Goal: Task Accomplishment & Management: Manage account settings

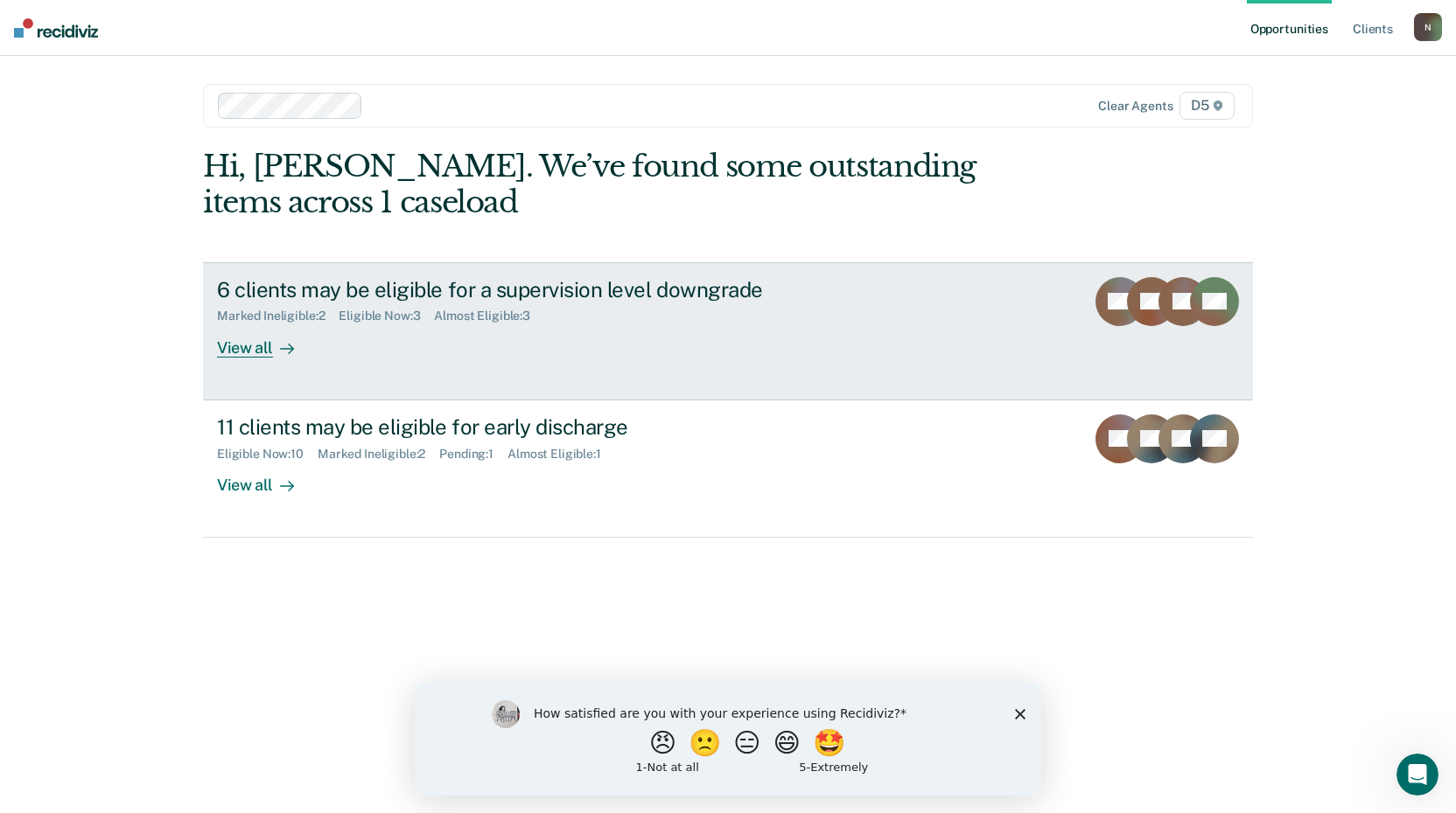
click at [623, 324] on div "6 clients may be eligible for a supervision level downgrade Marked Ineligible :…" at bounding box center [545, 318] width 656 height 81
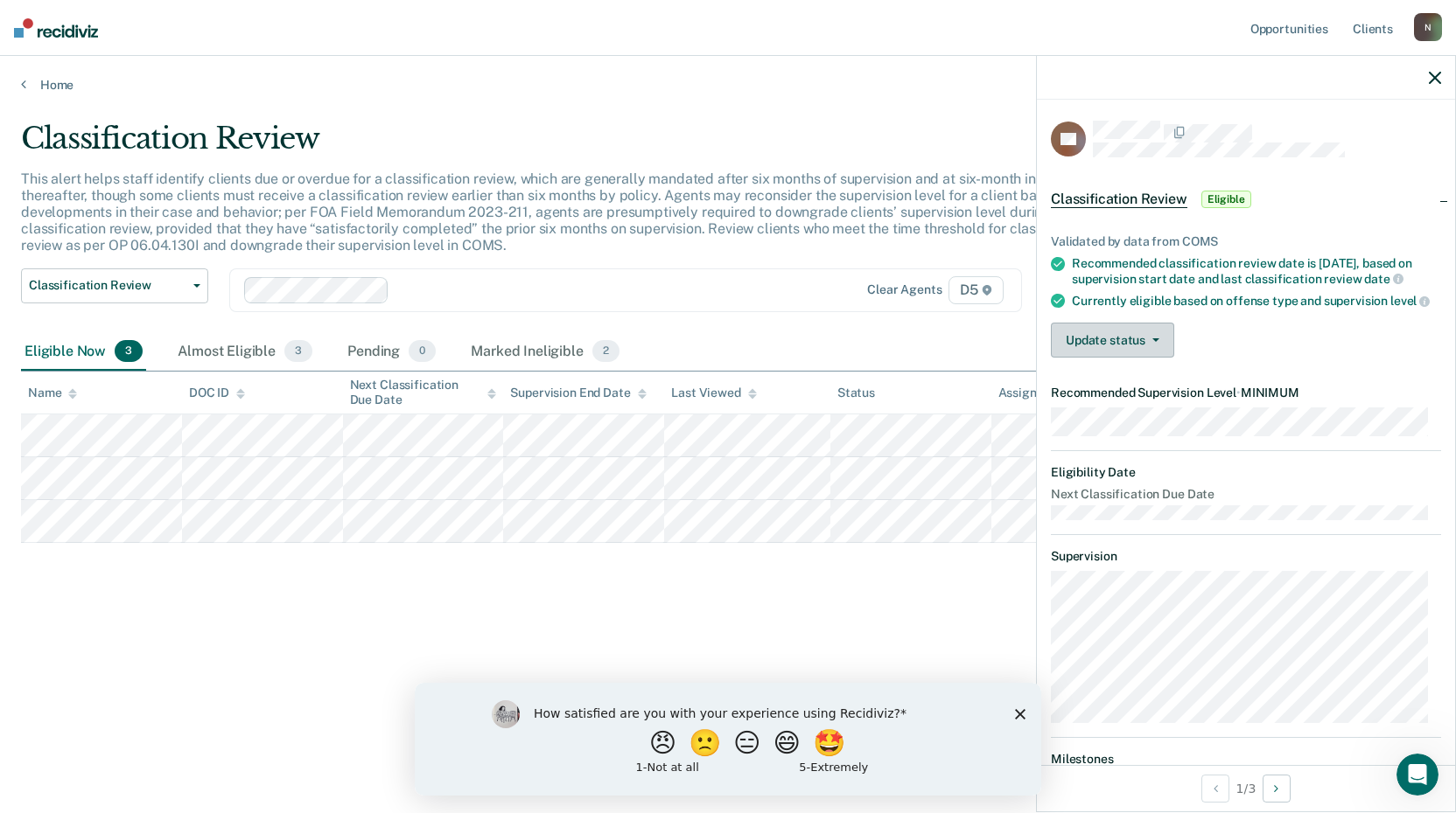
click at [1157, 342] on icon "button" at bounding box center [1156, 340] width 7 height 4
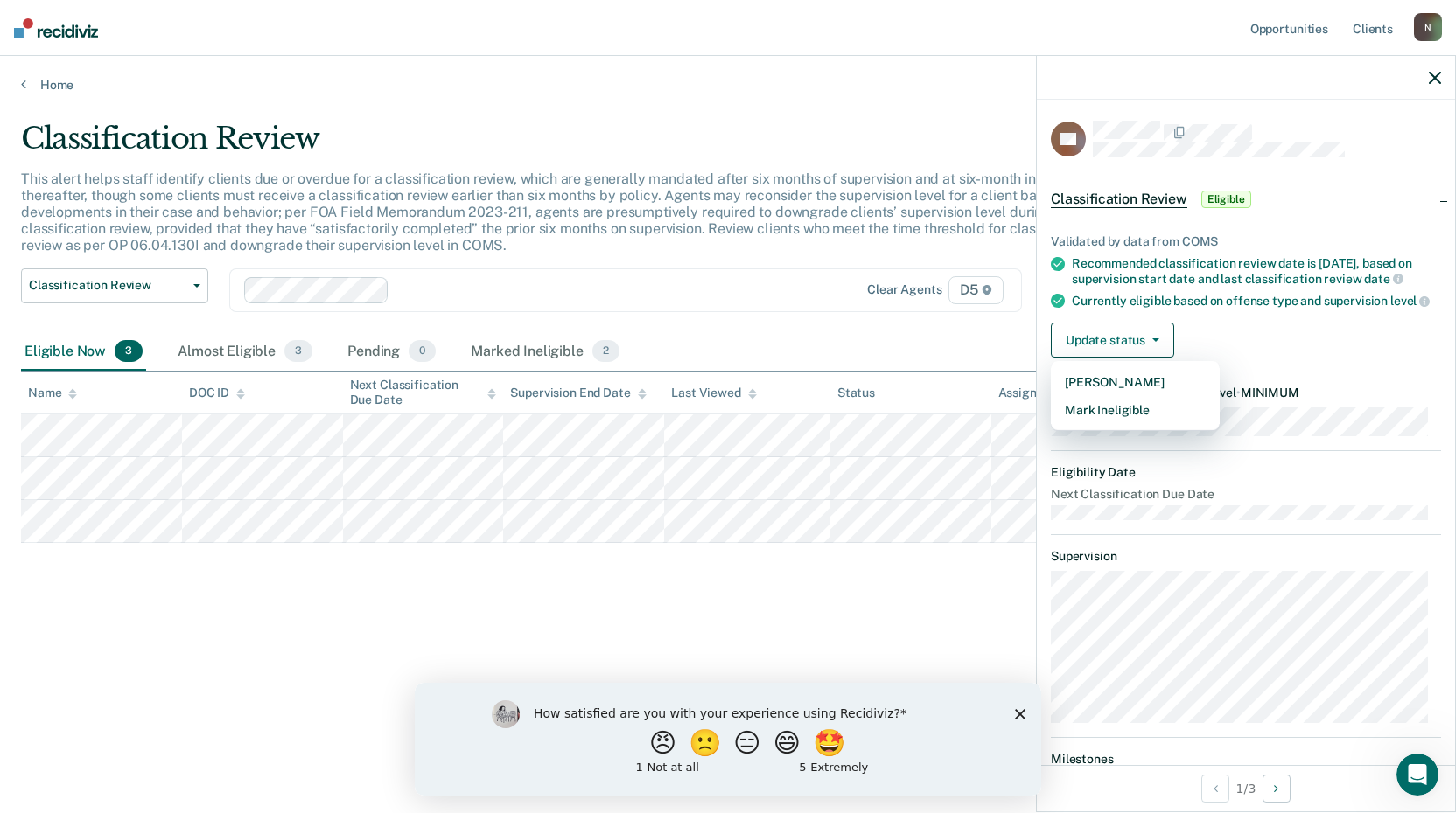
click at [970, 622] on div "Classification Review This alert helps staff identify clients due or overdue fo…" at bounding box center [728, 401] width 1415 height 561
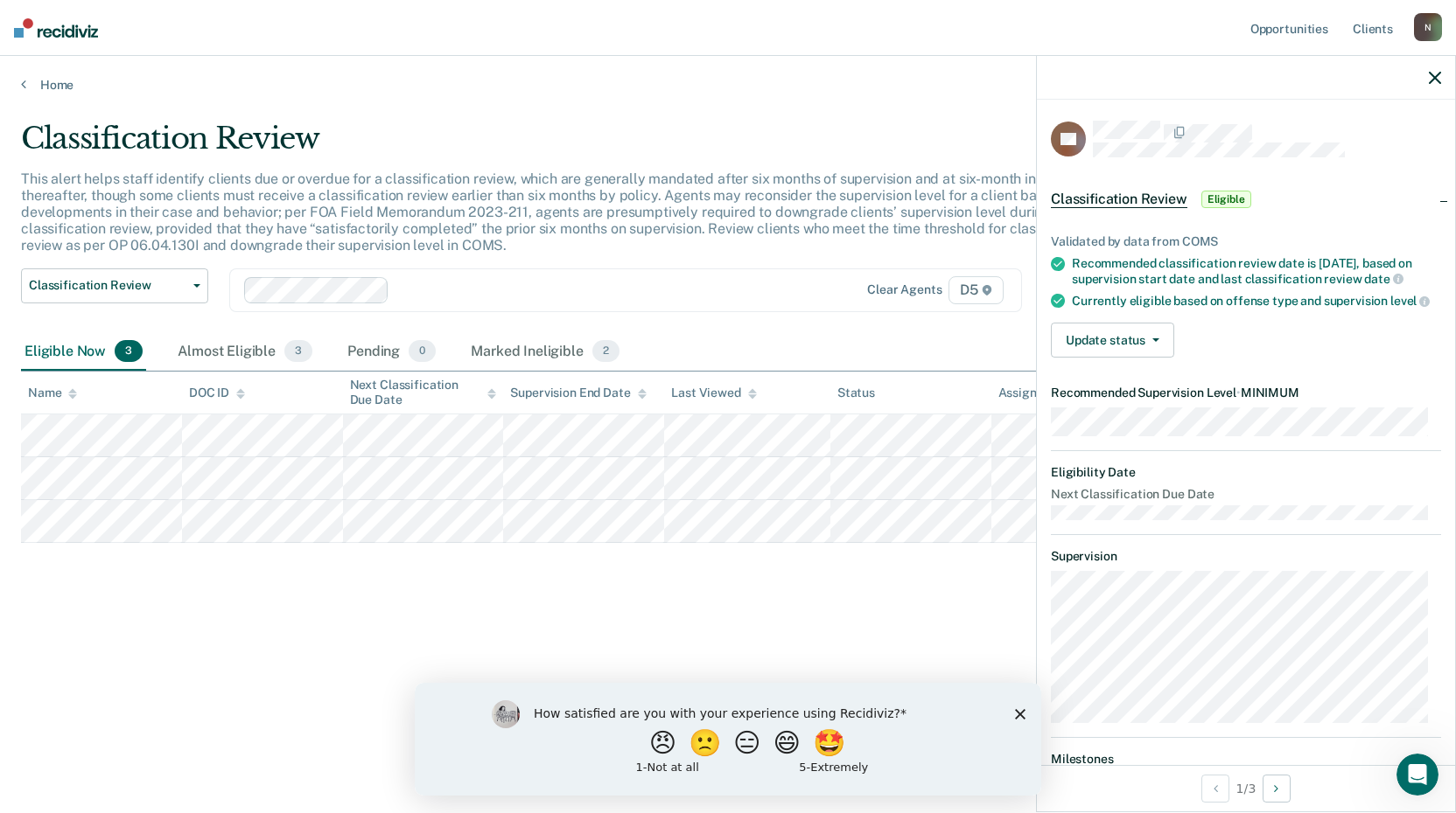
click at [1436, 80] on icon "button" at bounding box center [1435, 77] width 12 height 12
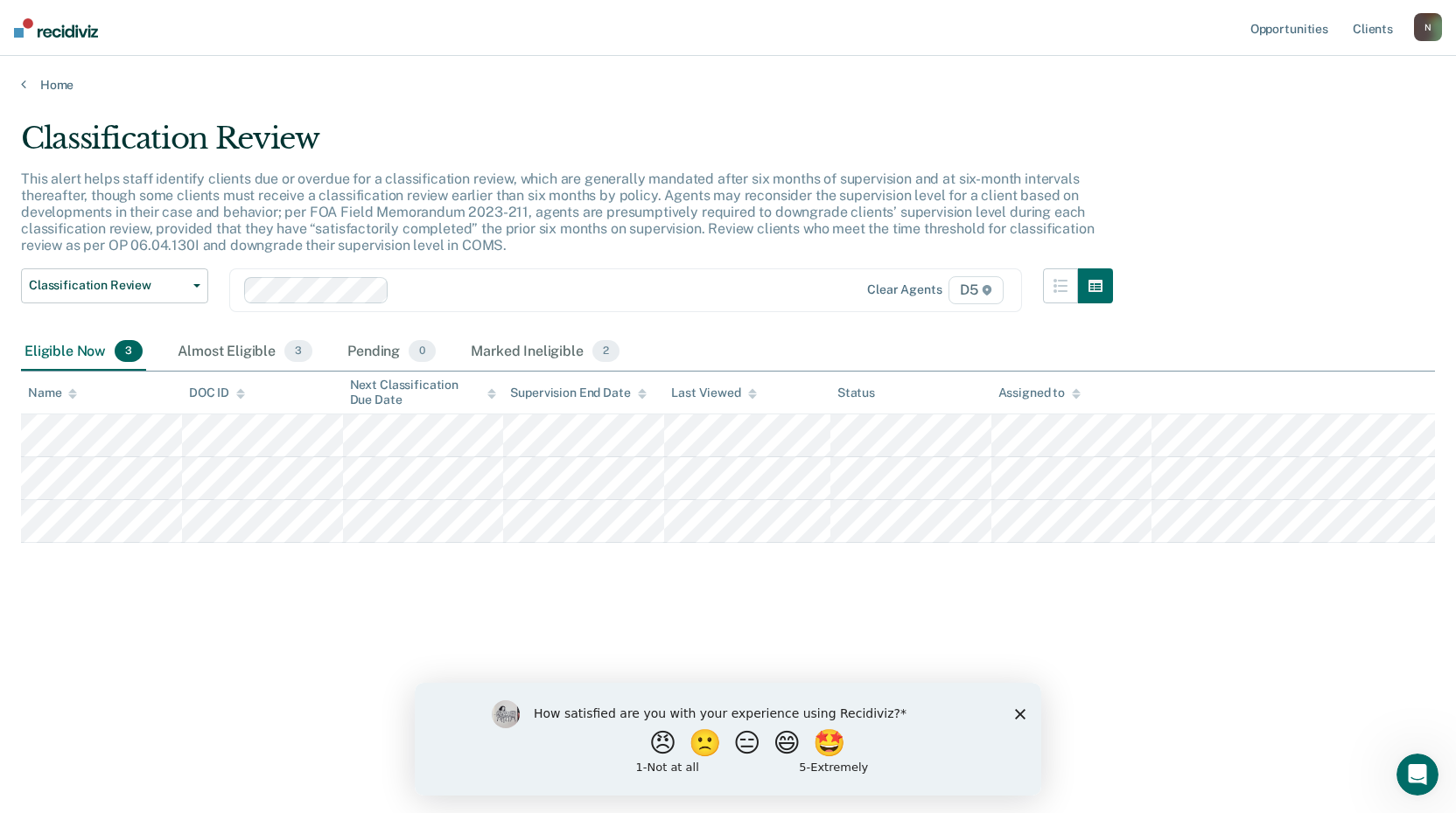
click at [57, 95] on main "Classification Review This alert helps staff identify clients due or overdue fo…" at bounding box center [728, 450] width 1456 height 716
click at [60, 88] on link "Home" at bounding box center [728, 85] width 1415 height 16
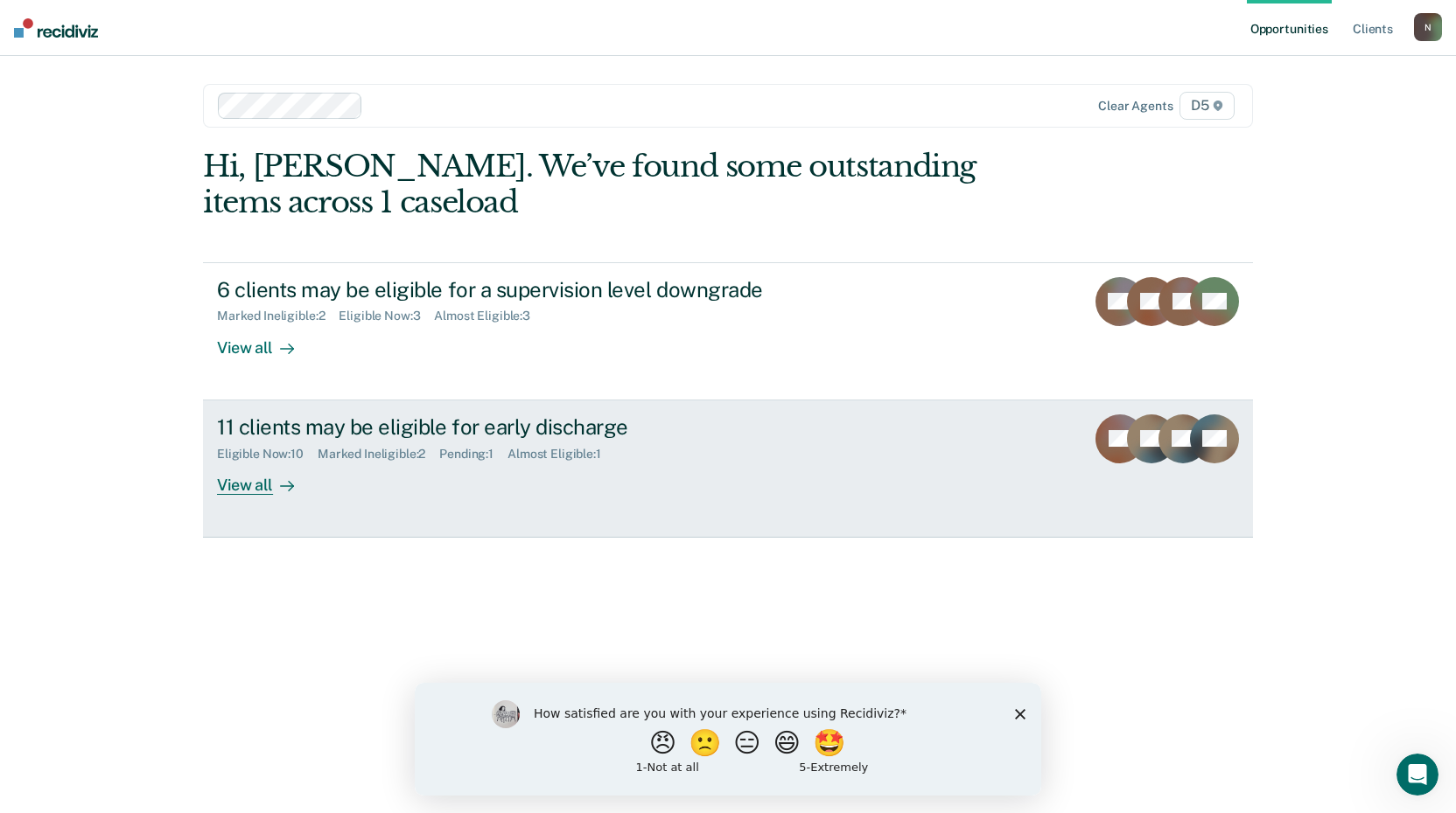
click at [463, 427] on div "11 clients may be eligible for early discharge" at bounding box center [524, 427] width 614 height 26
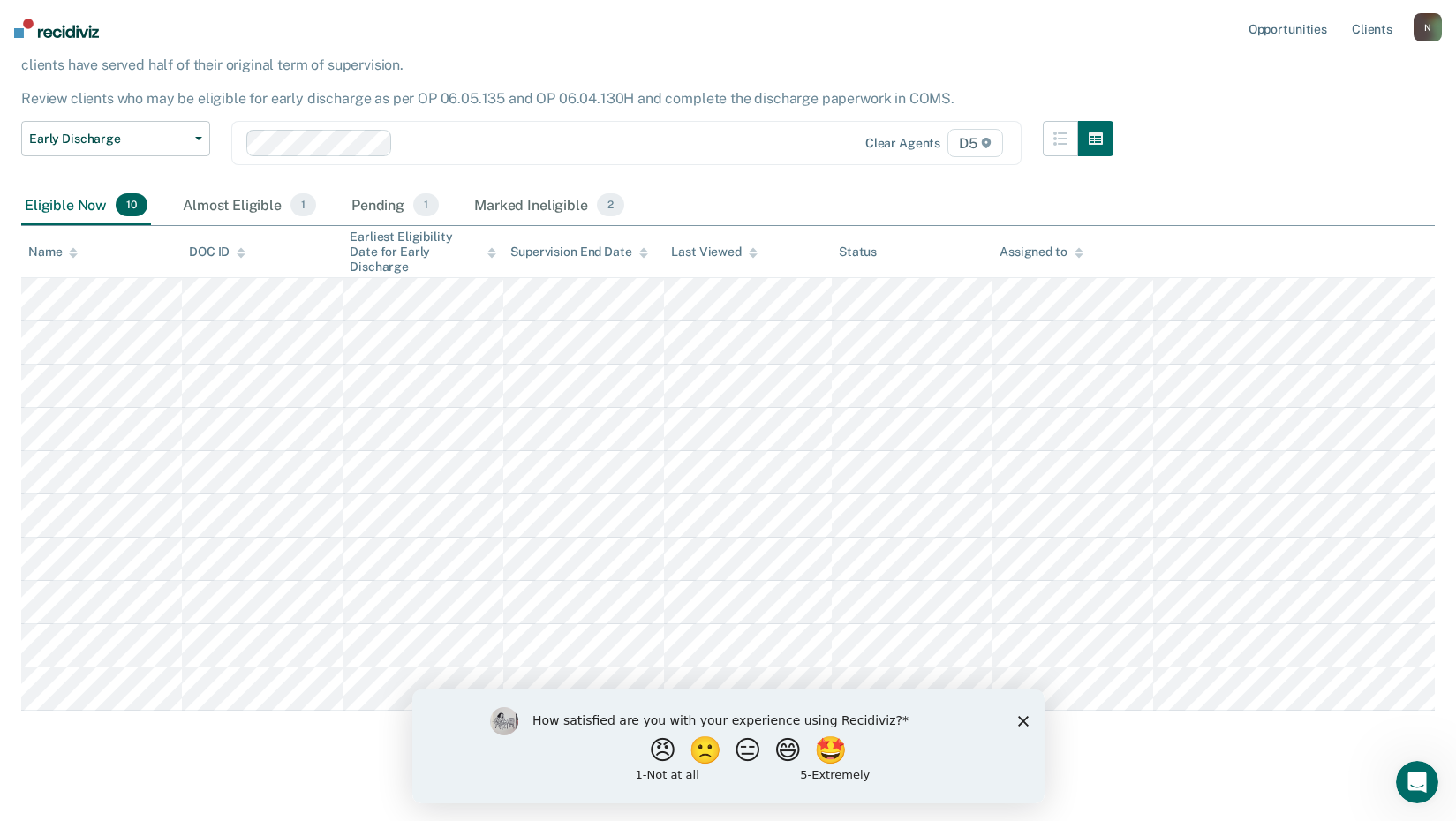
scroll to position [140, 0]
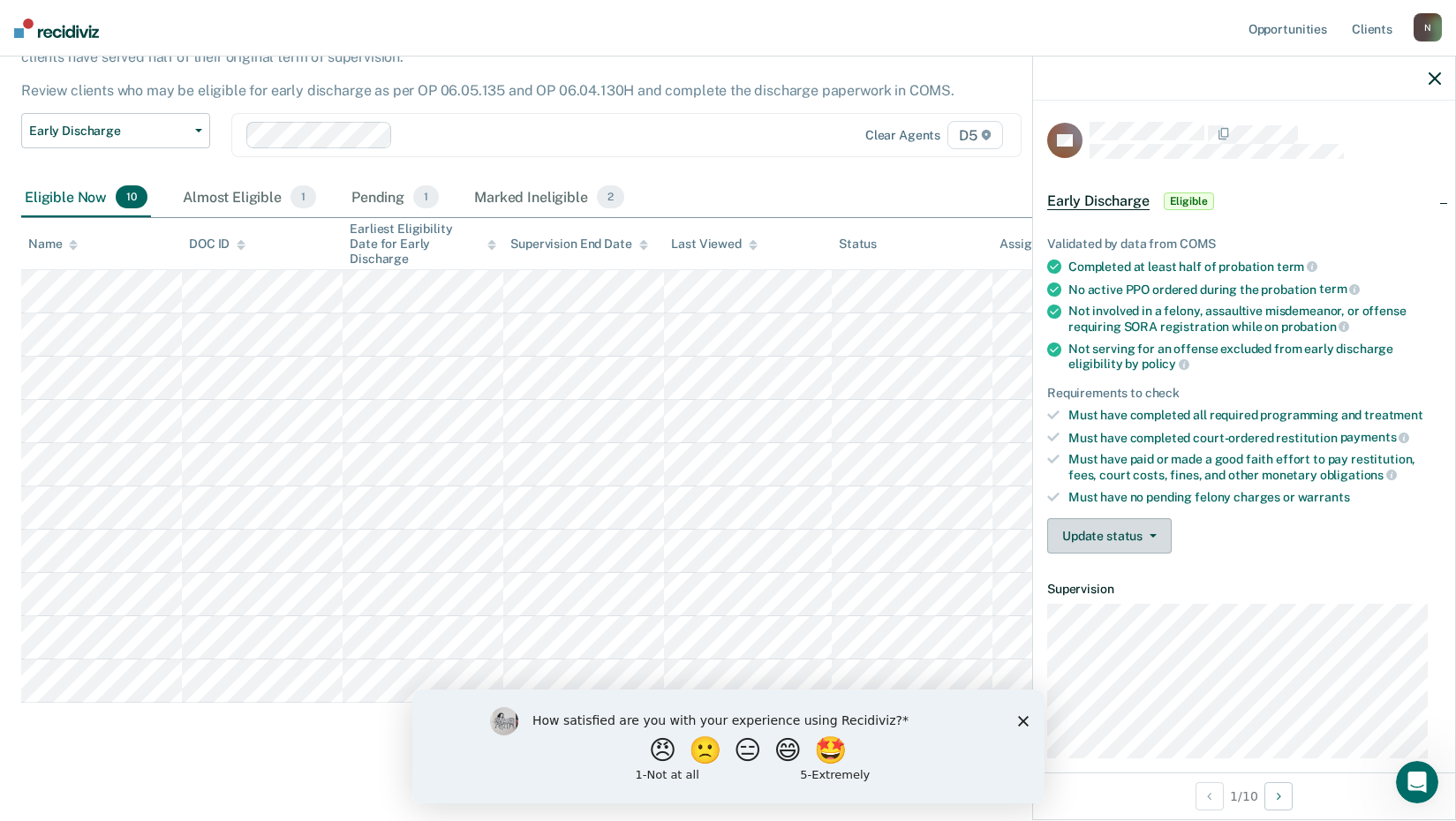
click at [1154, 538] on button "Update status" at bounding box center [1109, 536] width 124 height 35
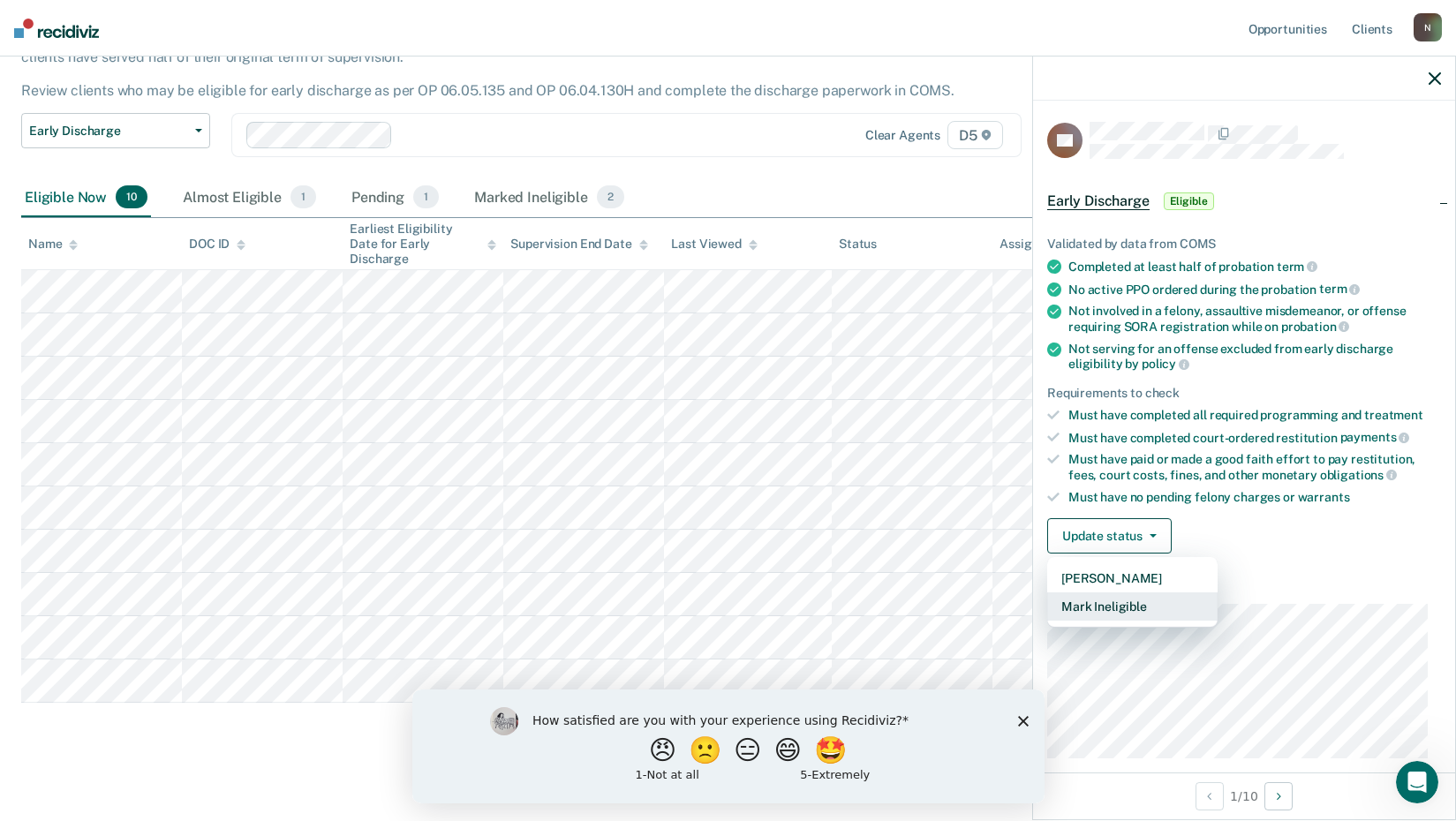
click at [1139, 604] on button "Mark Ineligible" at bounding box center [1132, 607] width 171 height 28
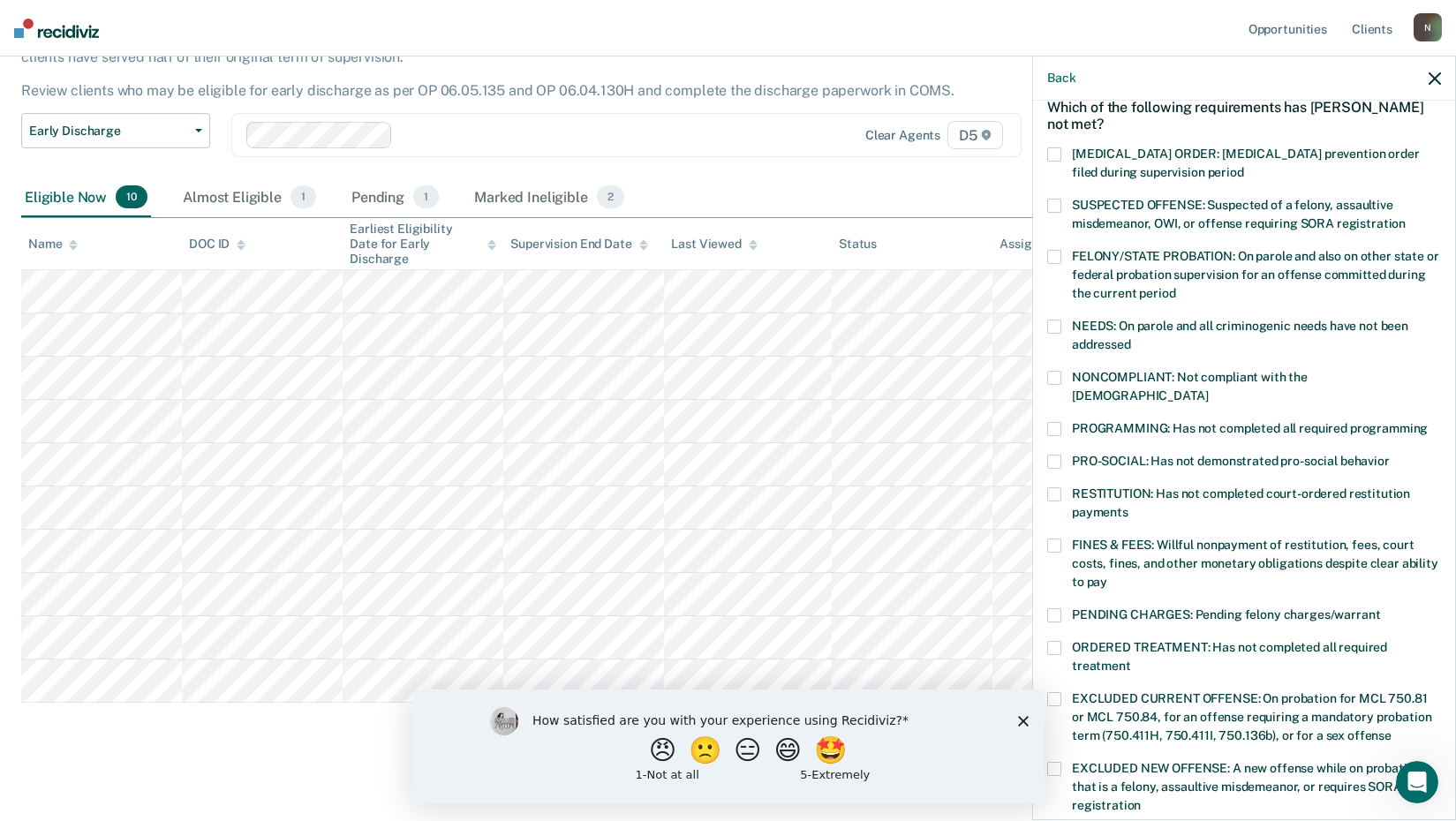
scroll to position [0, 0]
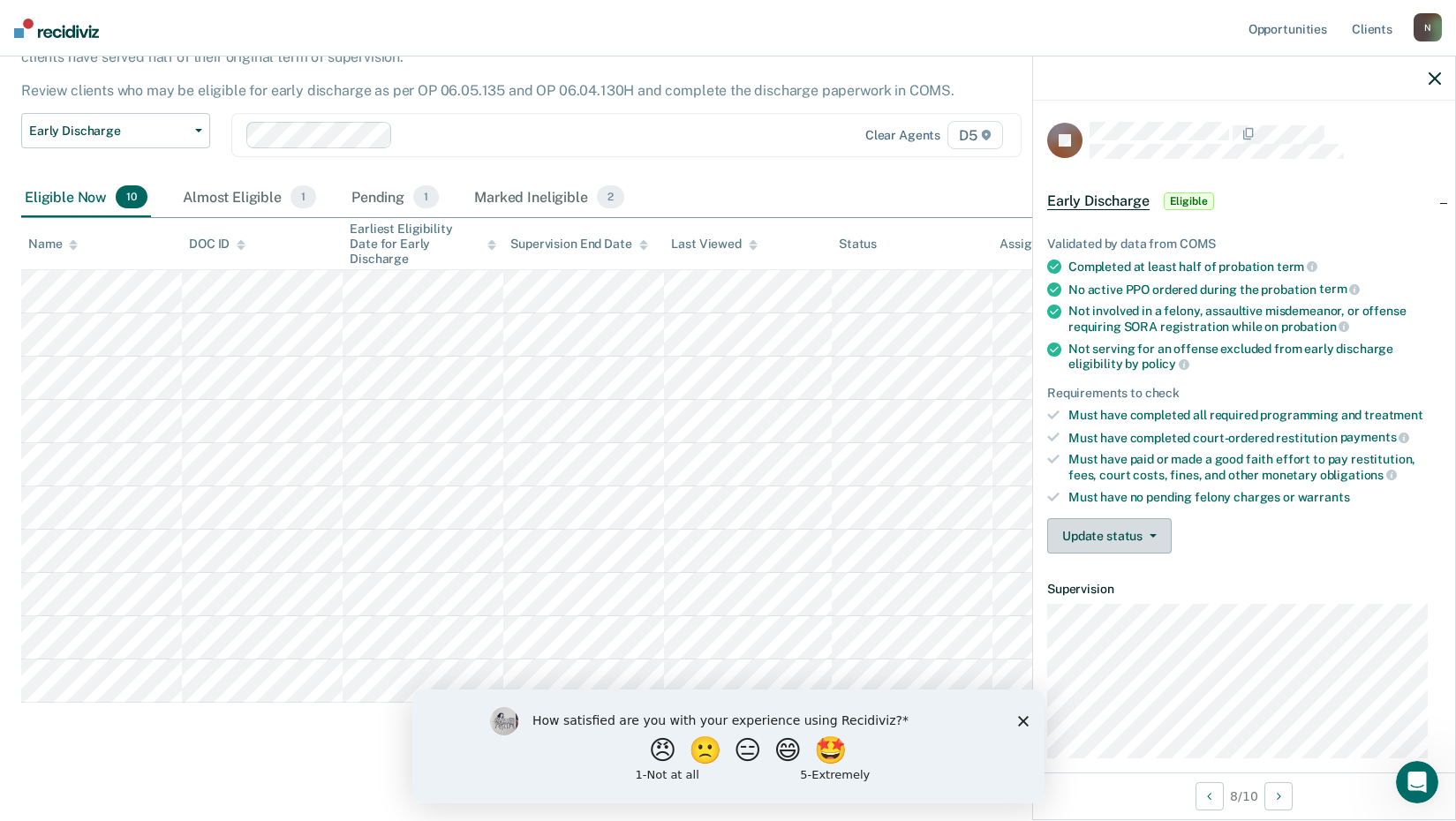
click at [1153, 526] on button "Update status" at bounding box center [1109, 536] width 124 height 35
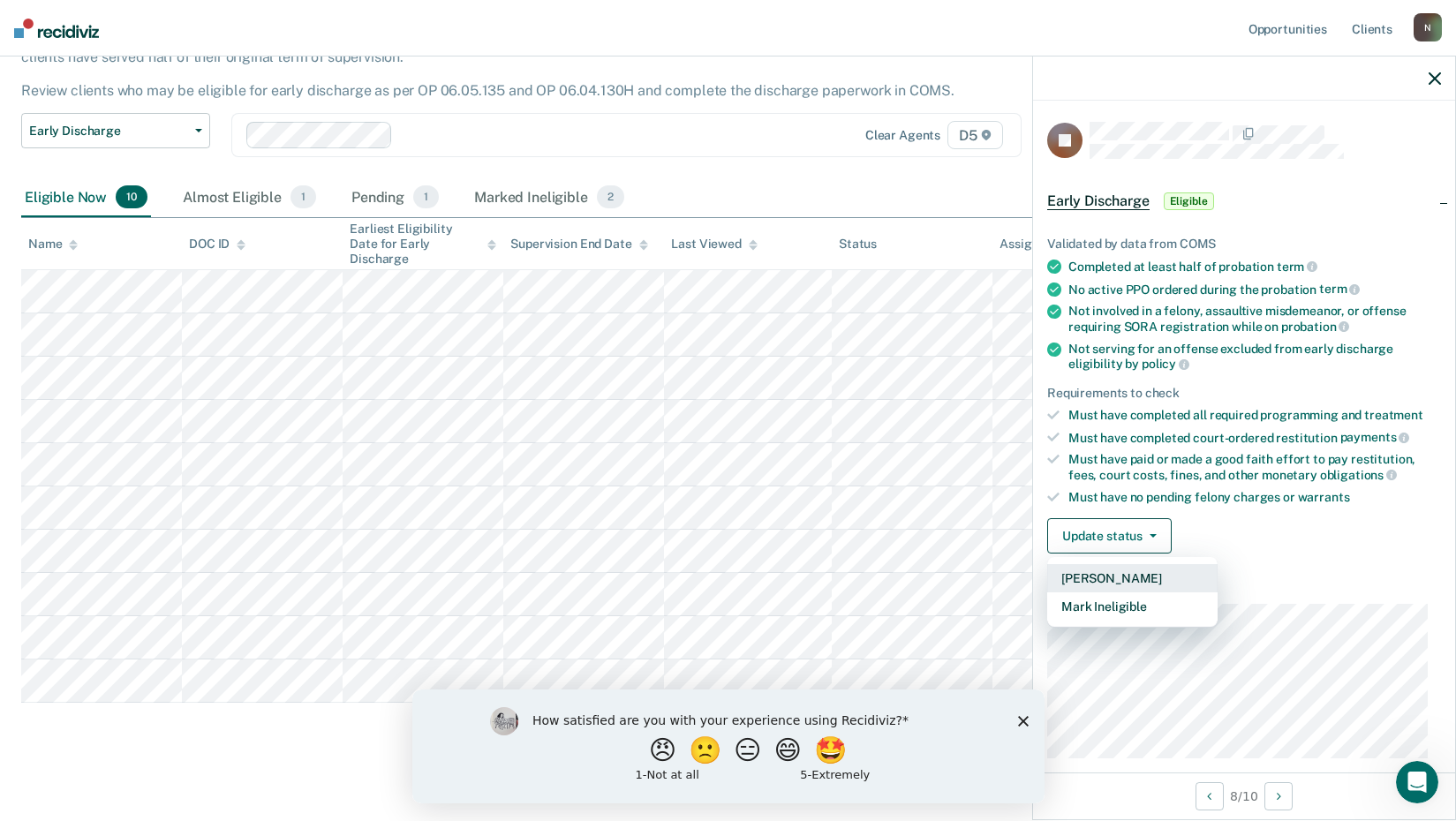
click at [1129, 573] on button "[PERSON_NAME]" at bounding box center [1132, 578] width 171 height 28
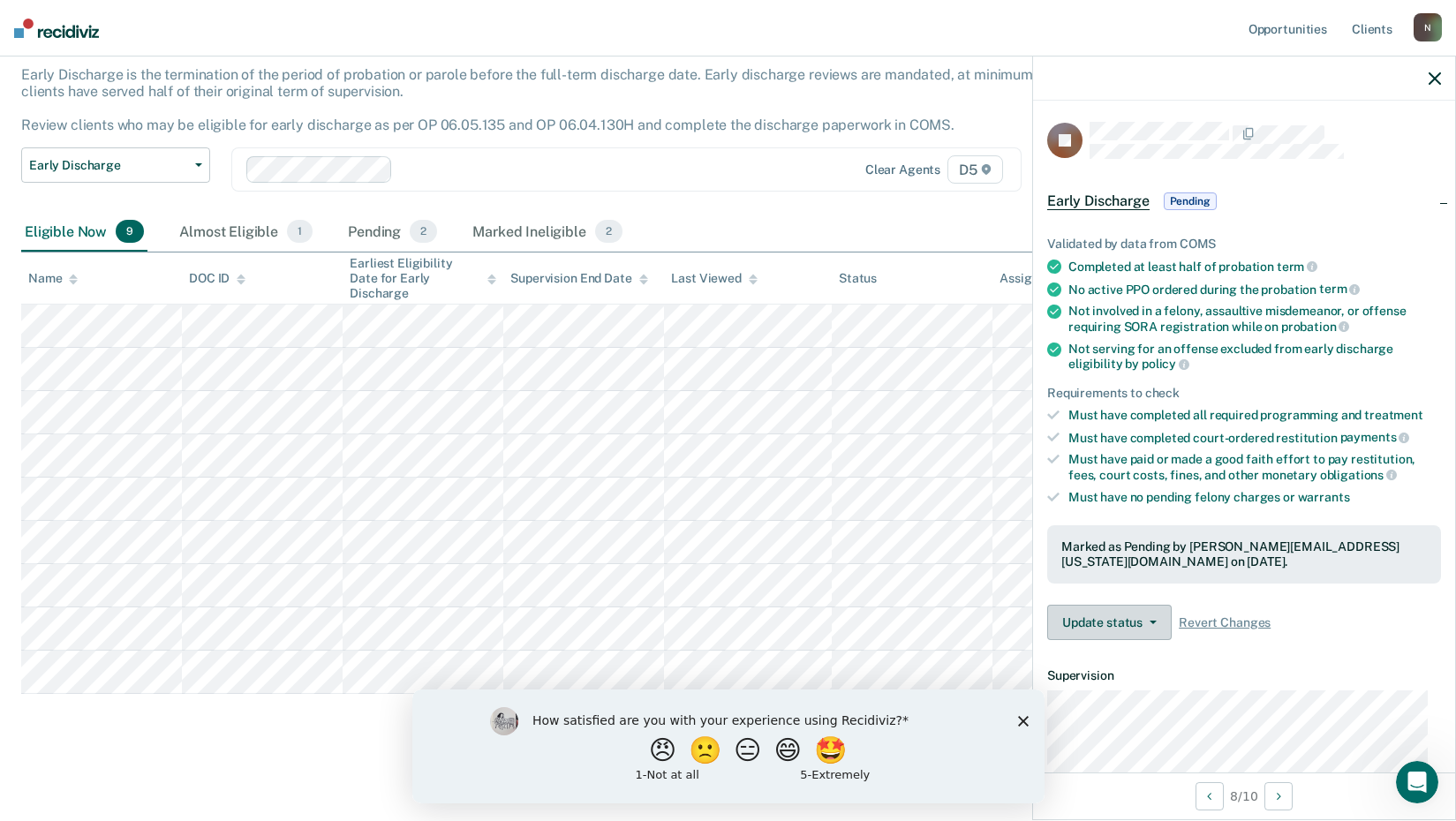
scroll to position [97, 0]
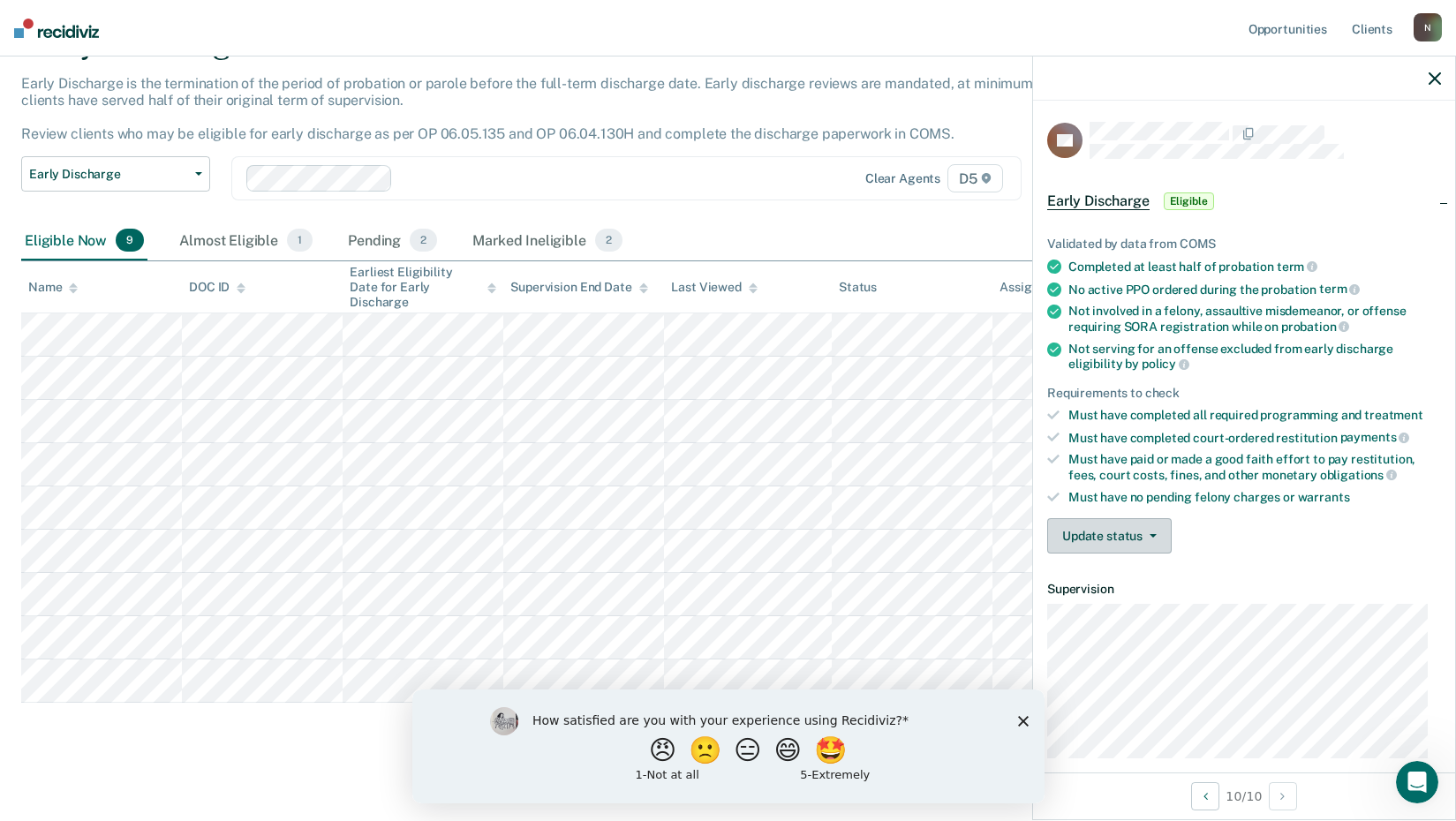
click at [1152, 536] on button "Update status" at bounding box center [1109, 536] width 124 height 35
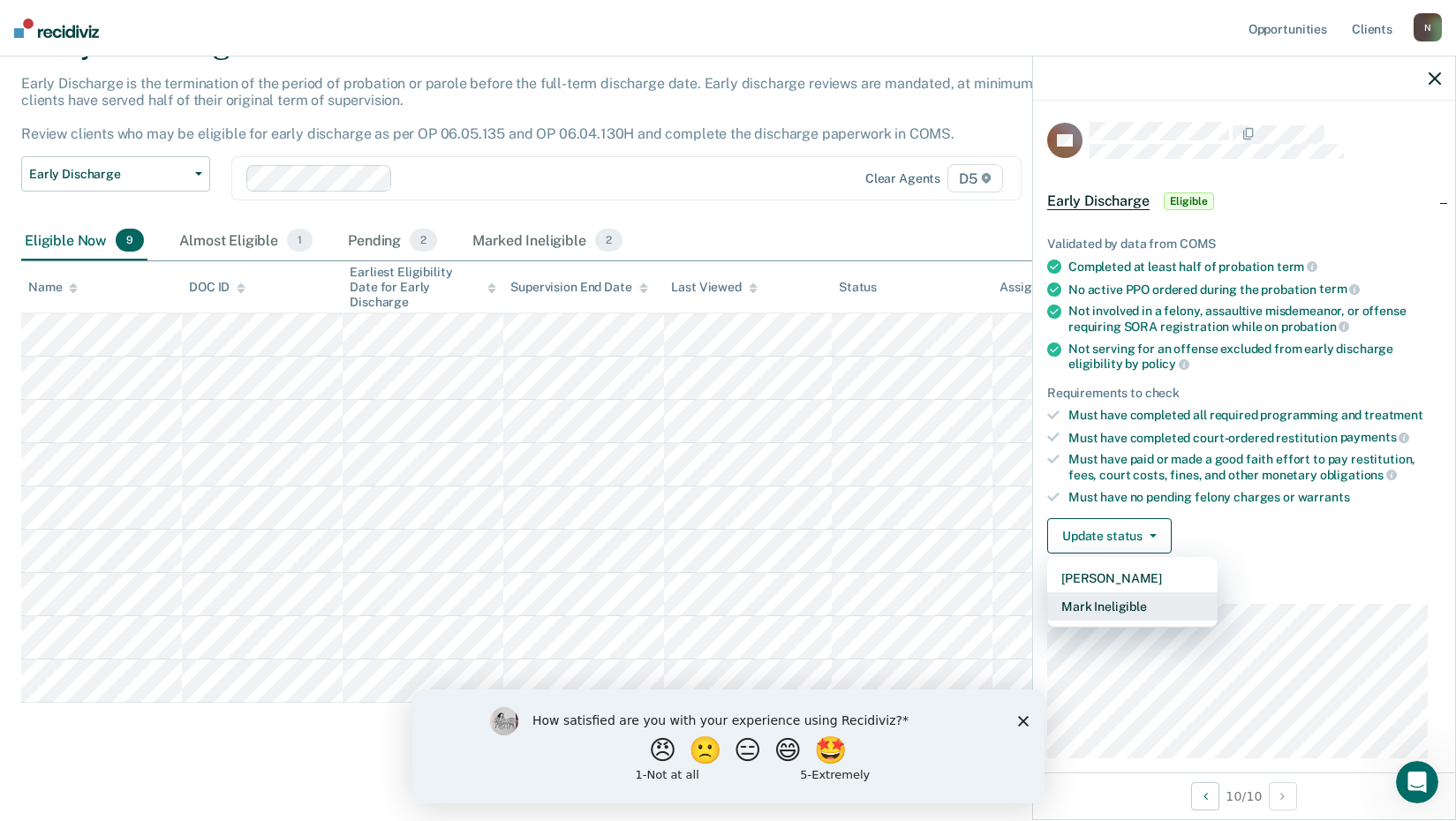
click at [1120, 602] on button "Mark Ineligible" at bounding box center [1132, 607] width 171 height 28
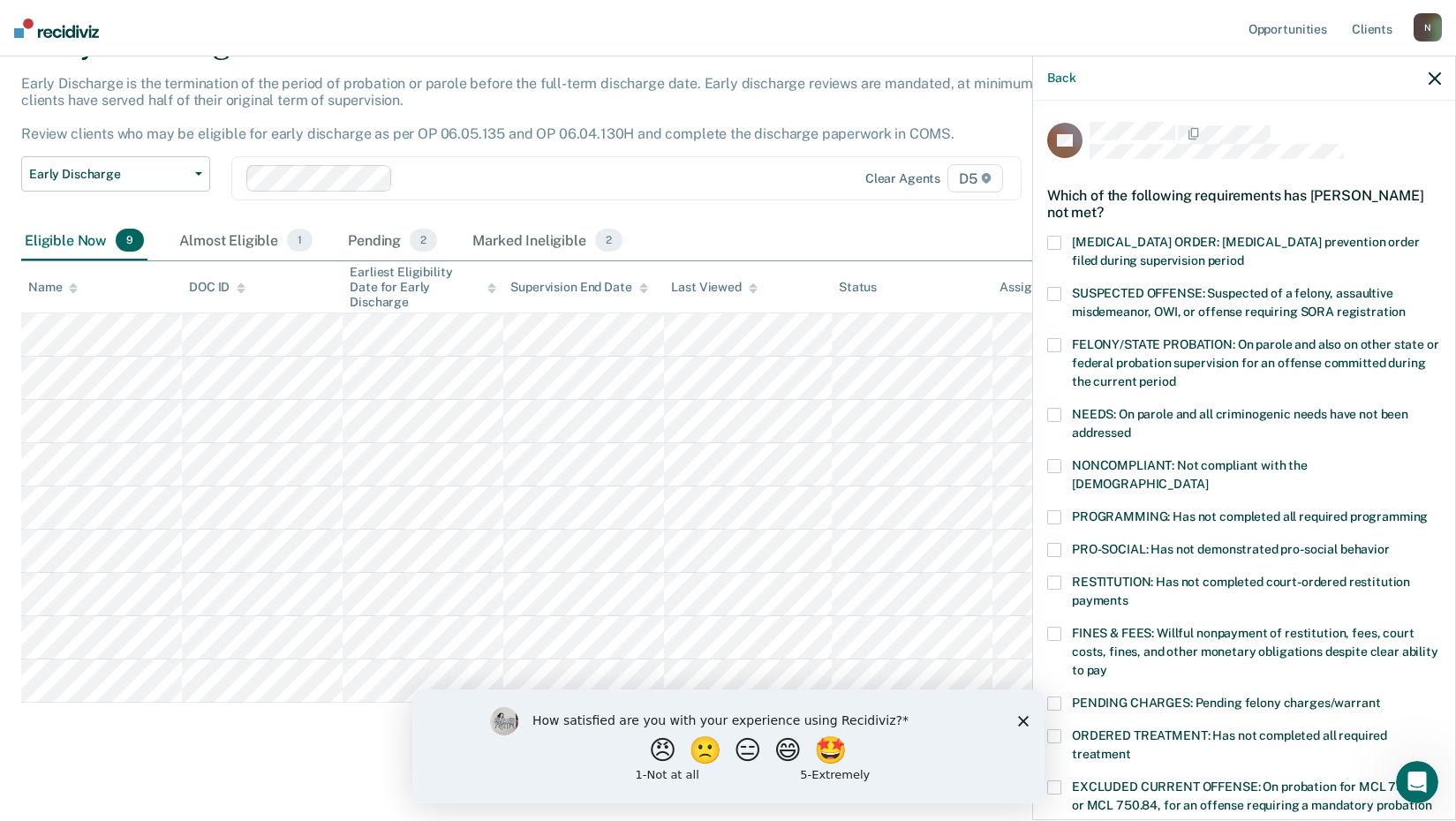
scroll to position [88, 0]
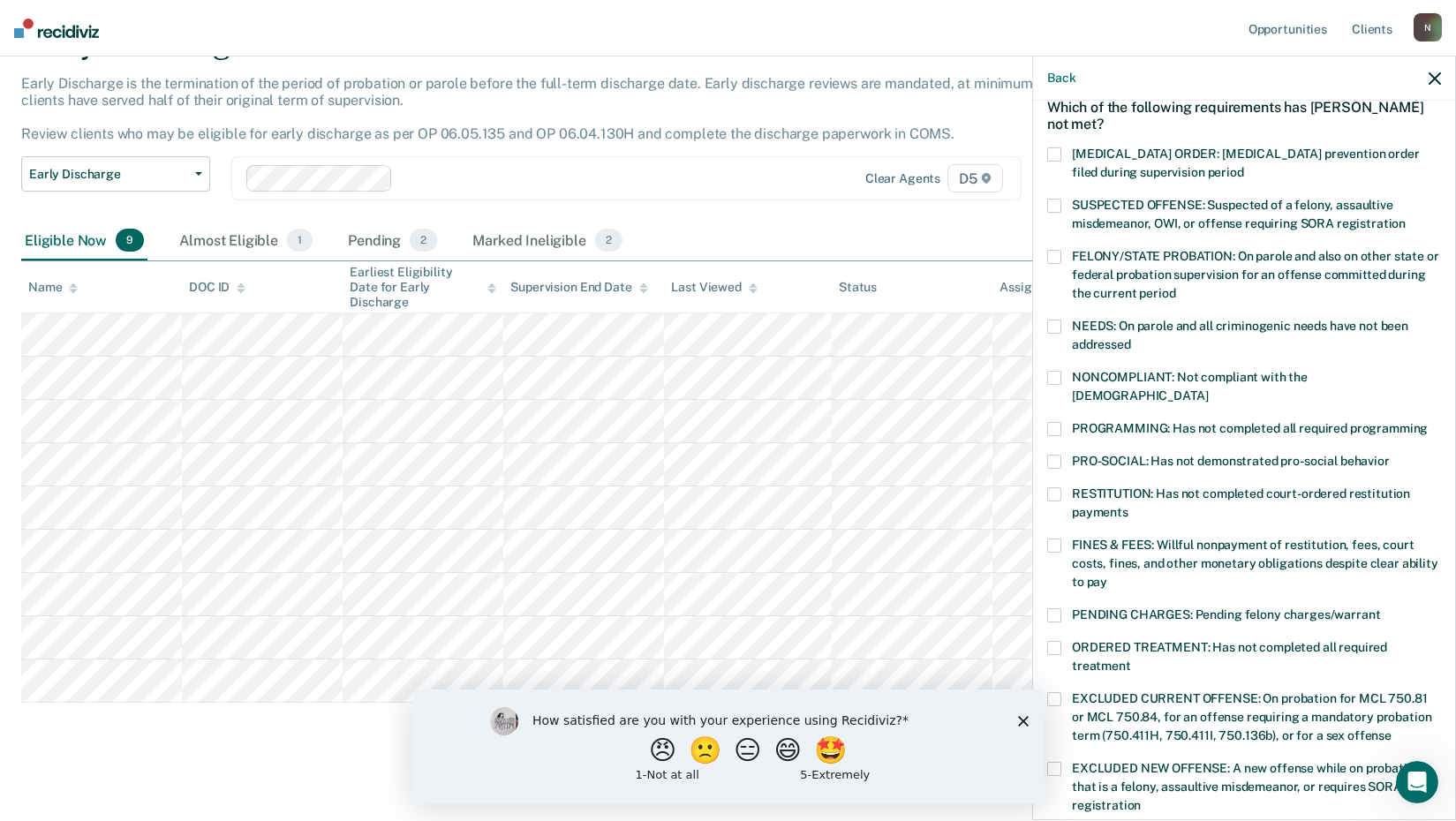
click at [1057, 641] on span at bounding box center [1054, 648] width 14 height 14
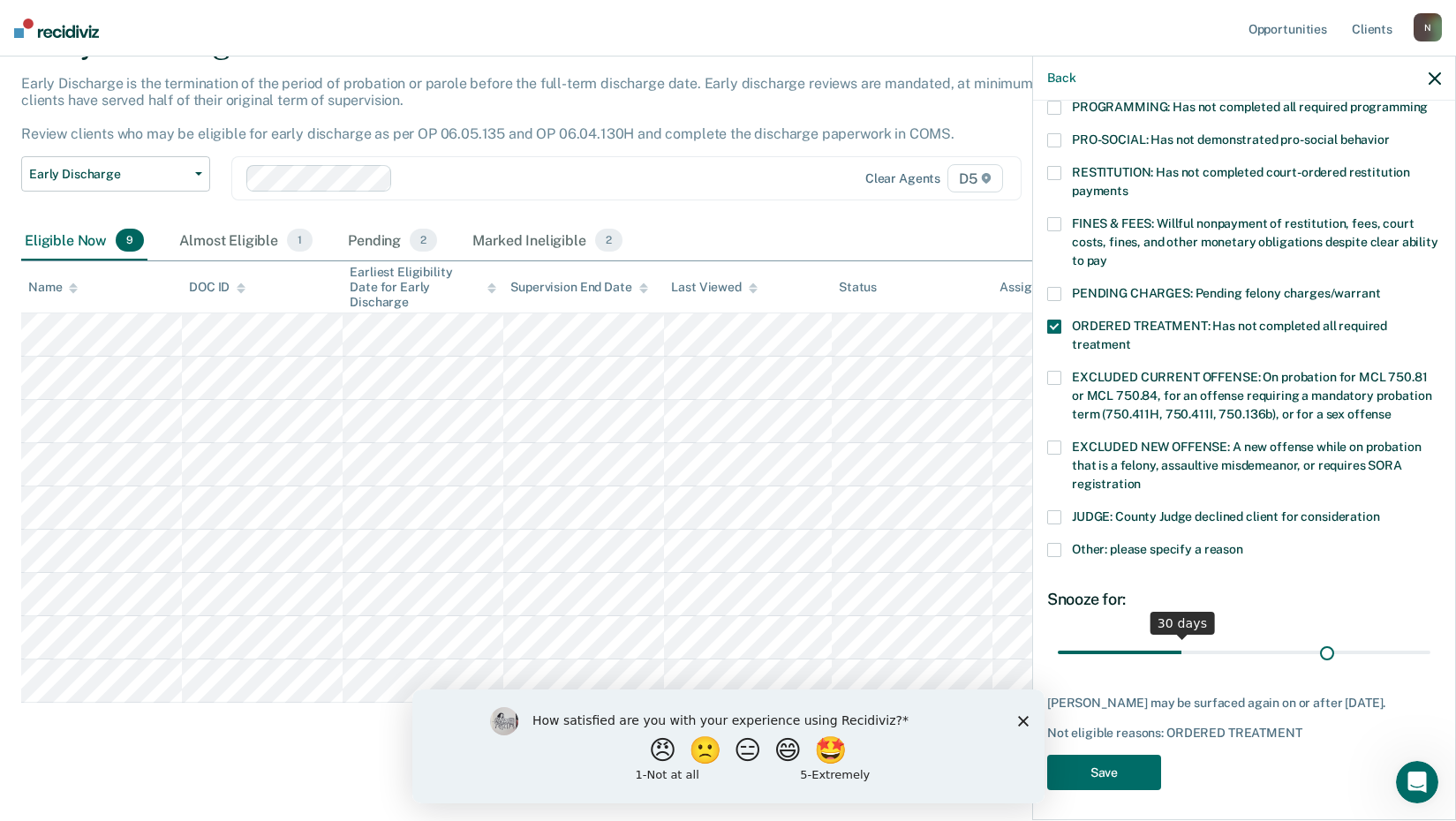
scroll to position [395, 0]
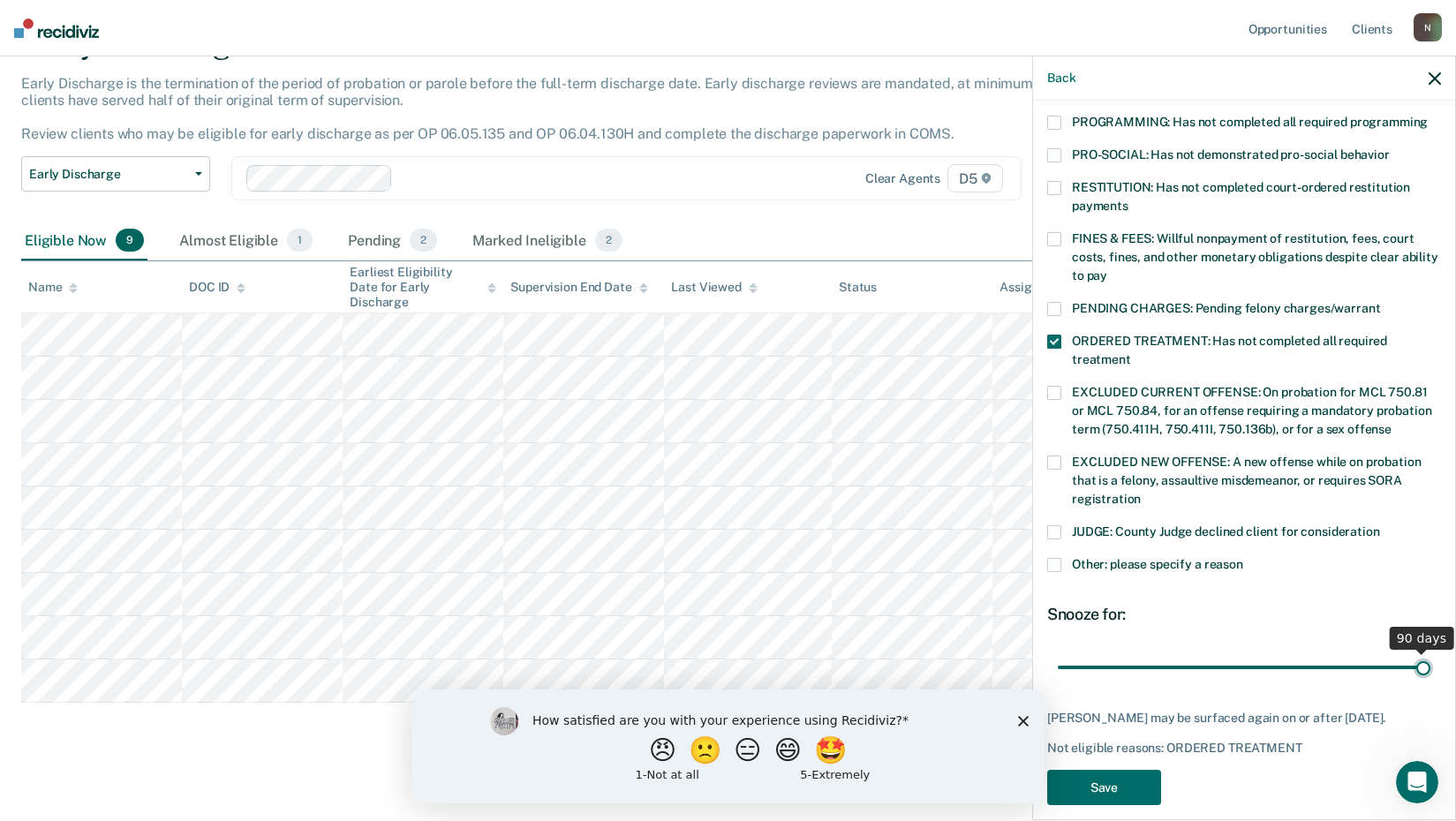
drag, startPoint x: 1181, startPoint y: 629, endPoint x: 1475, endPoint y: 660, distance: 295.6
type input "90"
click at [1430, 660] on input "range" at bounding box center [1245, 667] width 373 height 31
click at [1119, 770] on button "Save" at bounding box center [1104, 788] width 114 height 36
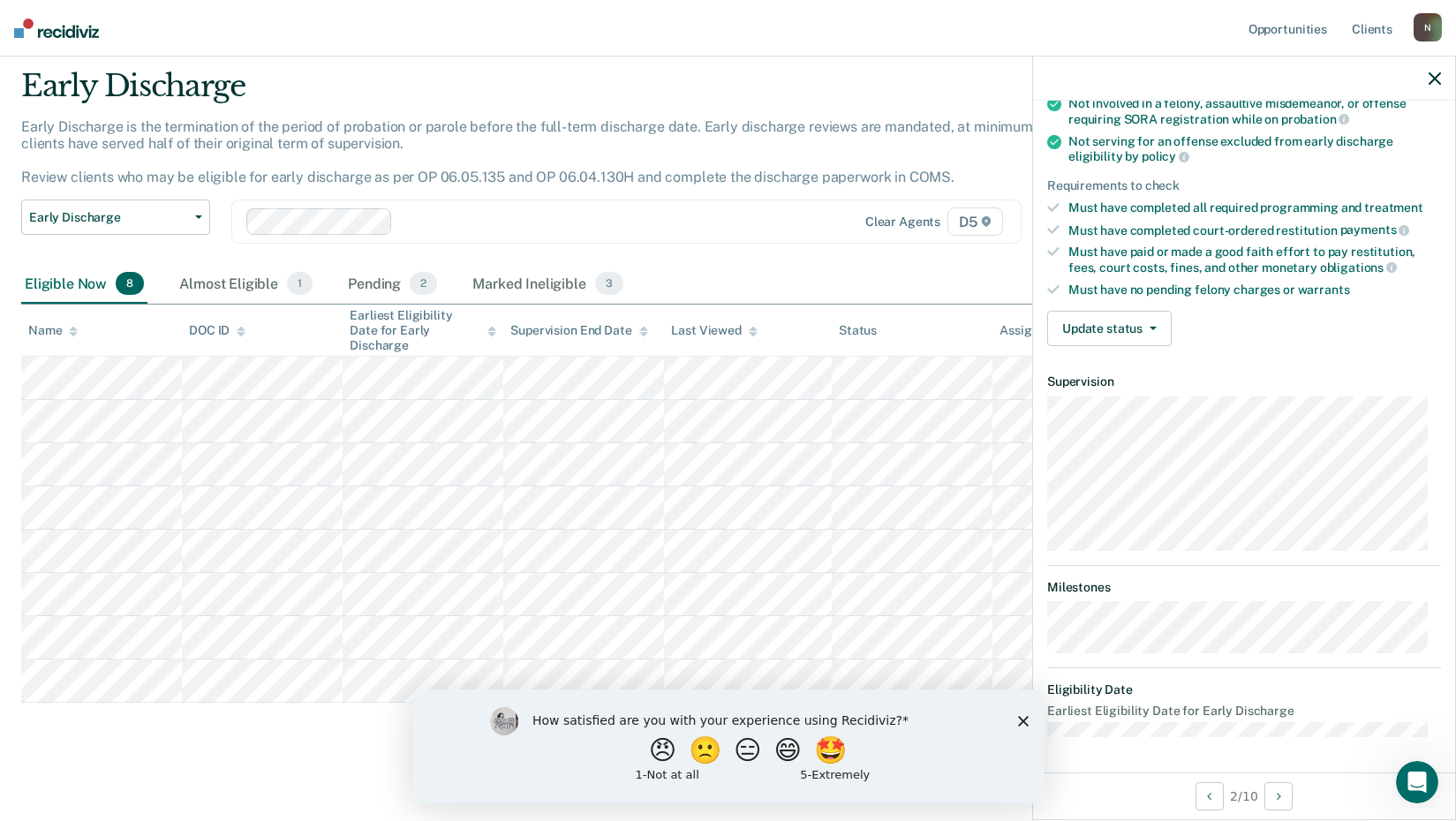
scroll to position [169, 0]
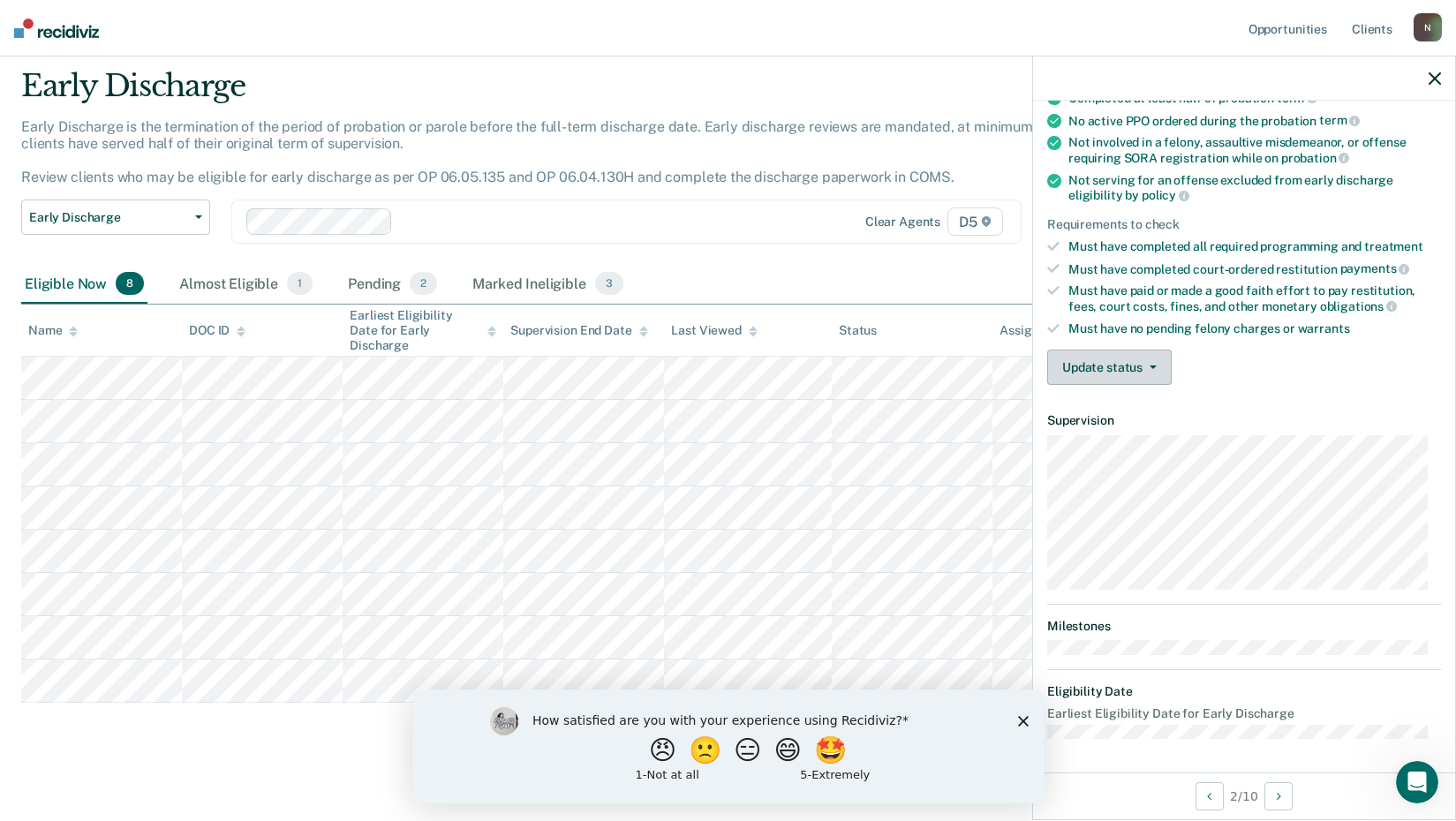
click at [1130, 364] on button "Update status" at bounding box center [1109, 367] width 124 height 35
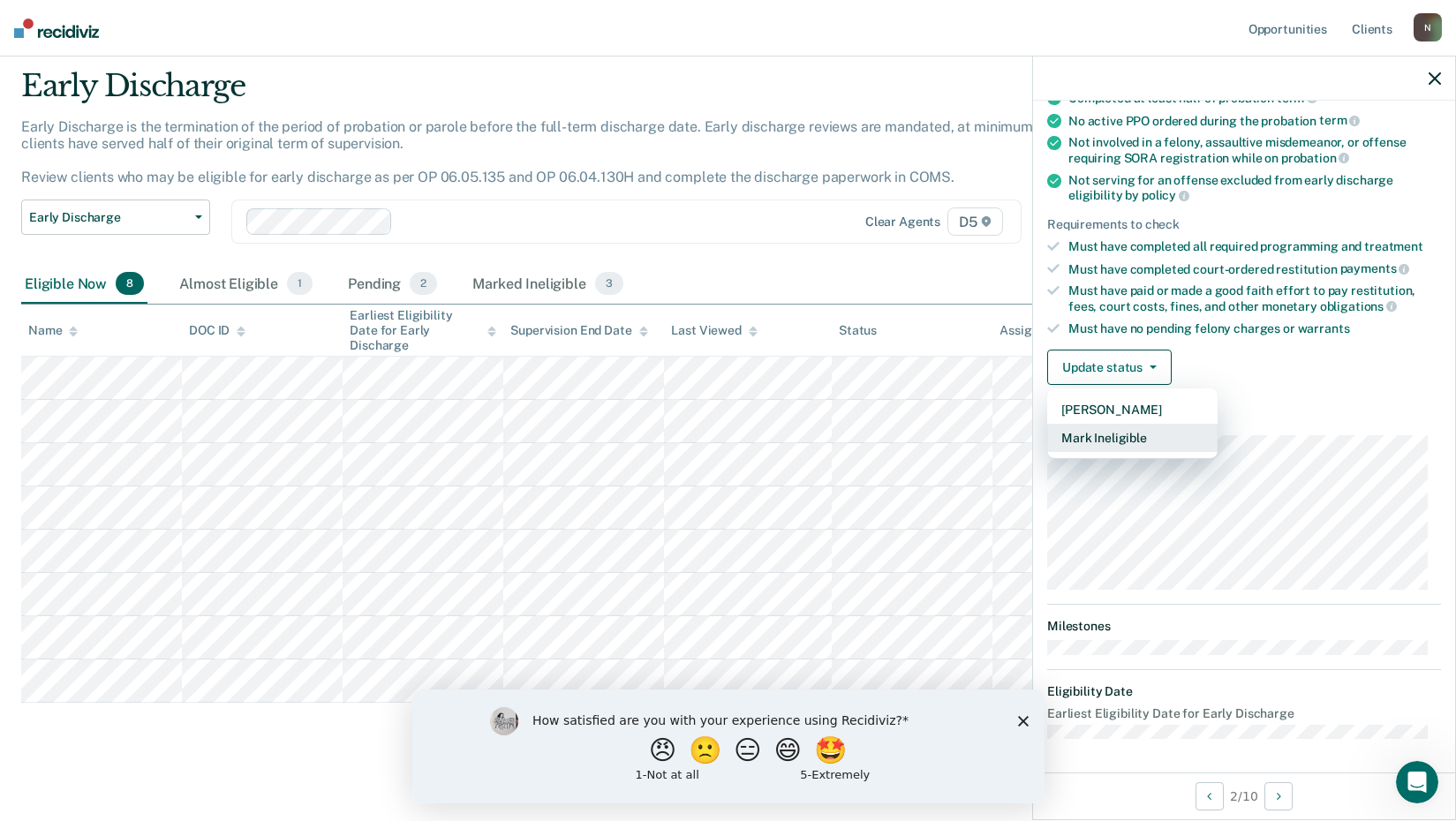
click at [1121, 432] on button "Mark Ineligible" at bounding box center [1132, 438] width 171 height 28
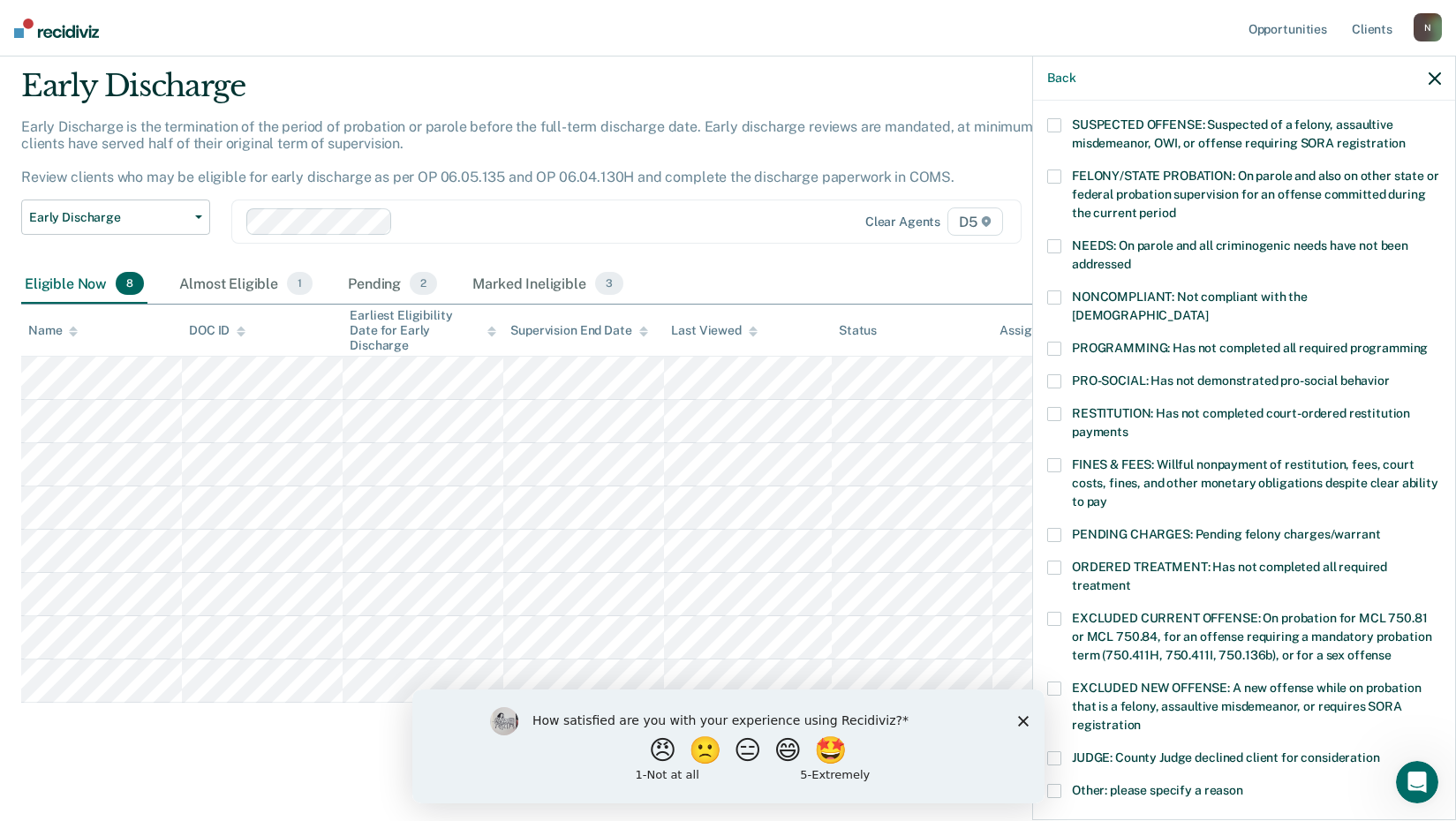
scroll to position [257, 0]
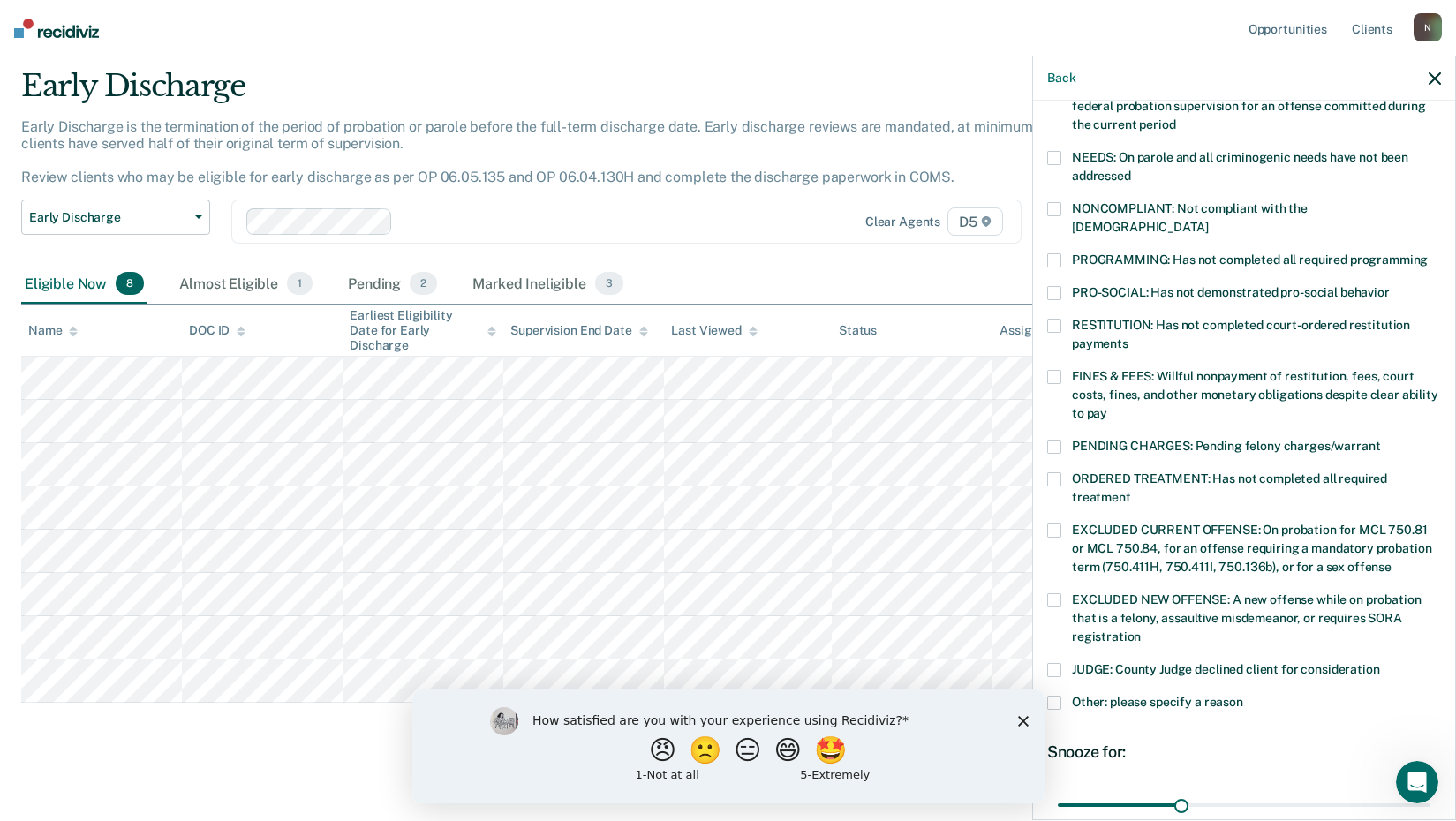
click at [1055, 472] on span at bounding box center [1054, 479] width 14 height 14
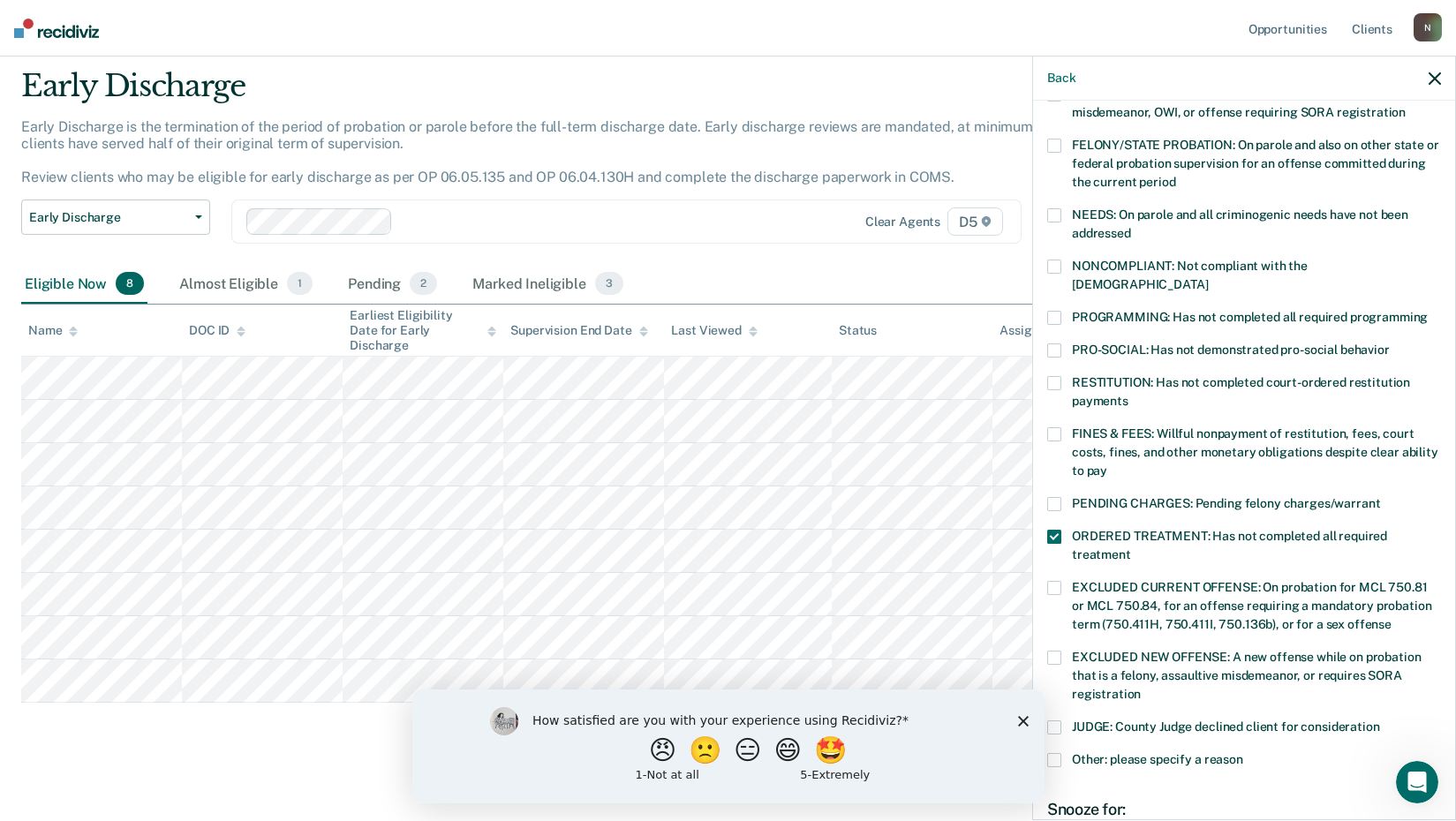
scroll to position [169, 0]
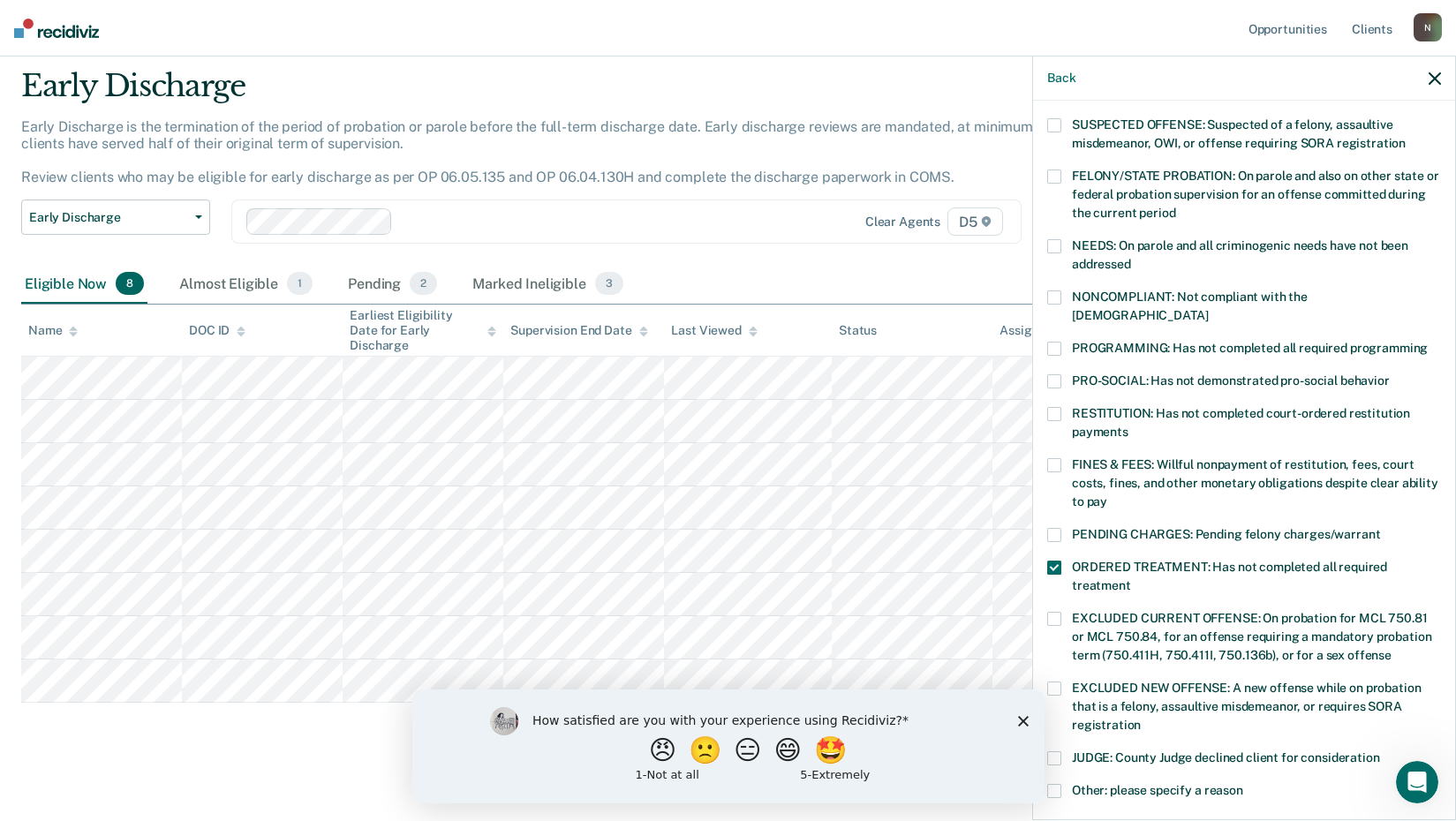
click at [1059, 341] on span at bounding box center [1054, 348] width 14 height 14
click at [1057, 561] on span at bounding box center [1054, 568] width 14 height 14
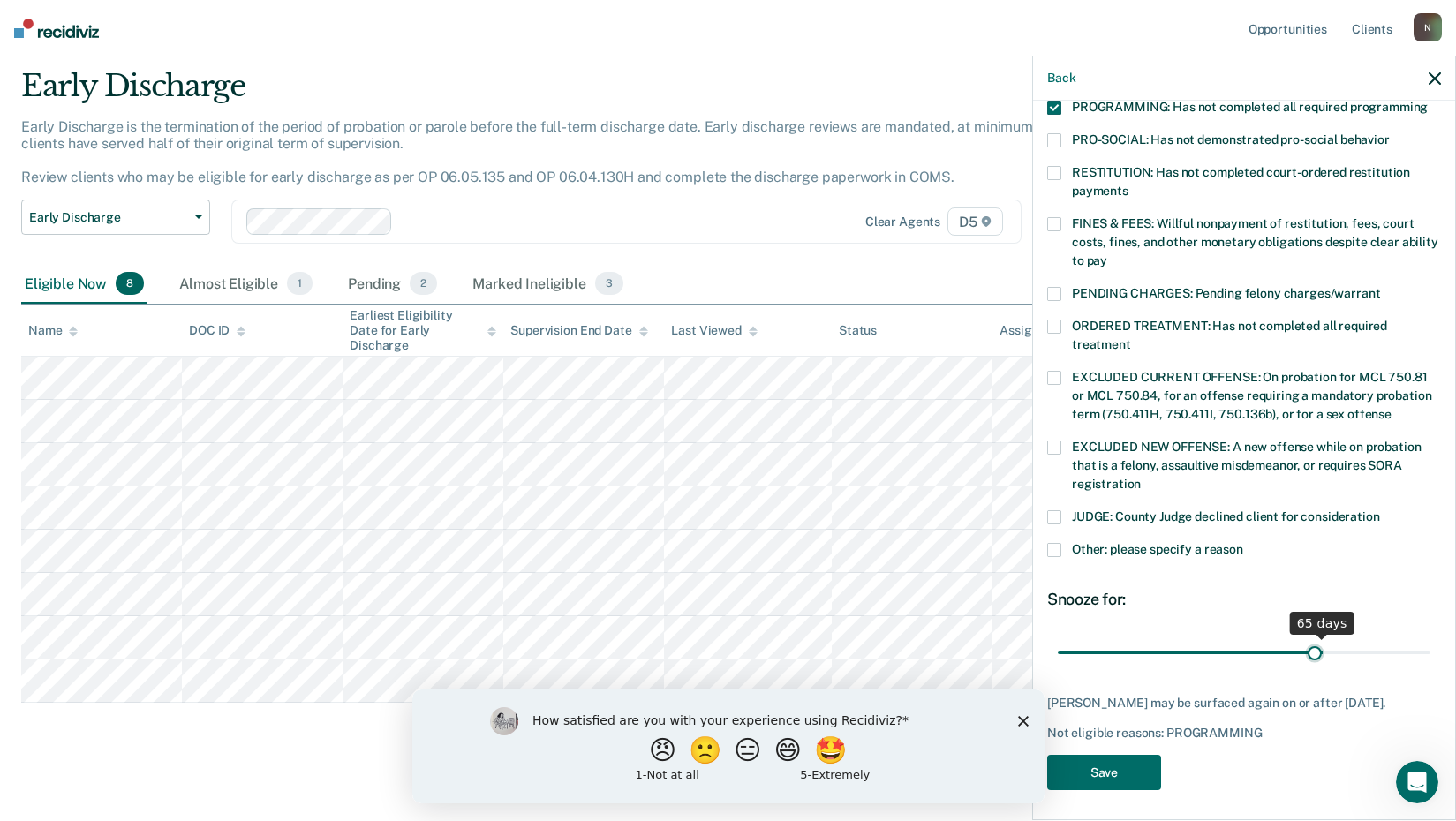
scroll to position [410, 0]
drag, startPoint x: 1183, startPoint y: 633, endPoint x: 1295, endPoint y: 636, distance: 112.0
type input "60"
click at [1295, 636] on input "range" at bounding box center [1245, 651] width 373 height 31
click at [1087, 766] on button "Save" at bounding box center [1104, 773] width 114 height 36
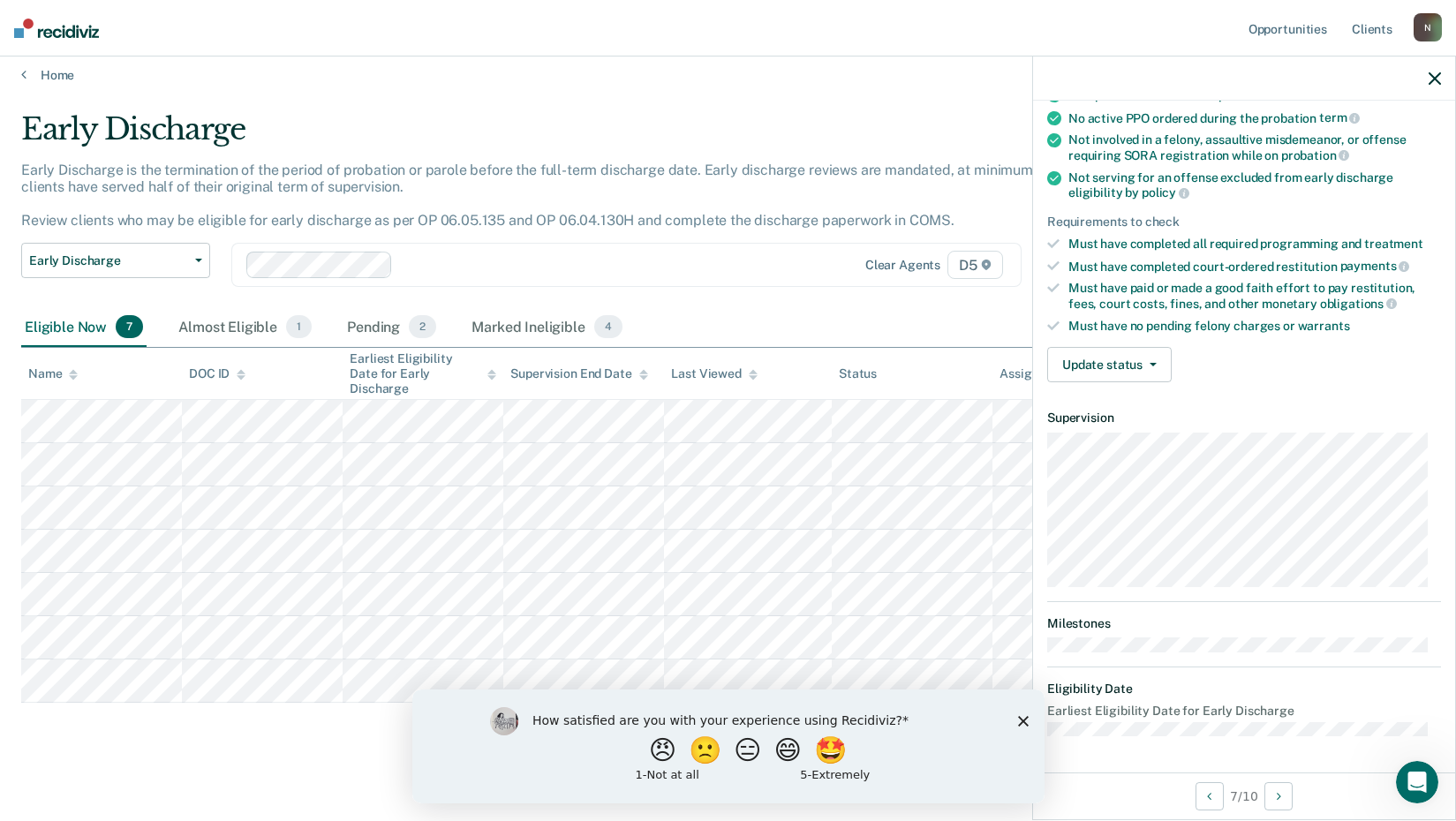
scroll to position [169, 0]
click at [1130, 367] on button "Update status" at bounding box center [1109, 367] width 124 height 35
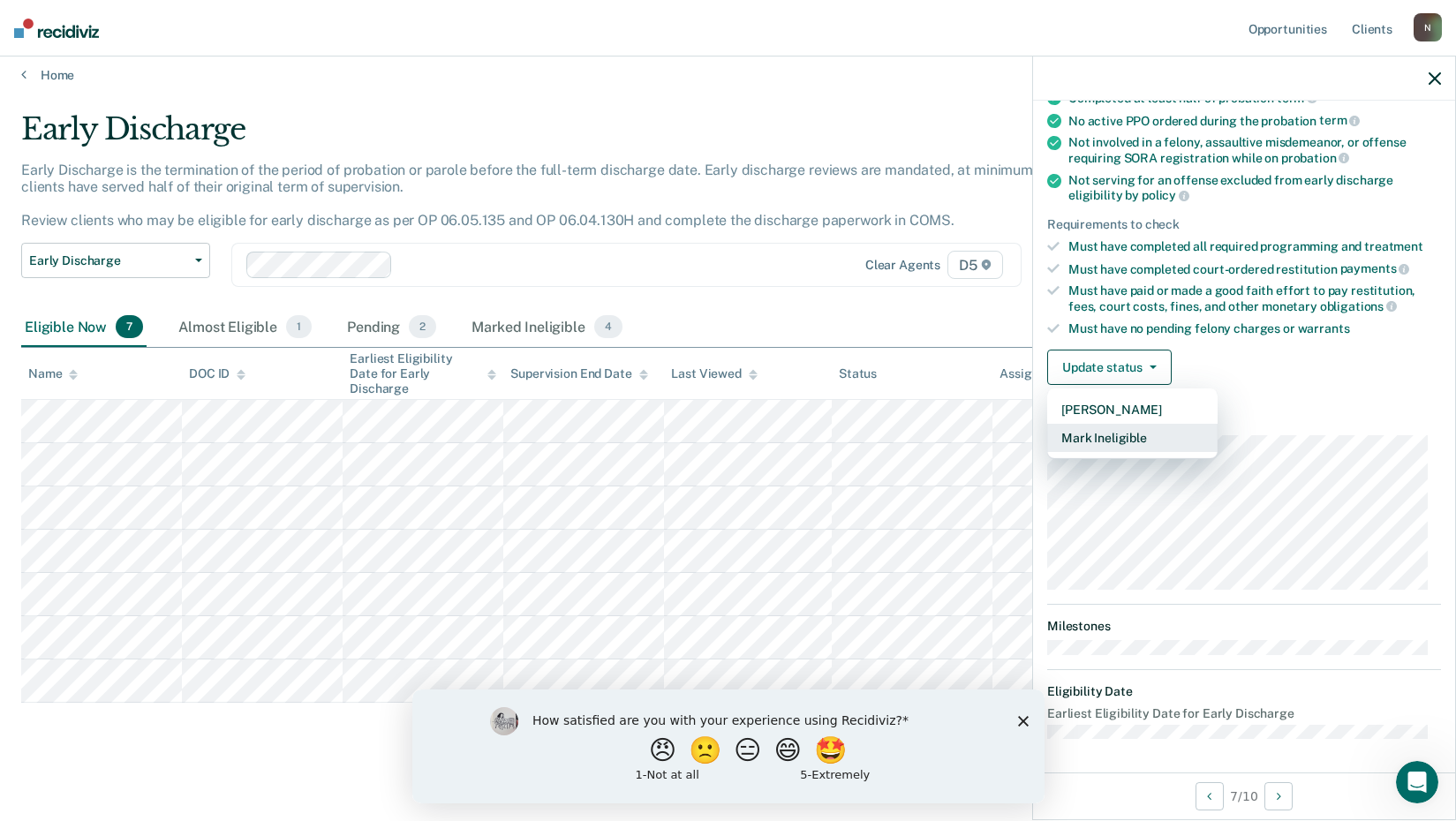
click at [1119, 436] on button "Mark Ineligible" at bounding box center [1132, 438] width 171 height 28
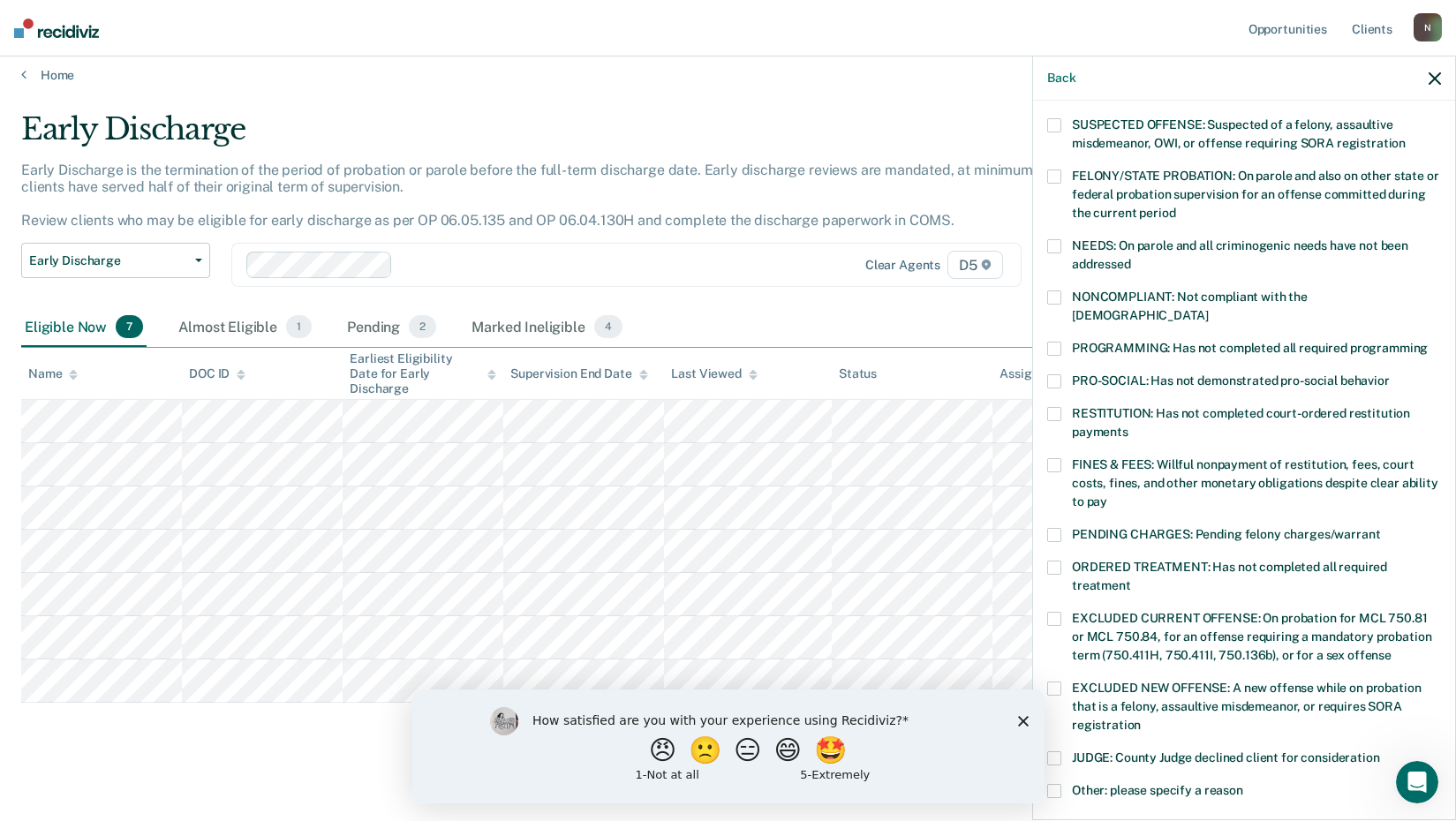
click at [1054, 341] on span at bounding box center [1054, 348] width 14 height 14
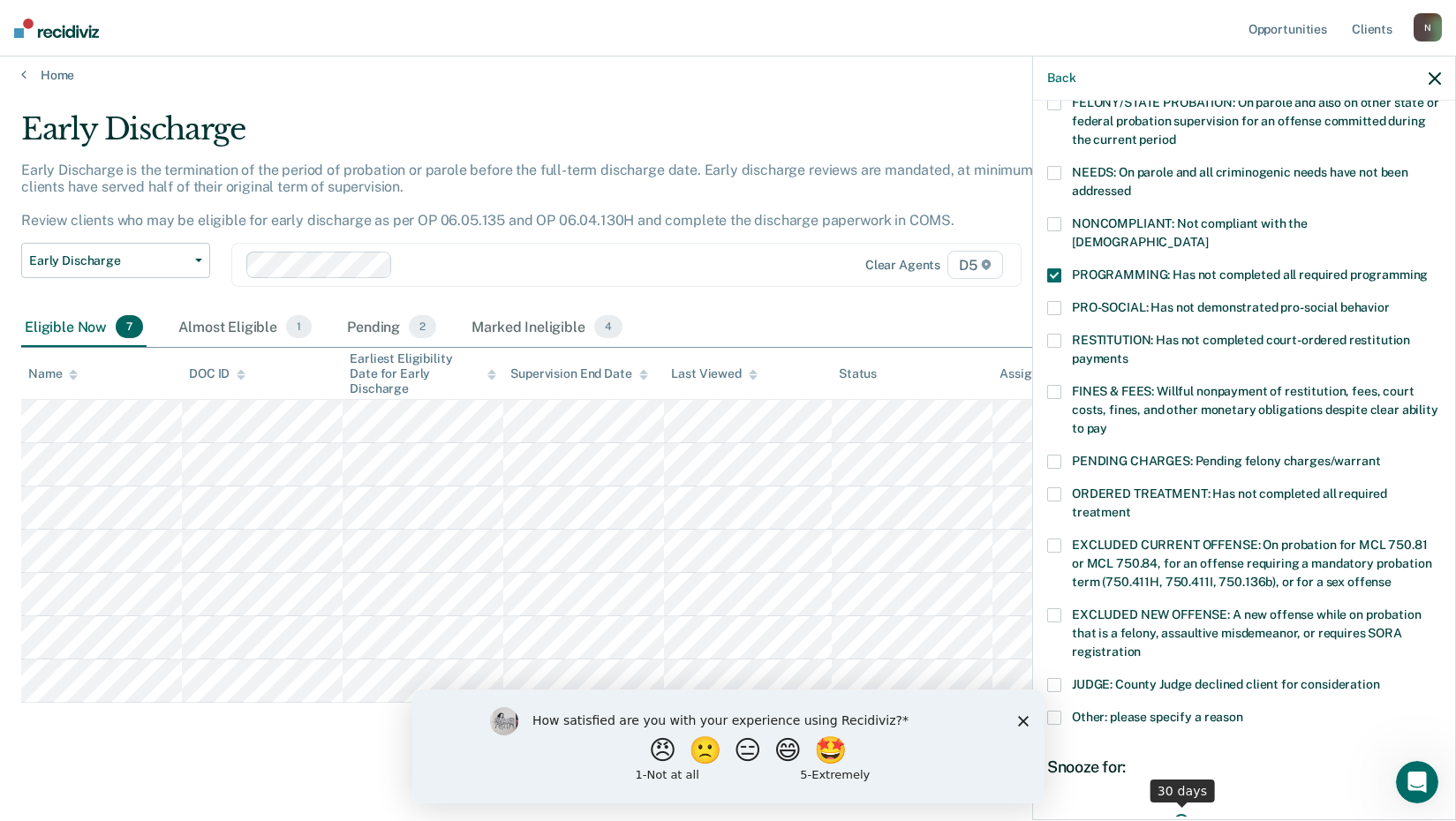
scroll to position [395, 0]
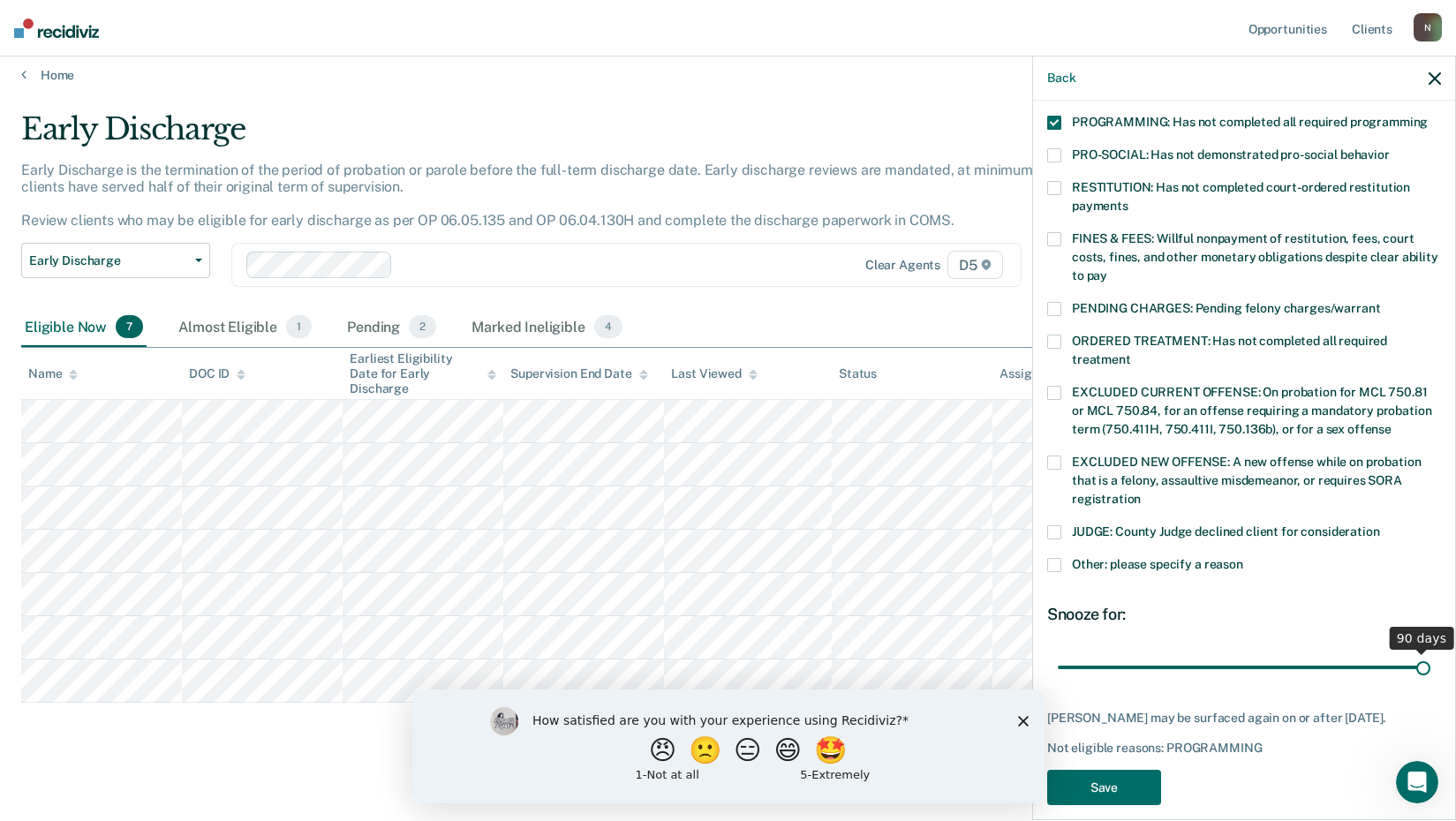
drag, startPoint x: 1182, startPoint y: 647, endPoint x: 1425, endPoint y: 657, distance: 243.2
type input "90"
click at [1424, 656] on input "range" at bounding box center [1245, 667] width 373 height 31
click at [1132, 770] on button "Save" at bounding box center [1104, 788] width 114 height 36
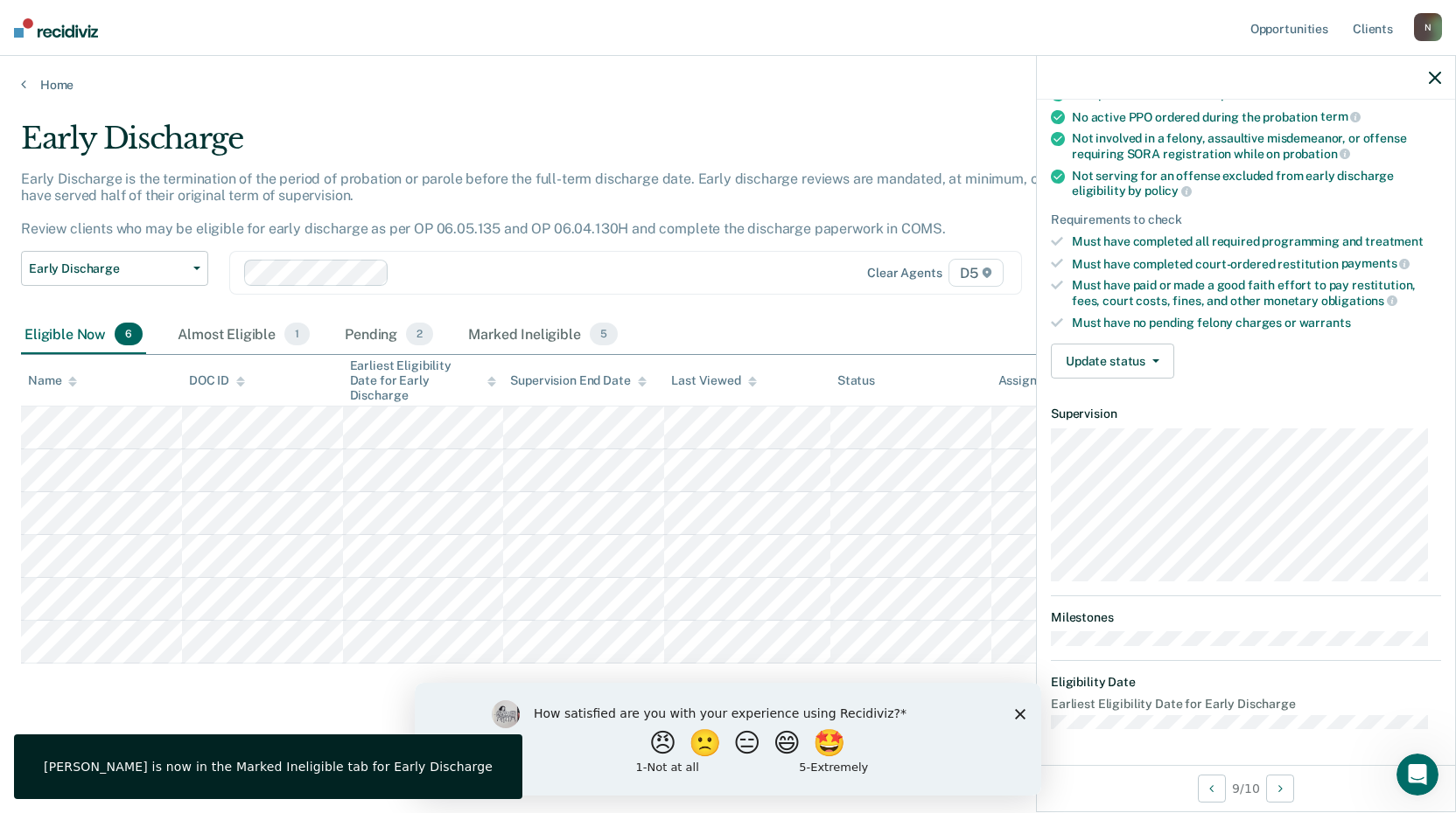
scroll to position [186, 0]
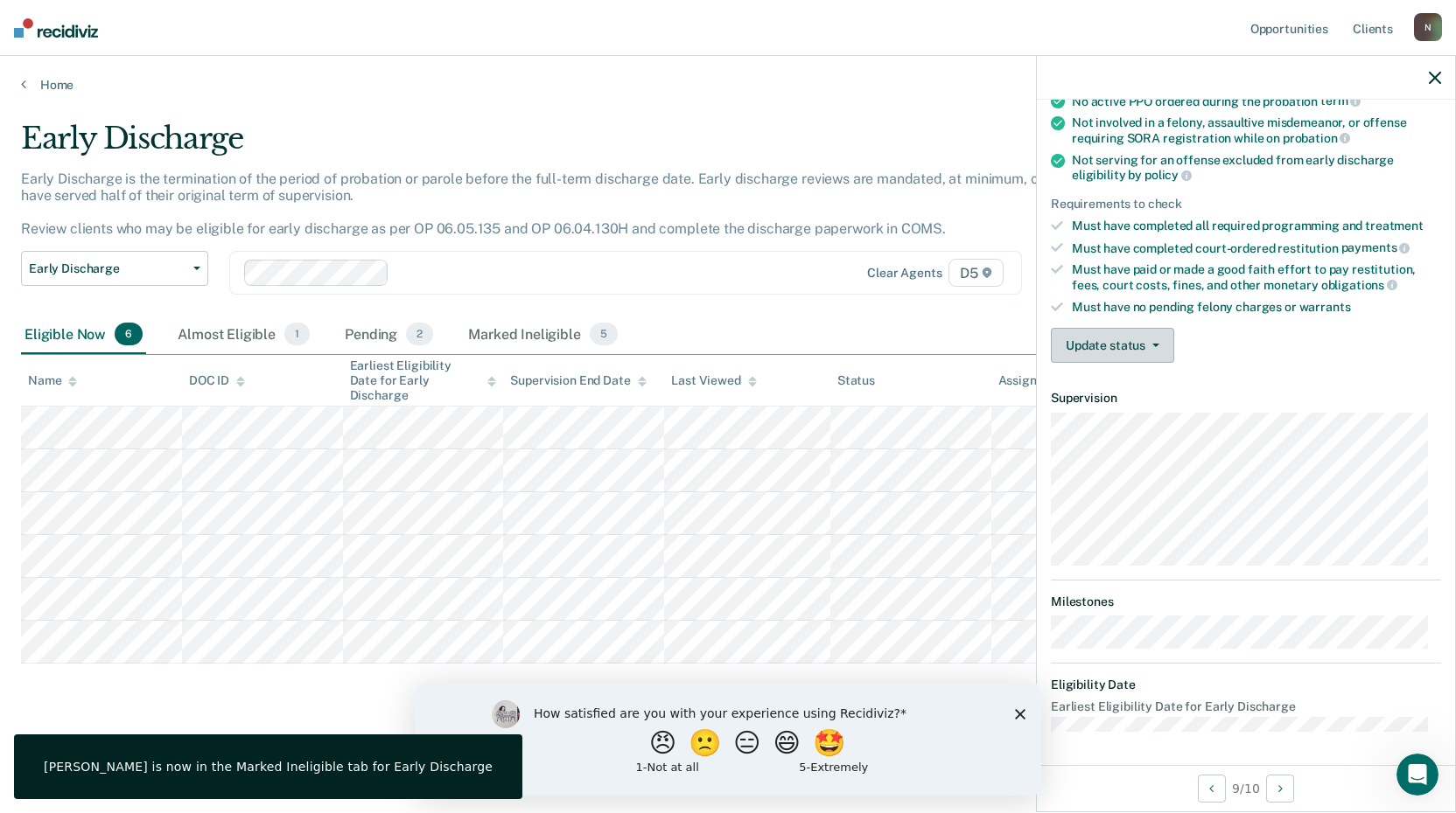
click at [1144, 333] on button "Update status" at bounding box center [1113, 345] width 123 height 35
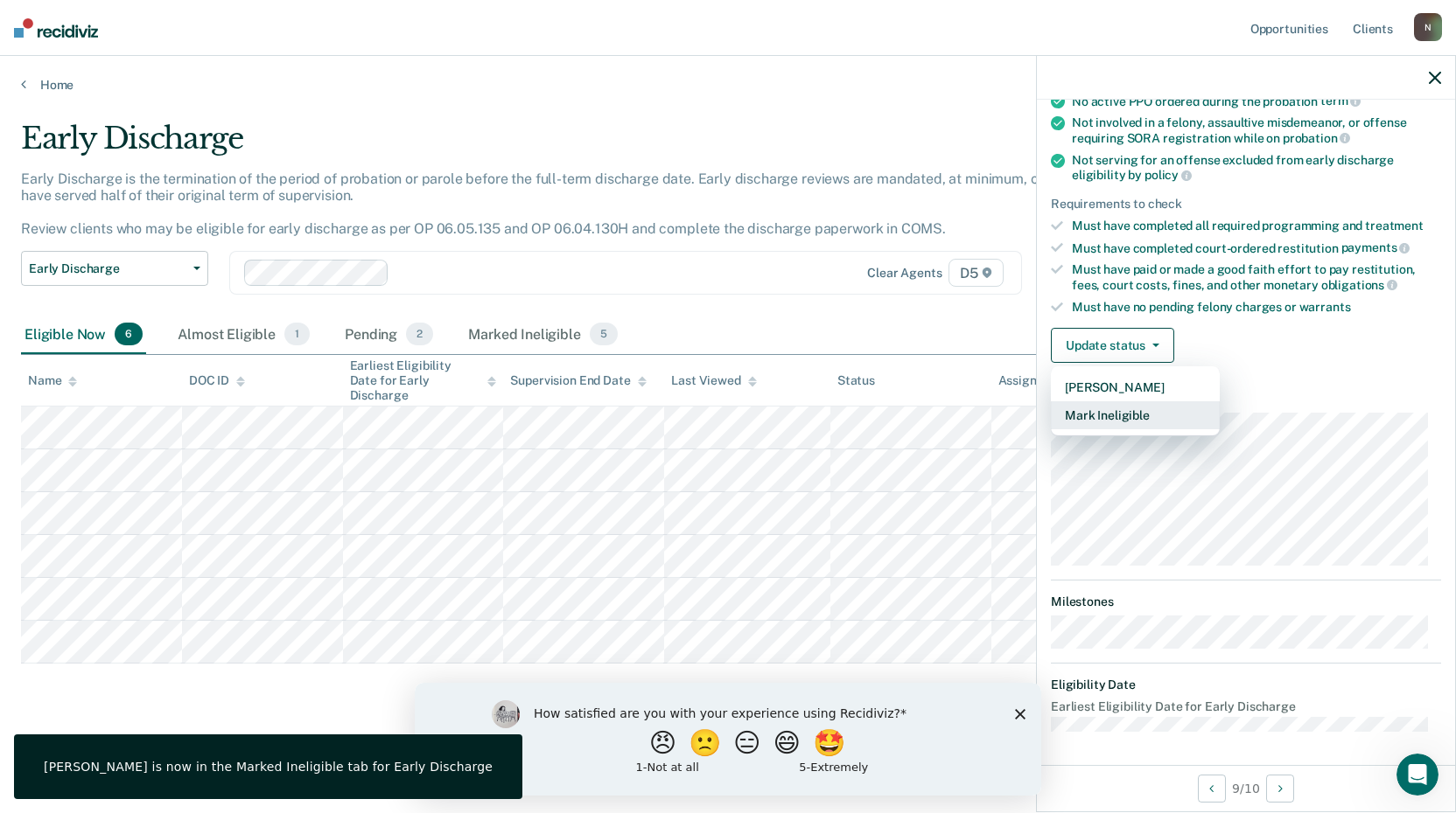
click at [1099, 408] on button "Mark Ineligible" at bounding box center [1136, 415] width 169 height 28
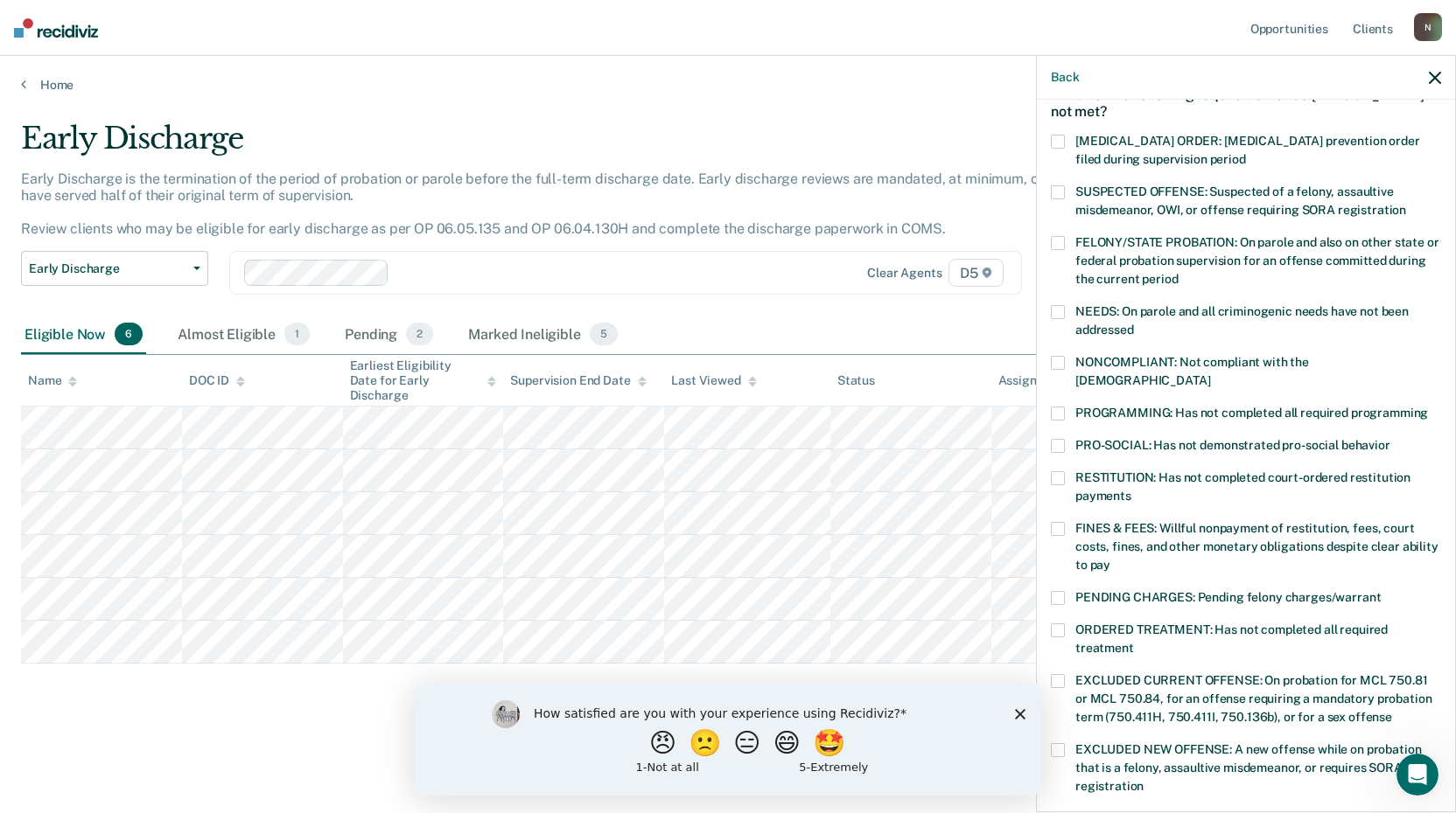
scroll to position [98, 0]
click at [1059, 408] on span at bounding box center [1058, 414] width 14 height 14
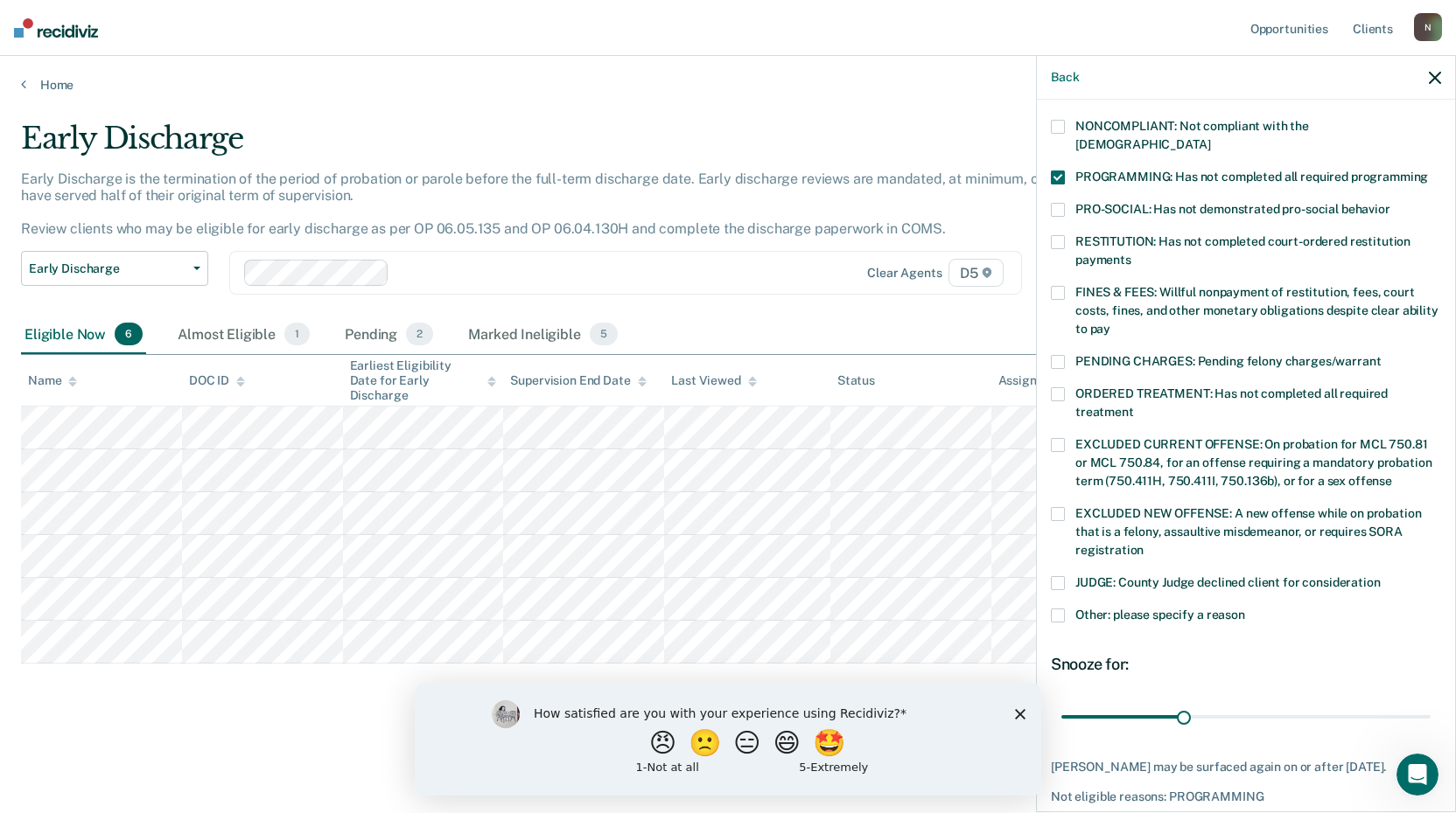
scroll to position [360, 0]
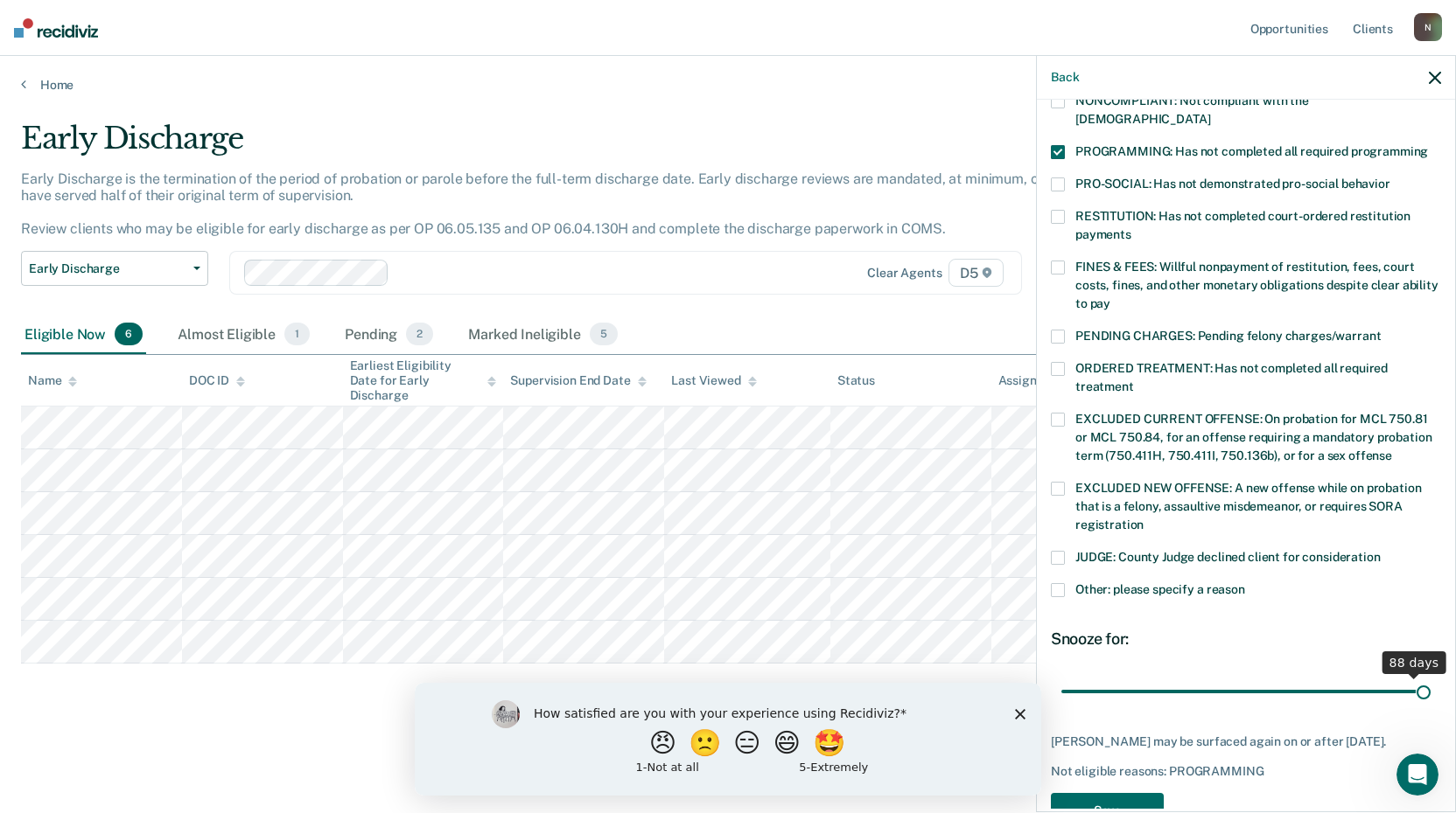
drag, startPoint x: 1177, startPoint y: 672, endPoint x: 1425, endPoint y: 690, distance: 248.7
type input "90"
click at [1425, 690] on input "range" at bounding box center [1246, 691] width 370 height 30
click at [1132, 796] on button "Save" at bounding box center [1108, 811] width 113 height 36
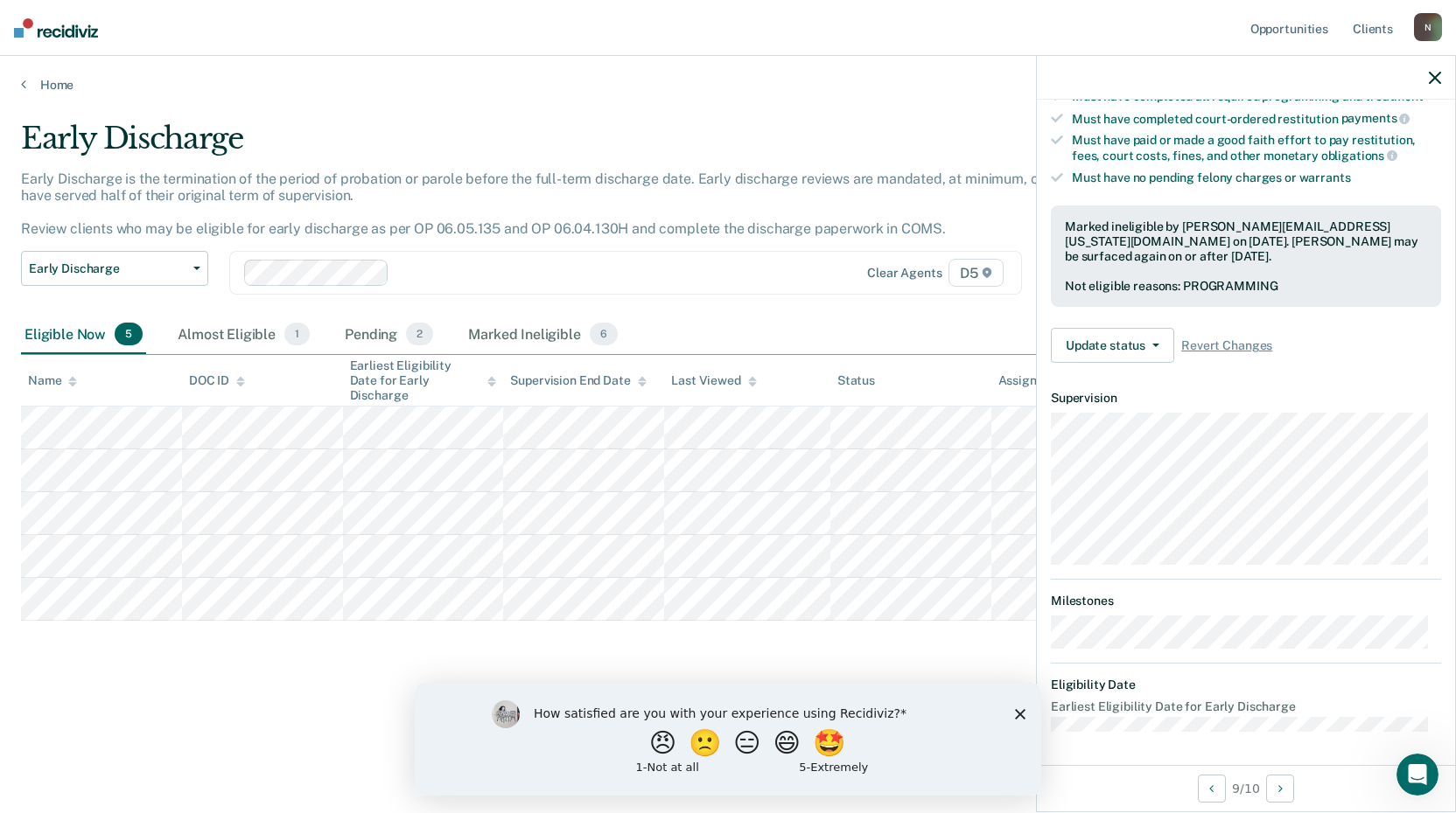
scroll to position [167, 0]
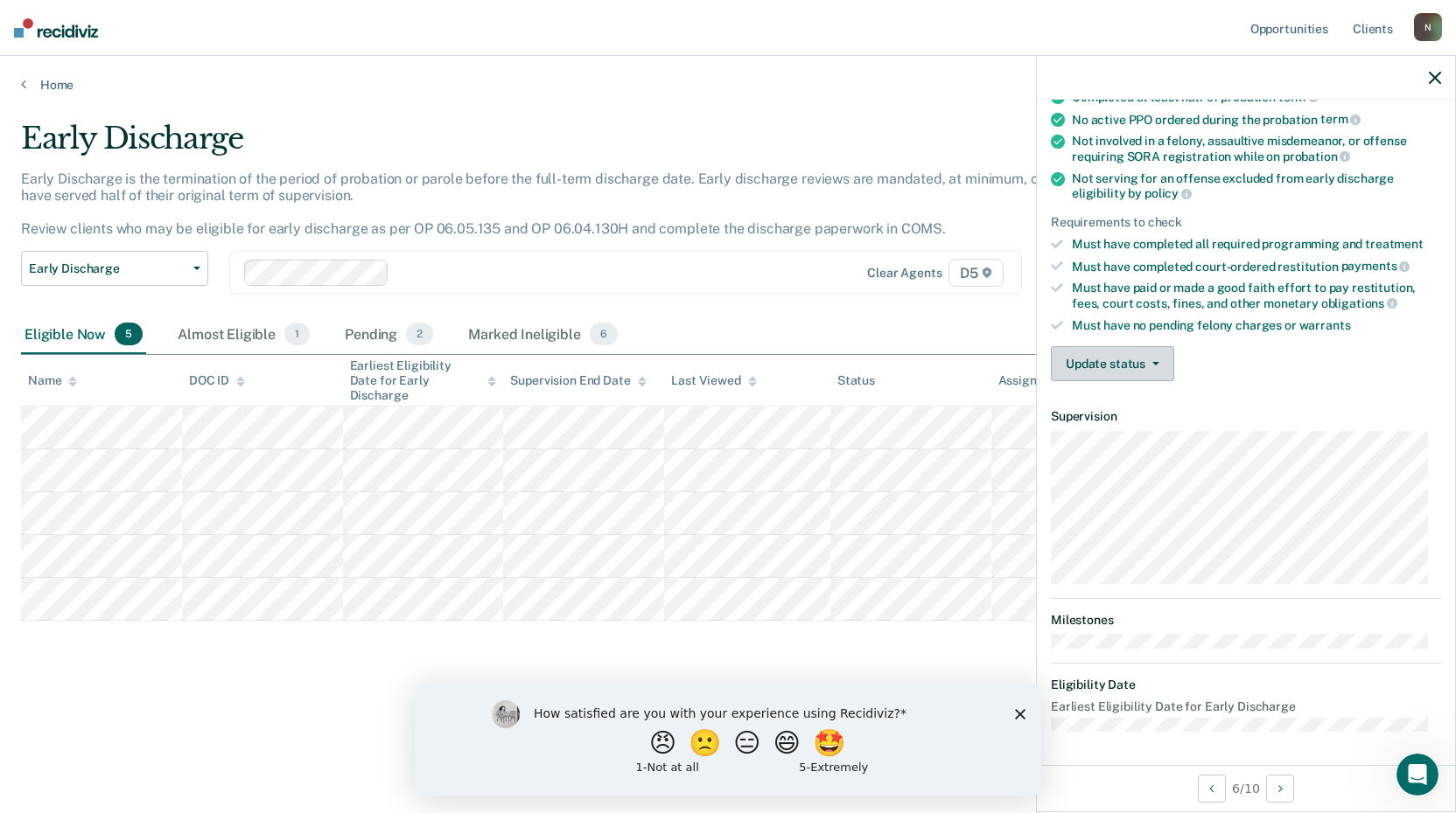
click at [1165, 363] on button "Update status" at bounding box center [1113, 364] width 123 height 35
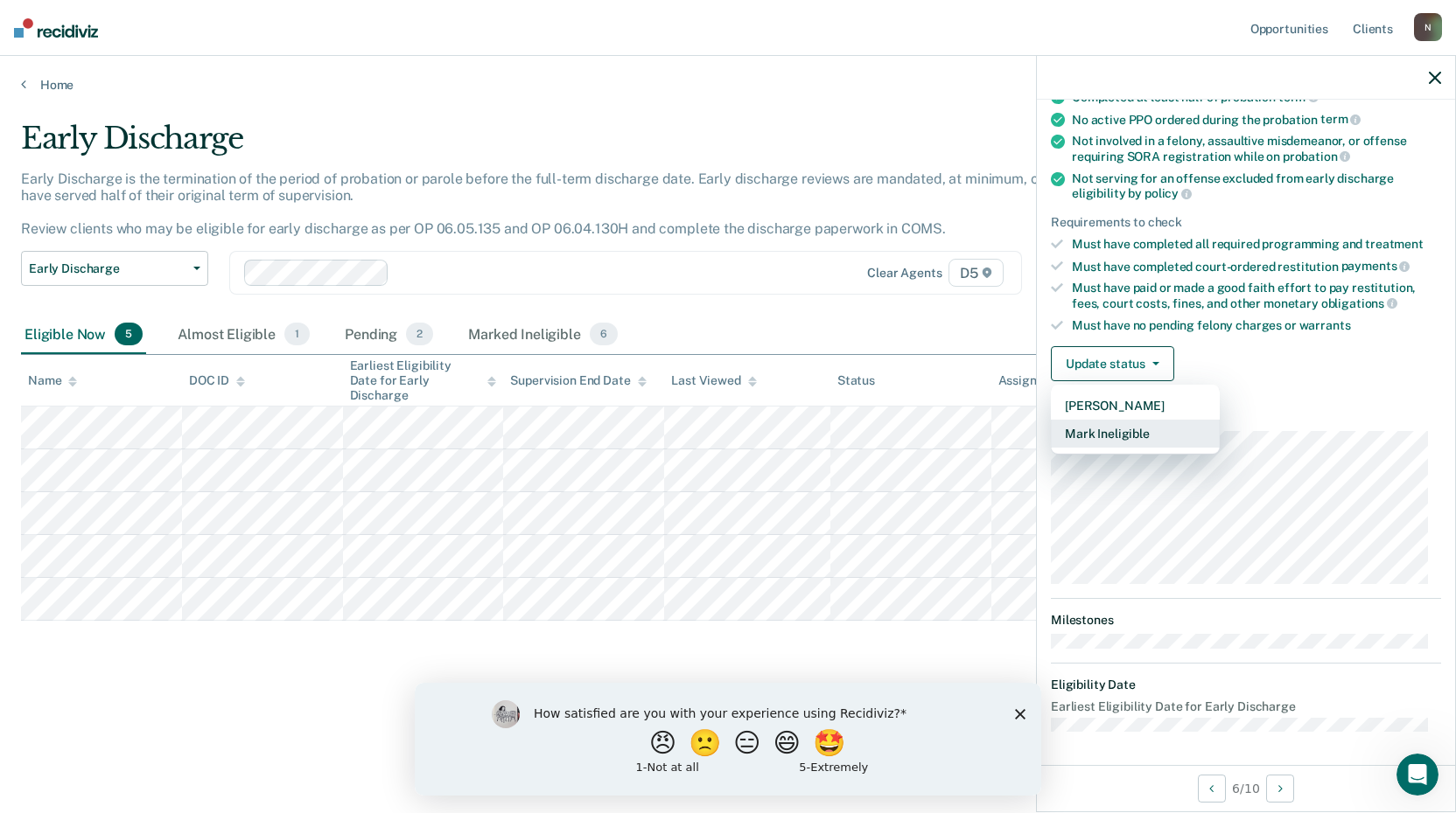
click at [1109, 426] on button "Mark Ineligible" at bounding box center [1136, 434] width 169 height 28
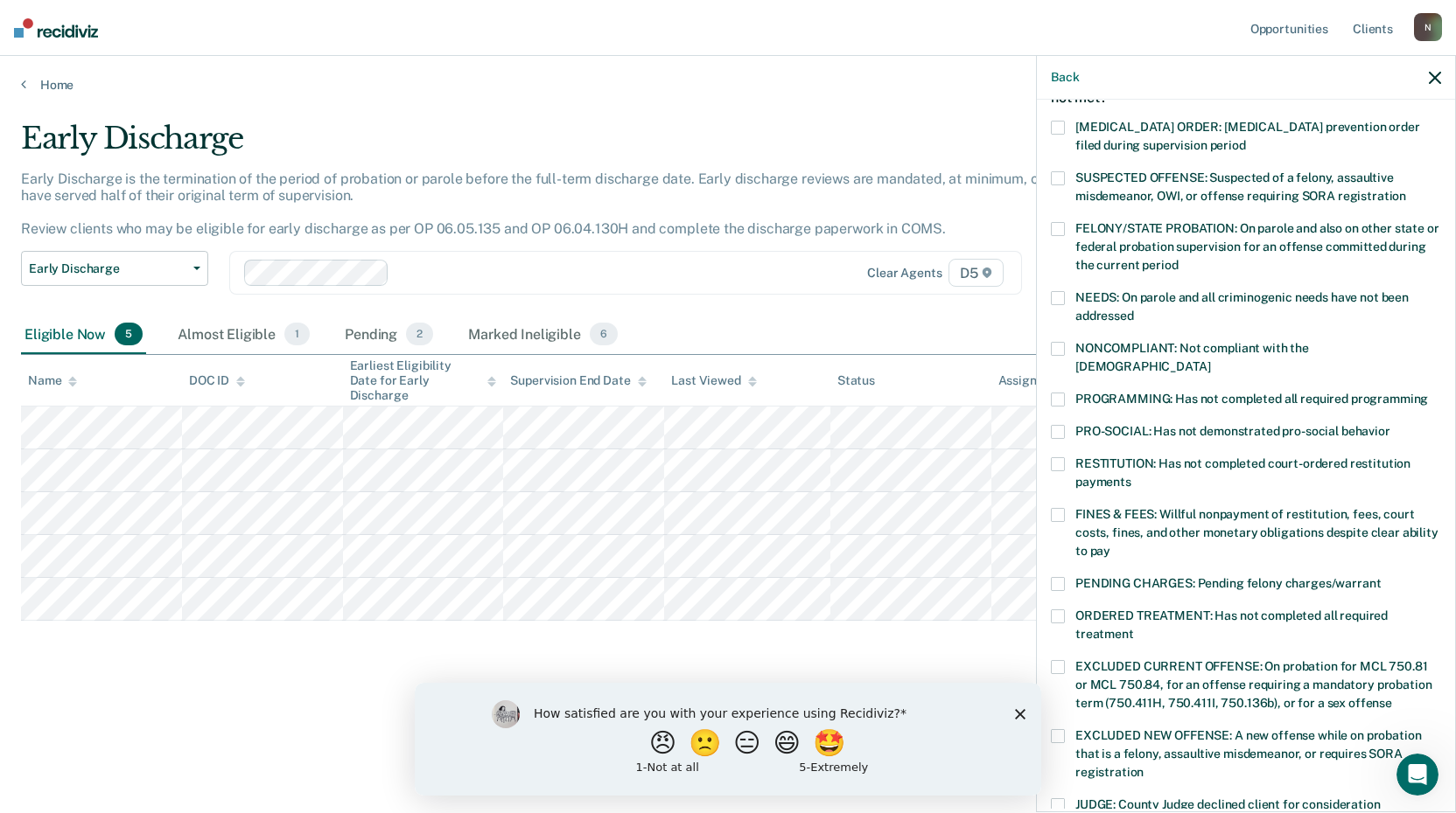
scroll to position [80, 0]
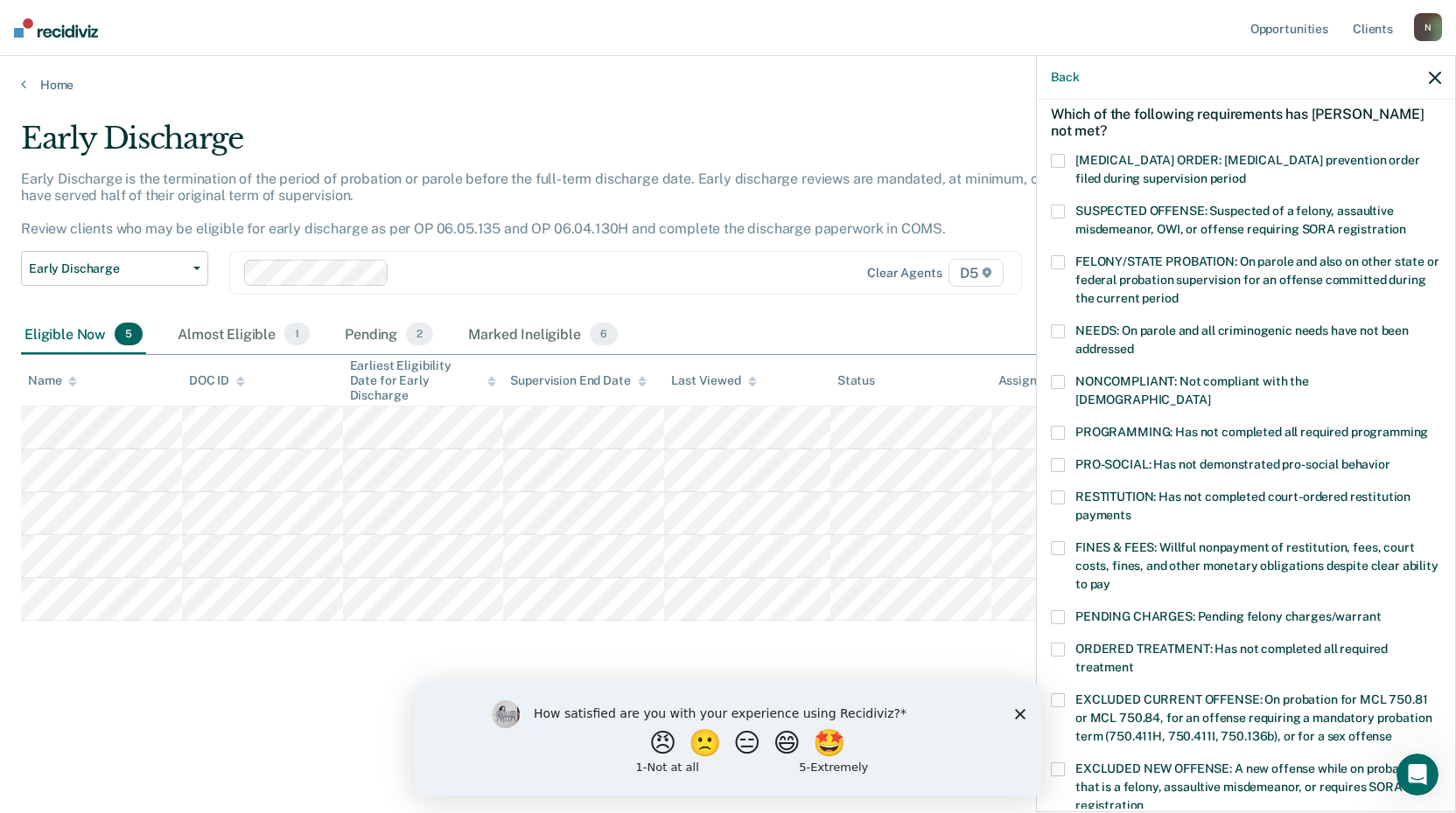
click at [1063, 378] on span at bounding box center [1058, 381] width 14 height 14
click at [1054, 401] on div "NONCOMPLIANT: Not compliant with the [DEMOGRAPHIC_DATA]" at bounding box center [1246, 400] width 391 height 51
click at [1054, 426] on span at bounding box center [1058, 433] width 14 height 14
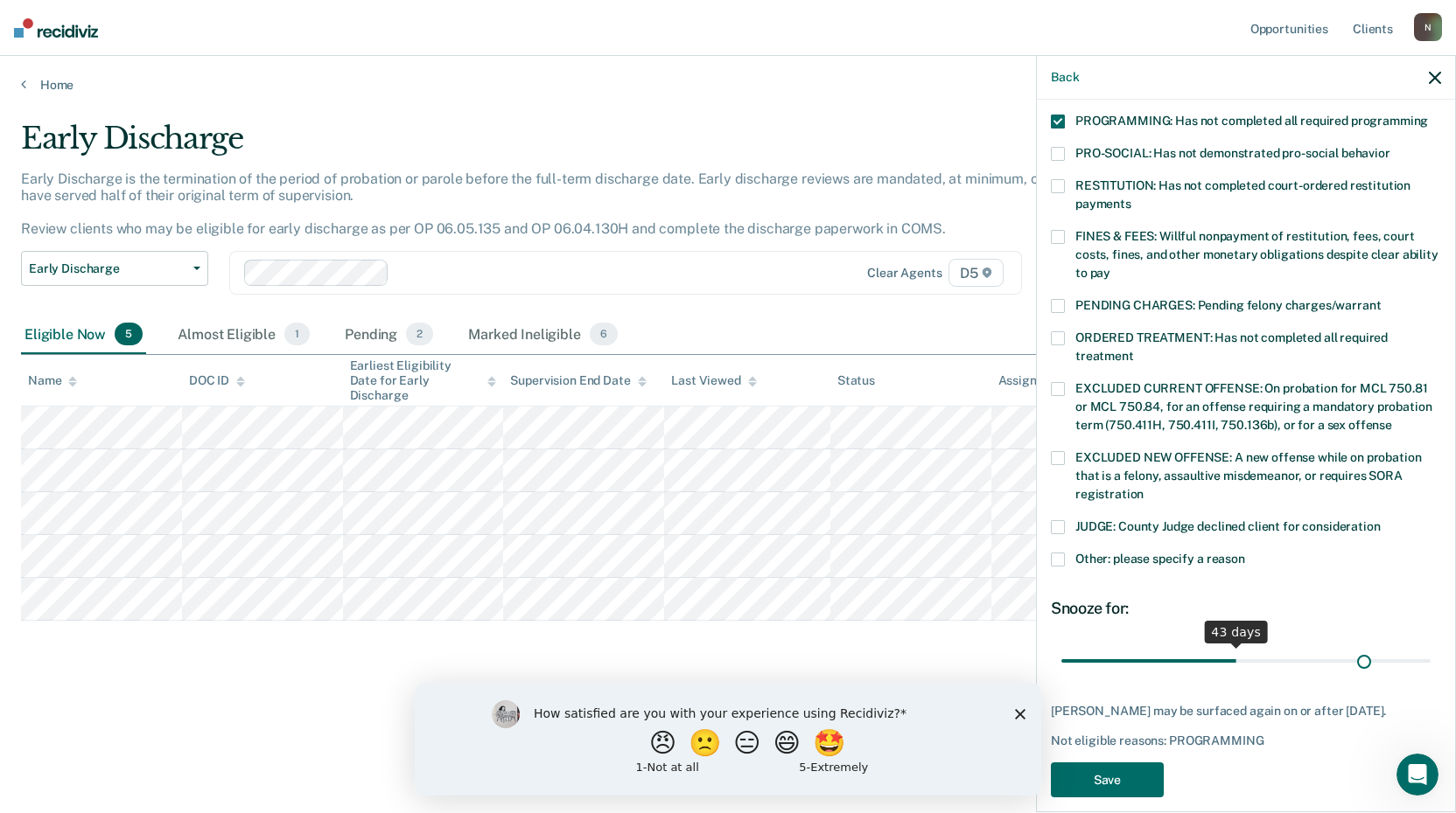
scroll to position [406, 0]
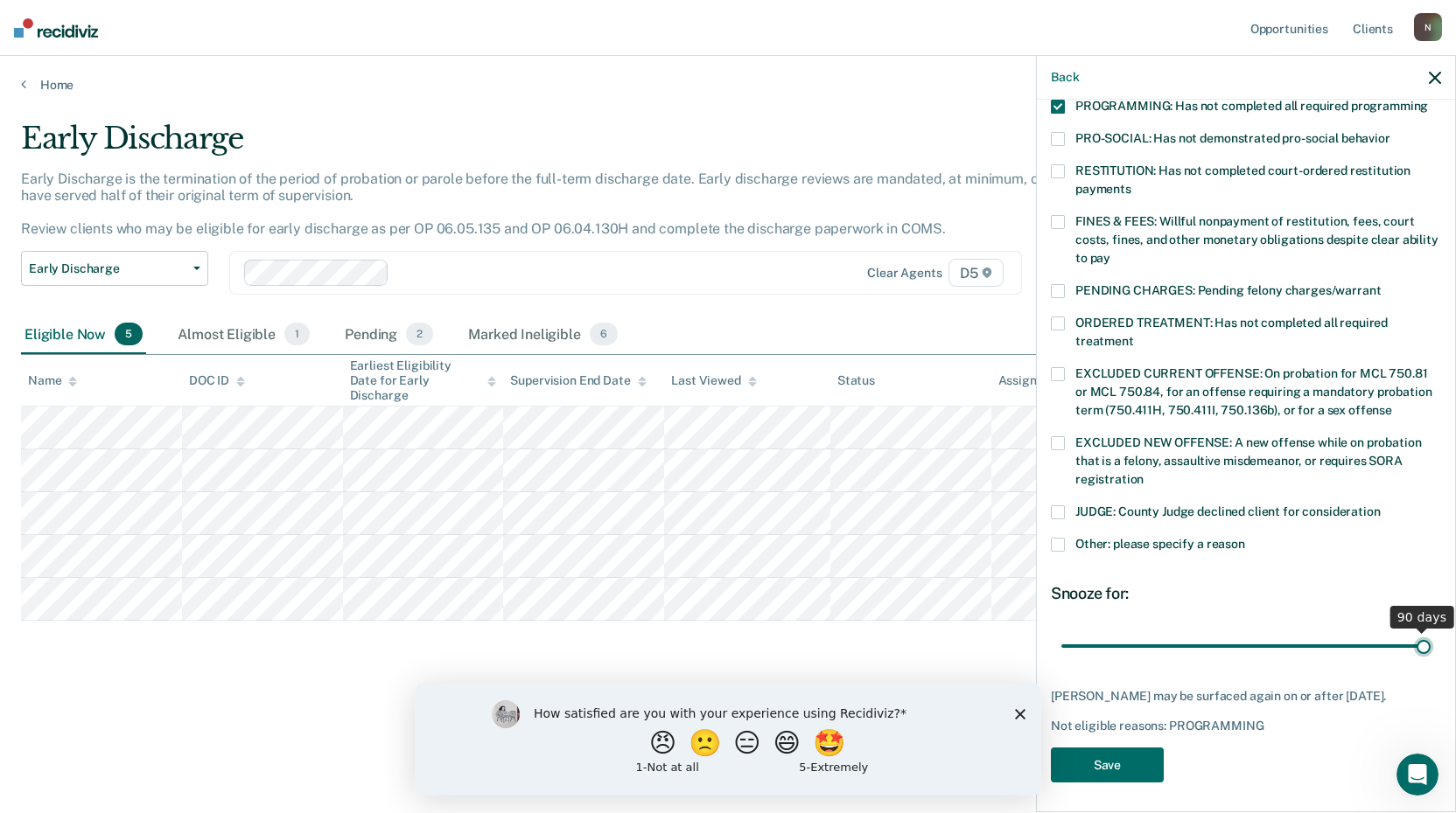
drag, startPoint x: 1179, startPoint y: 627, endPoint x: 1439, endPoint y: 637, distance: 260.2
type input "90"
click at [1431, 637] on input "range" at bounding box center [1246, 645] width 370 height 30
click at [1142, 760] on button "Save" at bounding box center [1108, 765] width 113 height 36
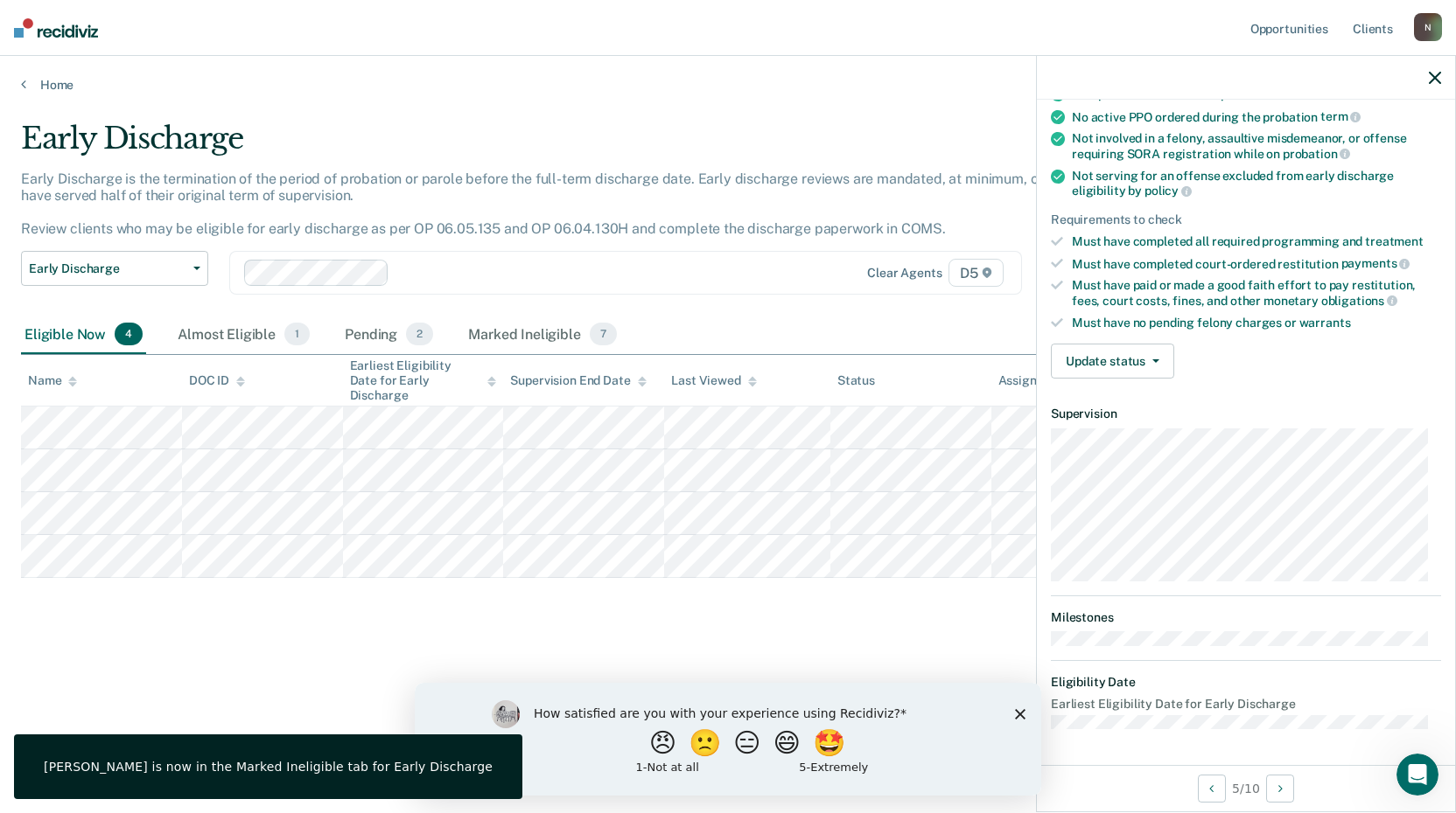
scroll to position [167, 0]
click at [1160, 362] on button "Update status" at bounding box center [1113, 364] width 123 height 35
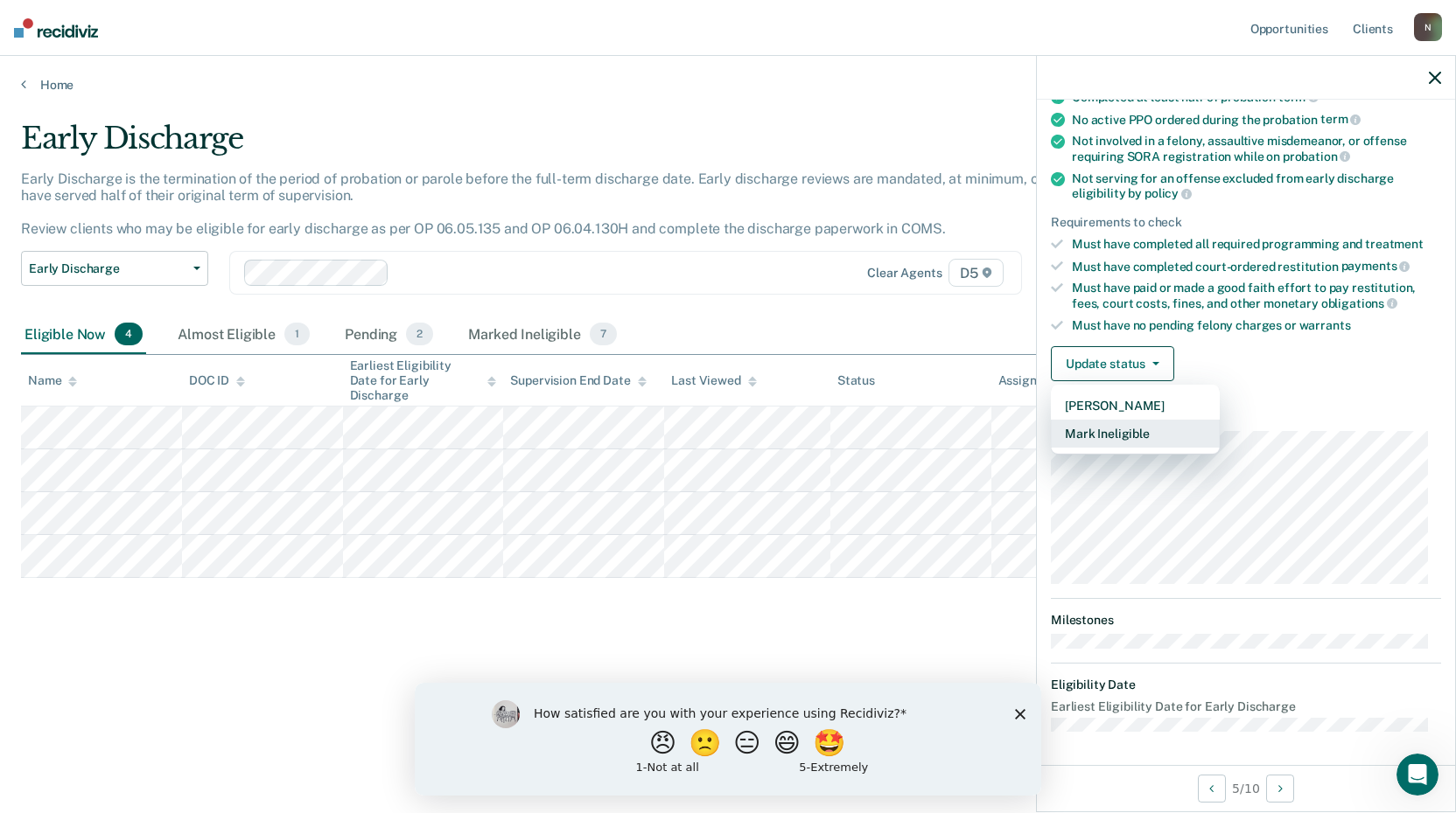
click at [1113, 430] on button "Mark Ineligible" at bounding box center [1136, 434] width 169 height 28
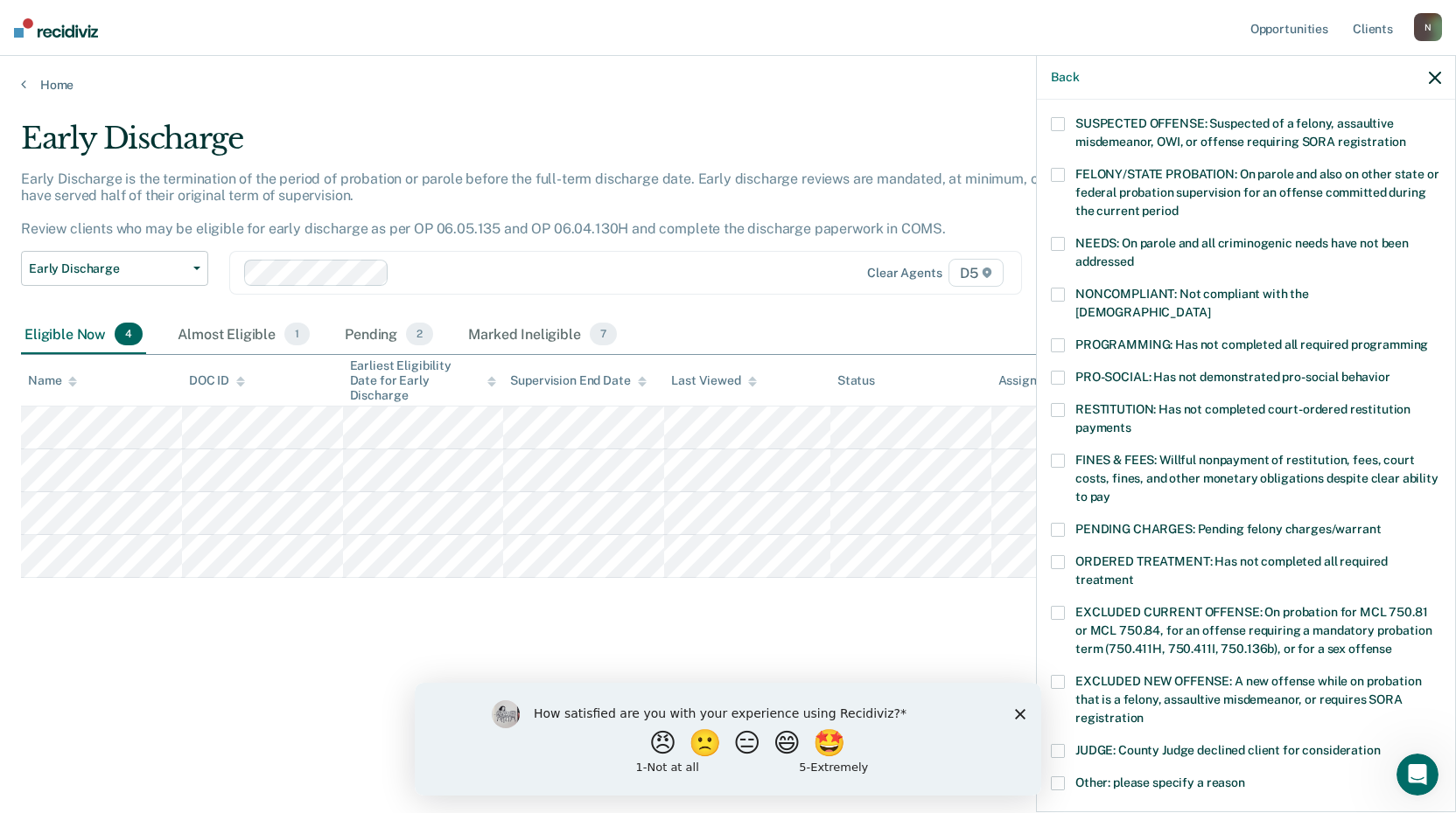
click at [1058, 294] on span at bounding box center [1058, 294] width 14 height 14
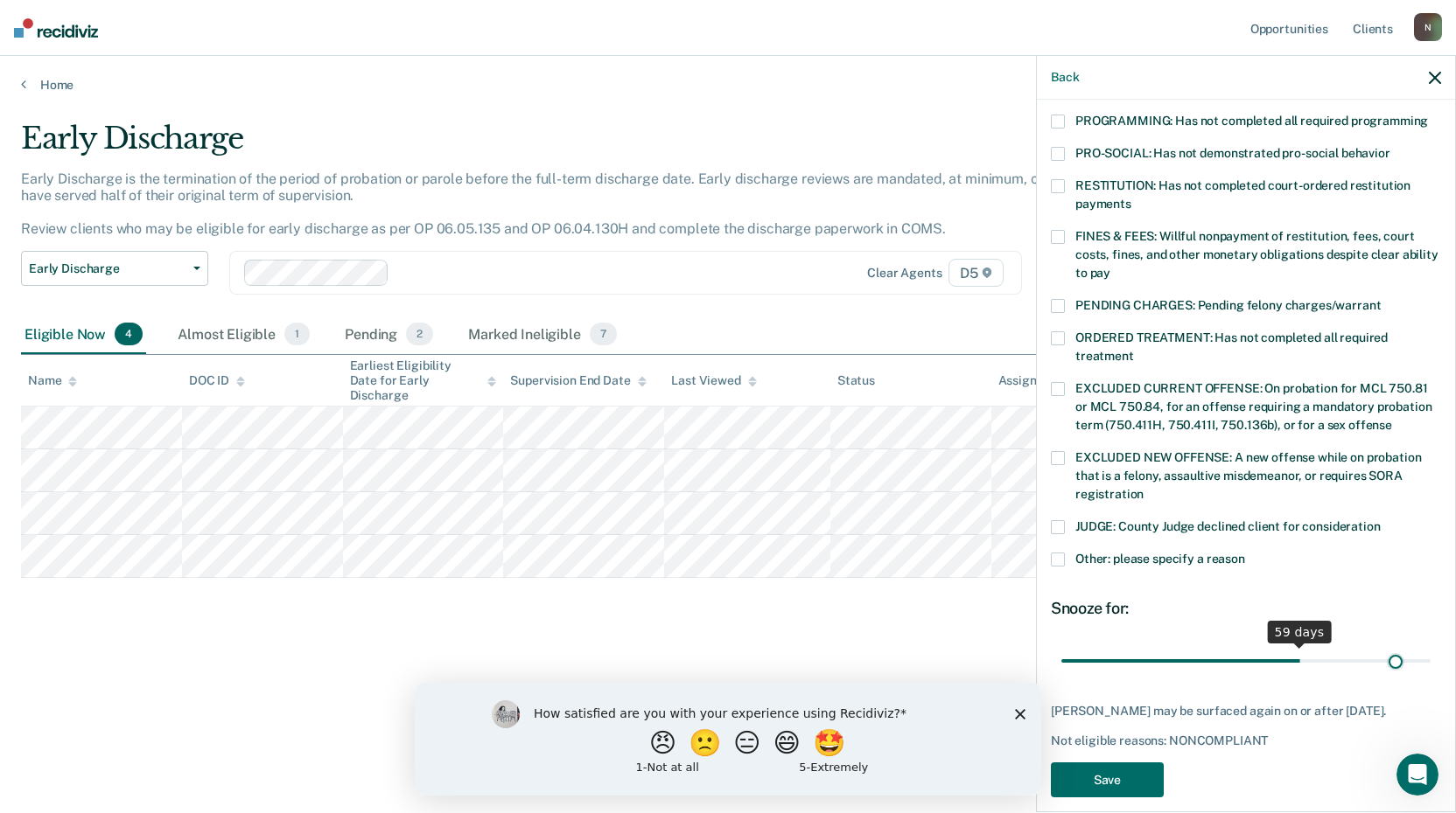
scroll to position [406, 0]
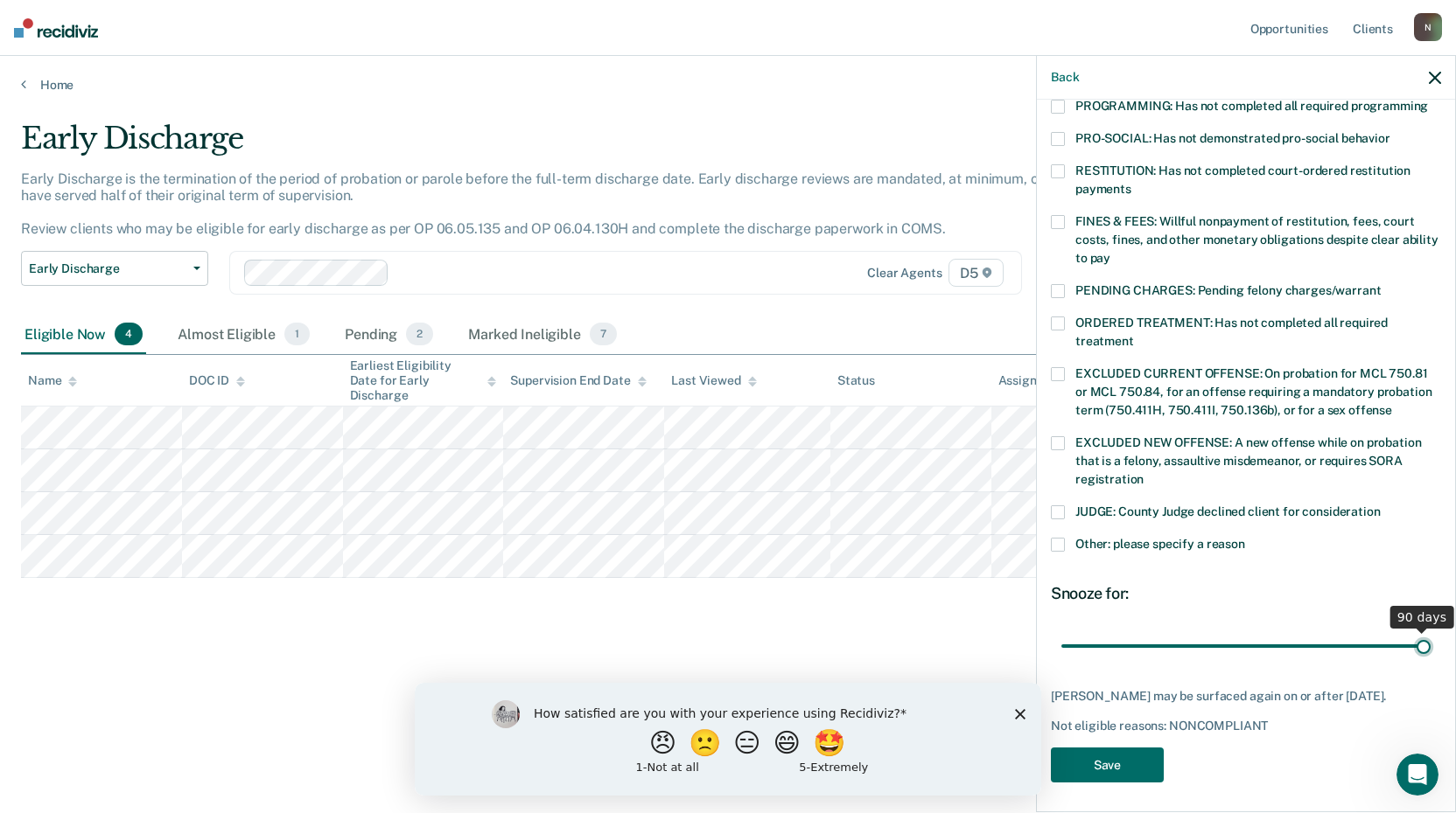
drag, startPoint x: 1182, startPoint y: 627, endPoint x: 1441, endPoint y: 634, distance: 259.1
type input "90"
click at [1431, 634] on input "range" at bounding box center [1246, 645] width 370 height 30
click at [1130, 764] on button "Save" at bounding box center [1108, 765] width 113 height 36
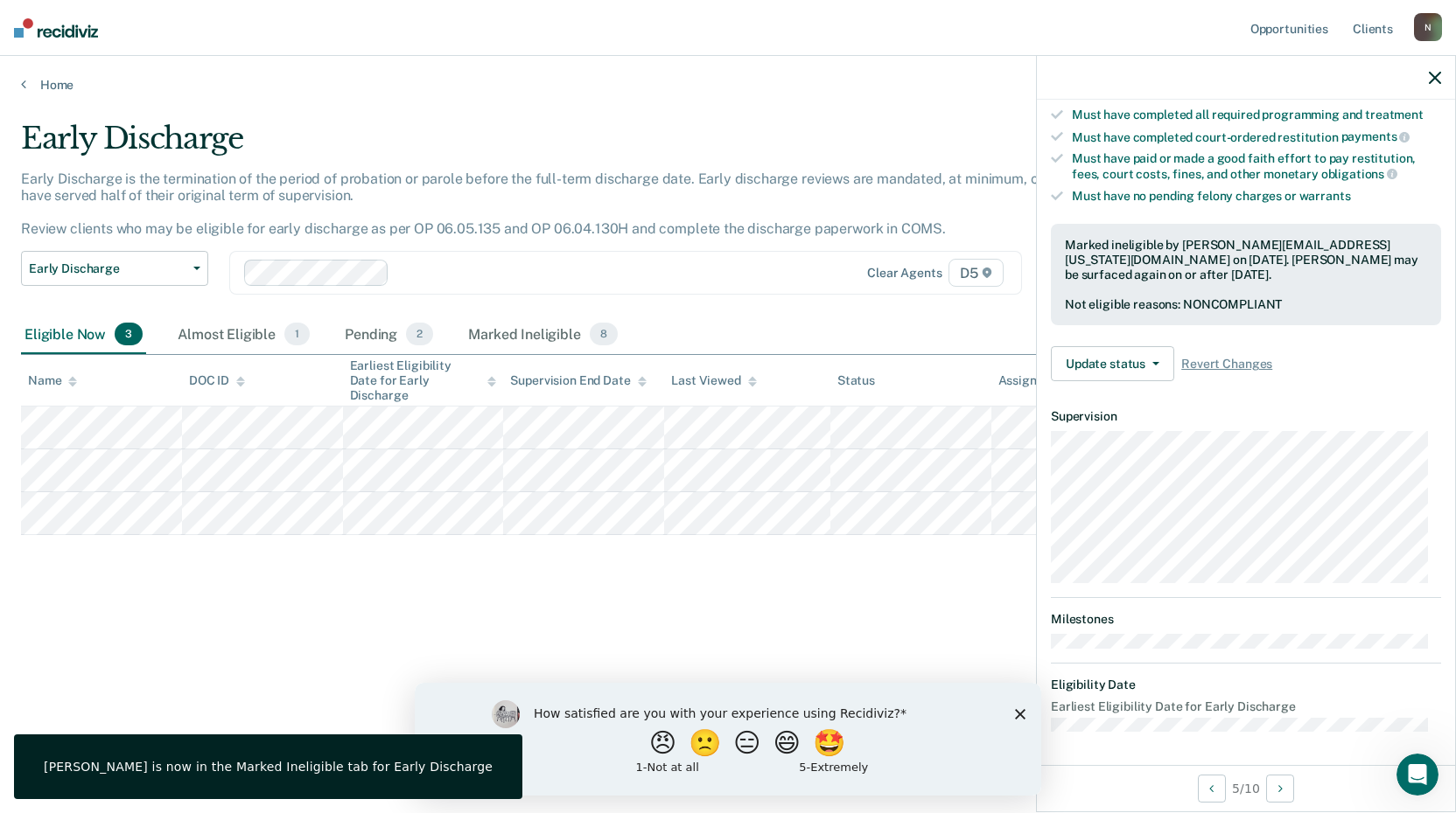
scroll to position [186, 0]
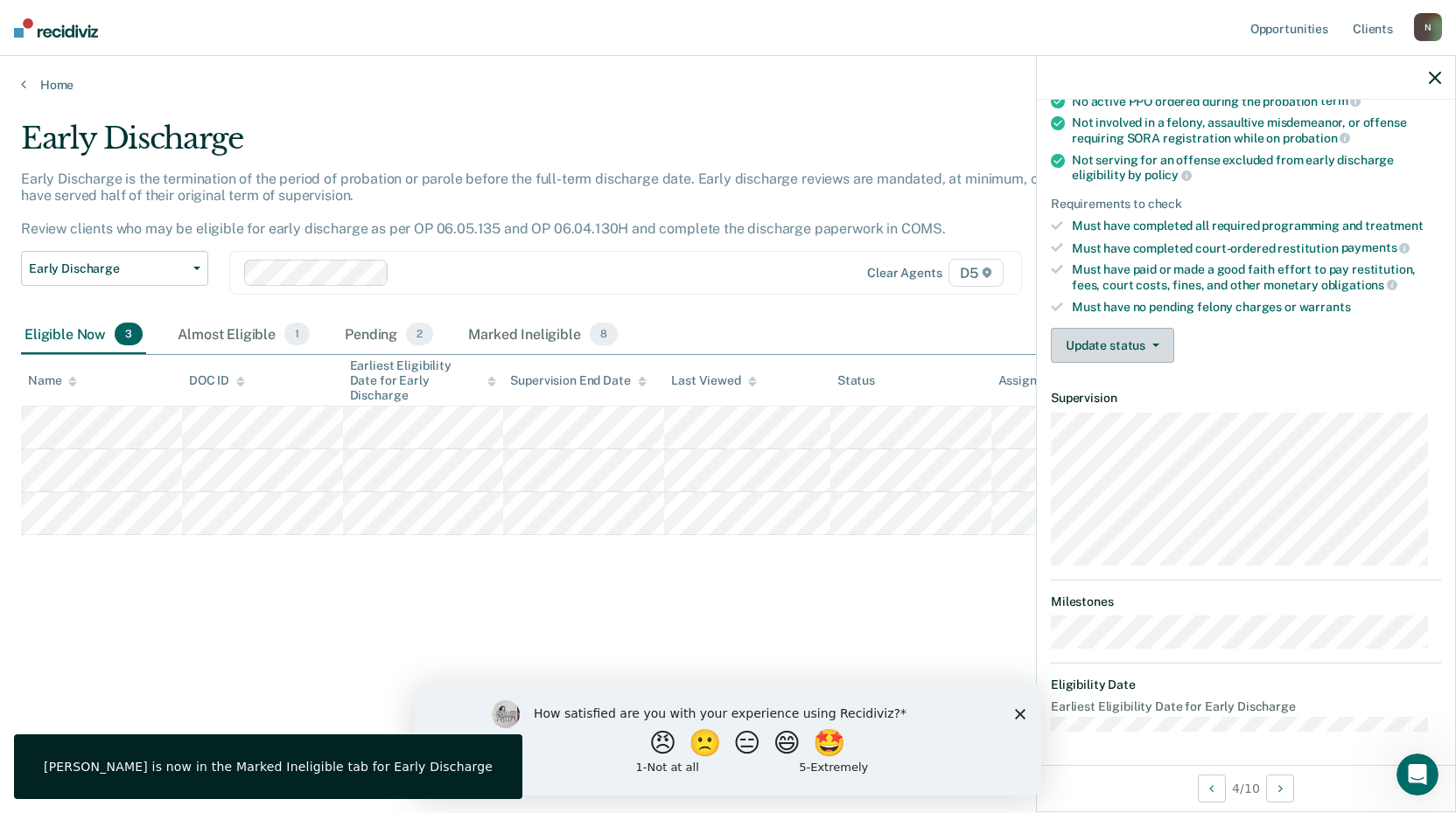
click at [1138, 345] on button "Update status" at bounding box center [1113, 345] width 123 height 35
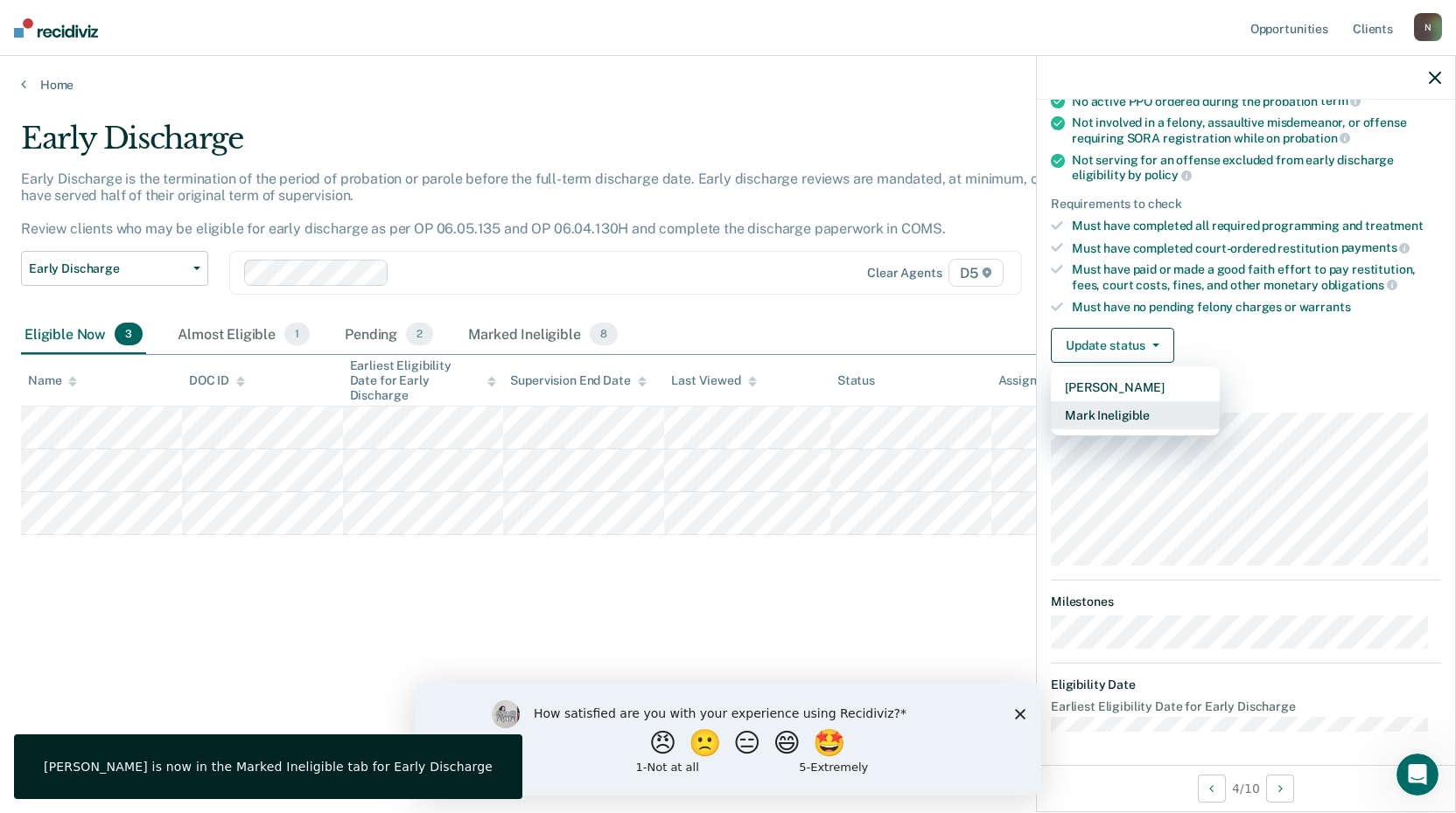
click at [1123, 411] on button "Mark Ineligible" at bounding box center [1136, 415] width 169 height 28
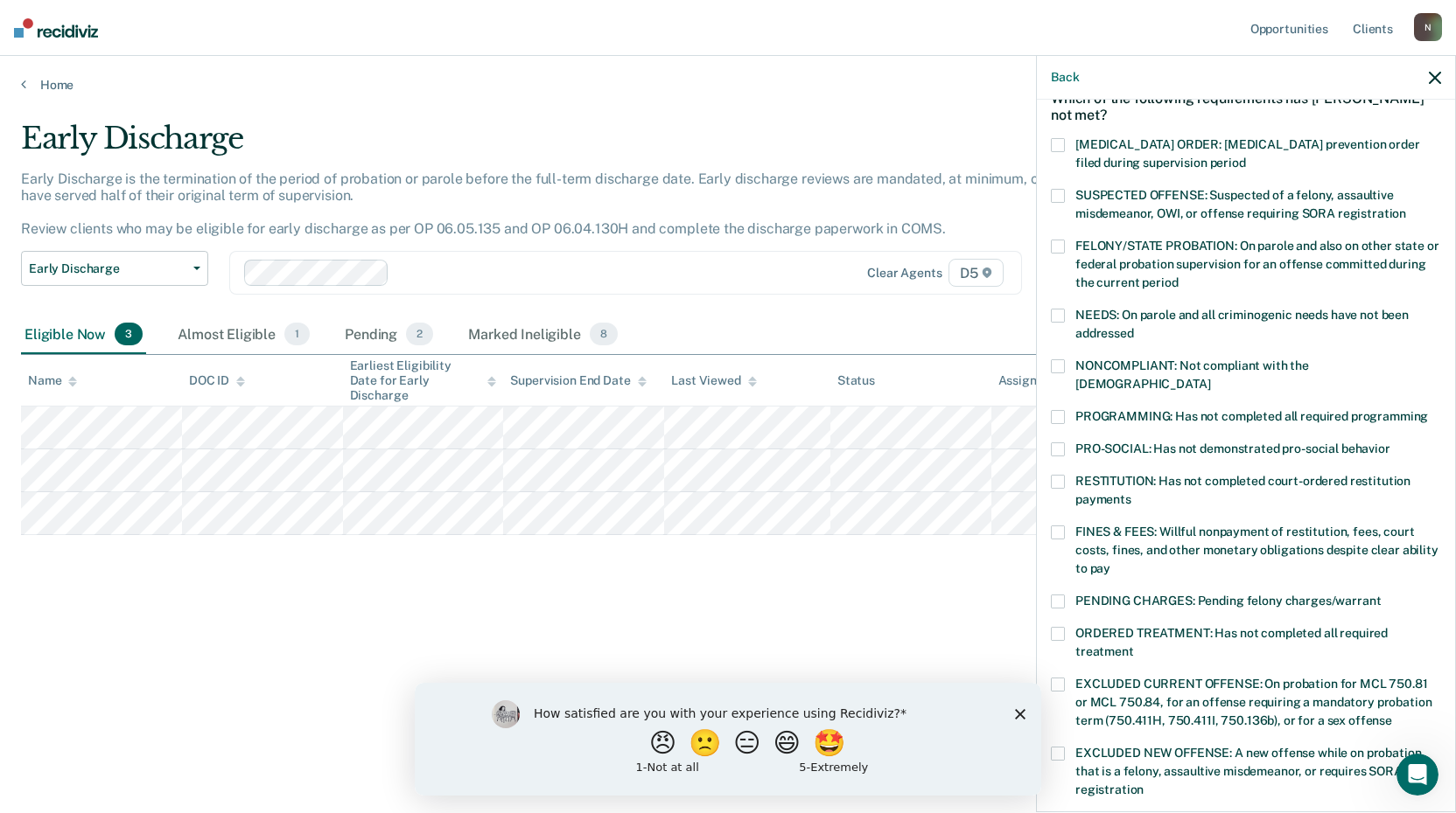
scroll to position [0, 0]
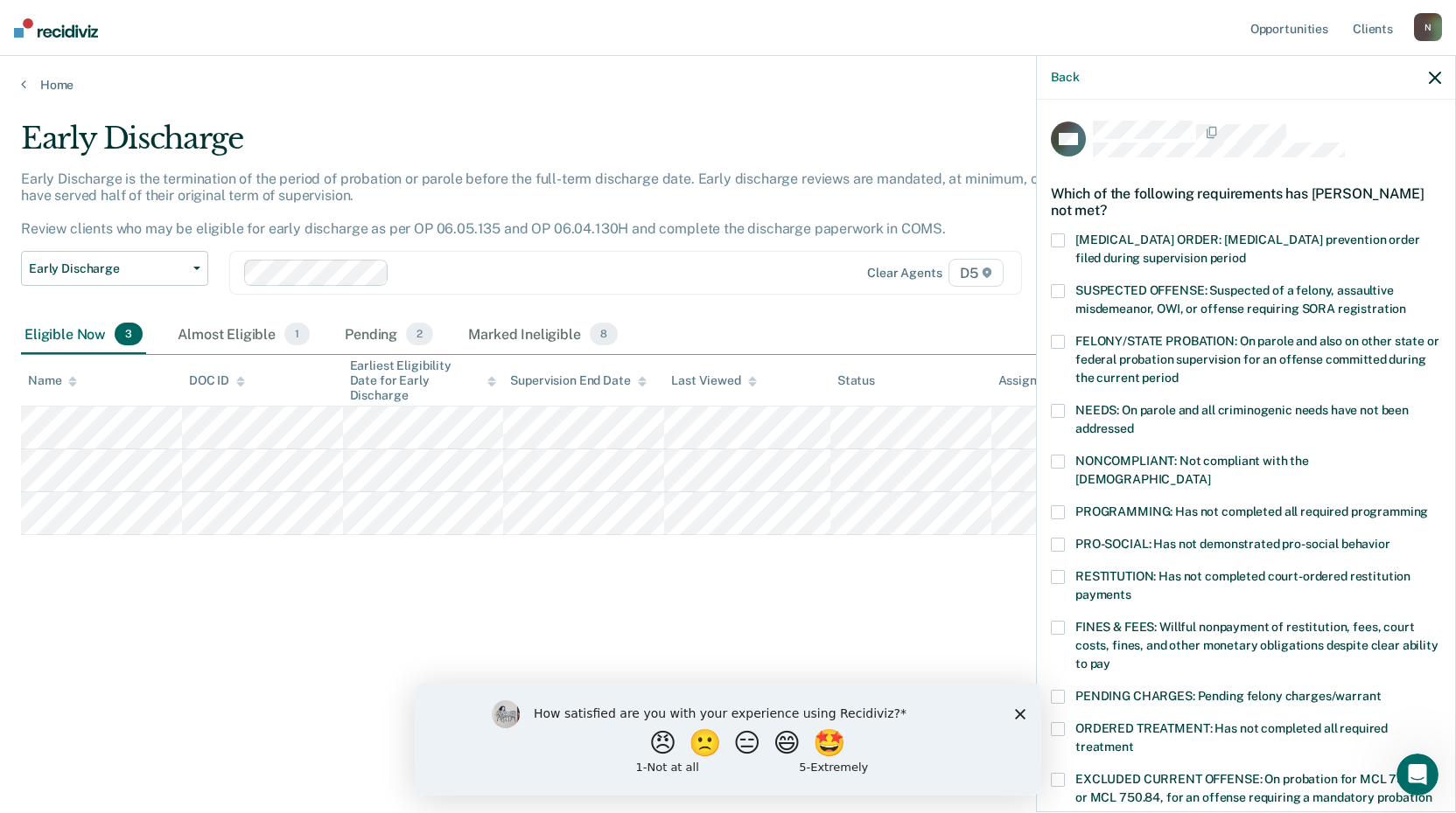
click at [1432, 77] on icon "button" at bounding box center [1435, 77] width 12 height 12
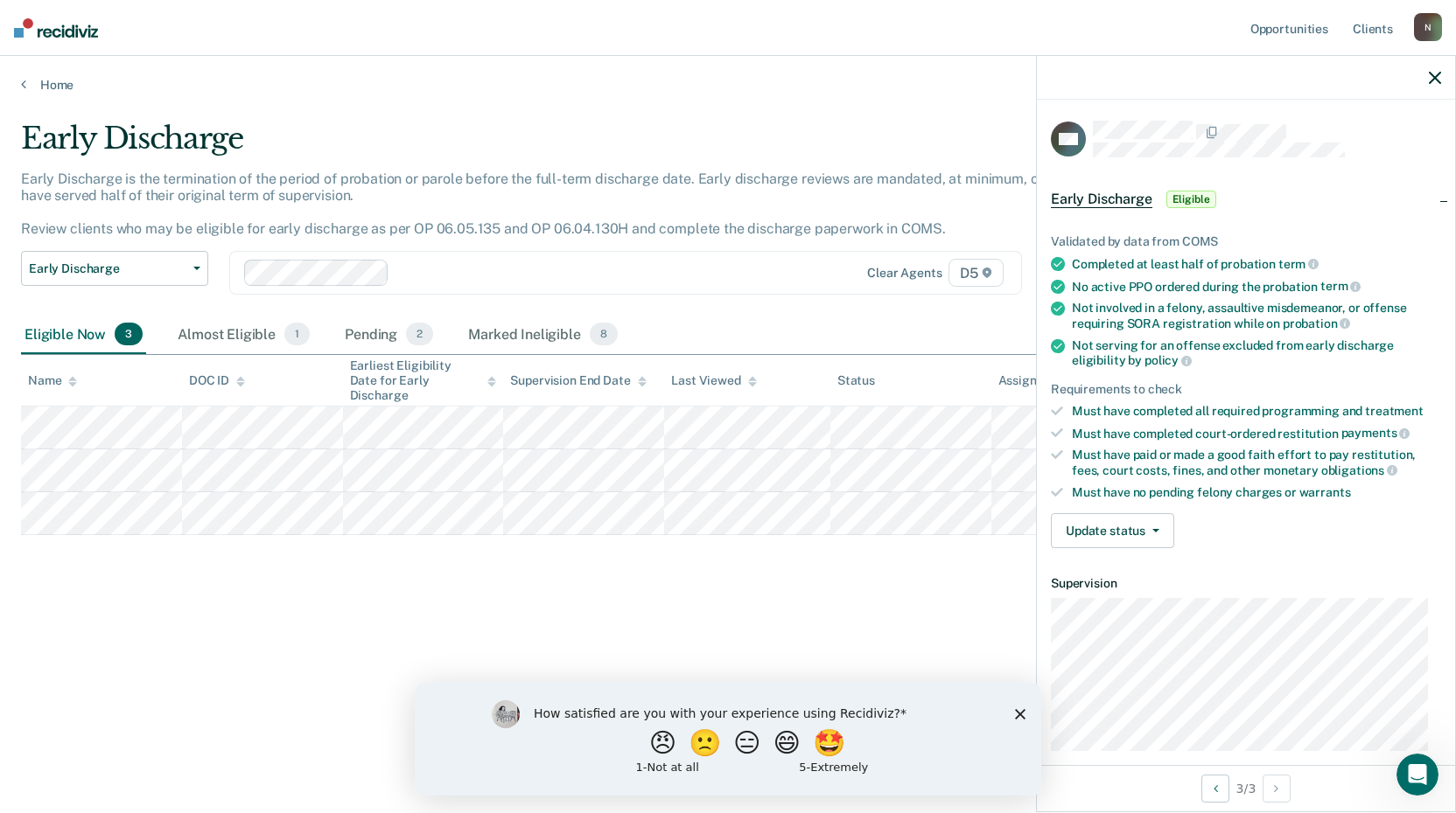
scroll to position [87, 0]
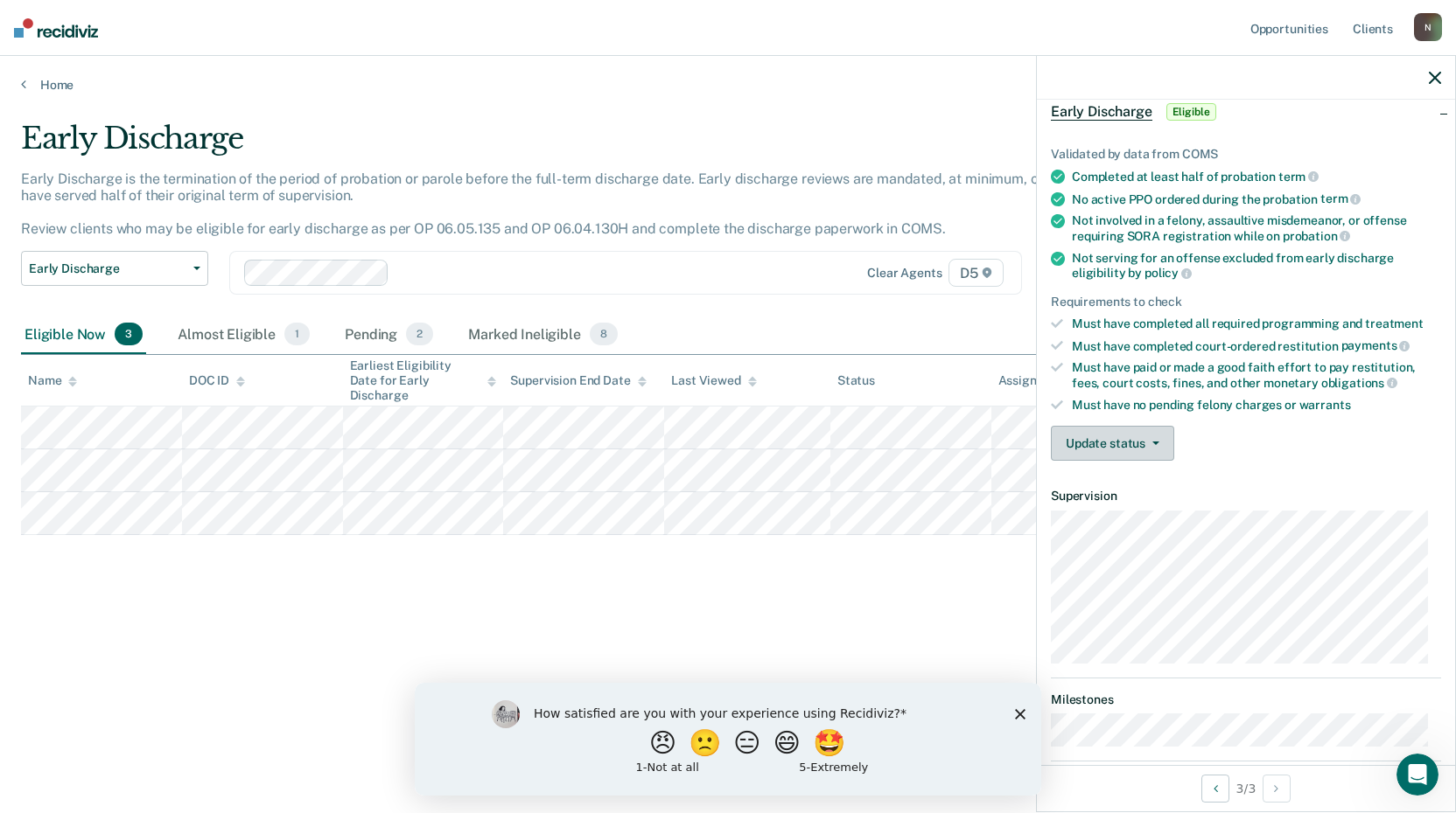
click at [1161, 446] on button "Update status" at bounding box center [1113, 444] width 123 height 35
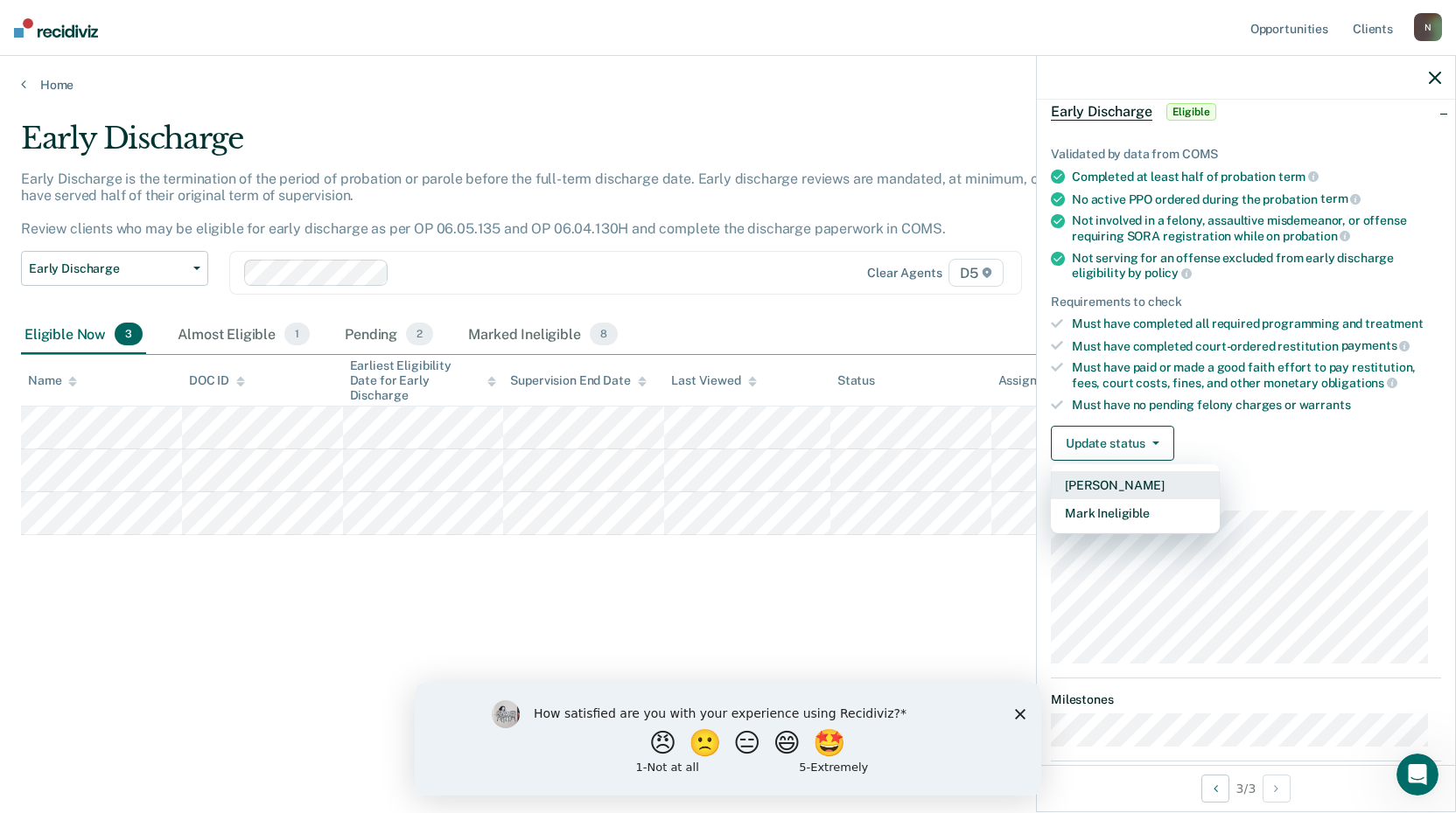
click at [1124, 487] on button "[PERSON_NAME]" at bounding box center [1136, 485] width 169 height 28
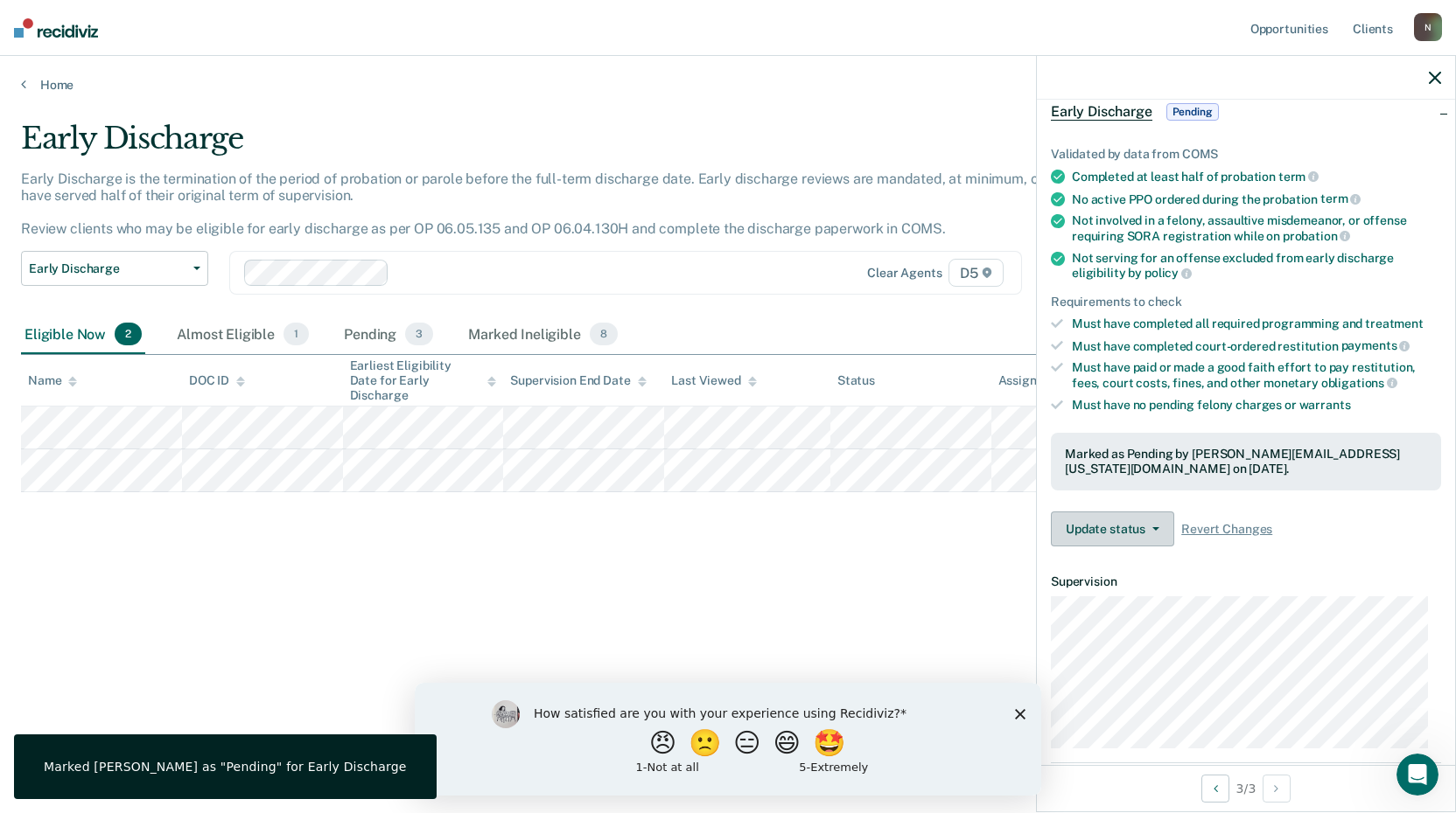
click at [1148, 527] on span "button" at bounding box center [1152, 529] width 14 height 4
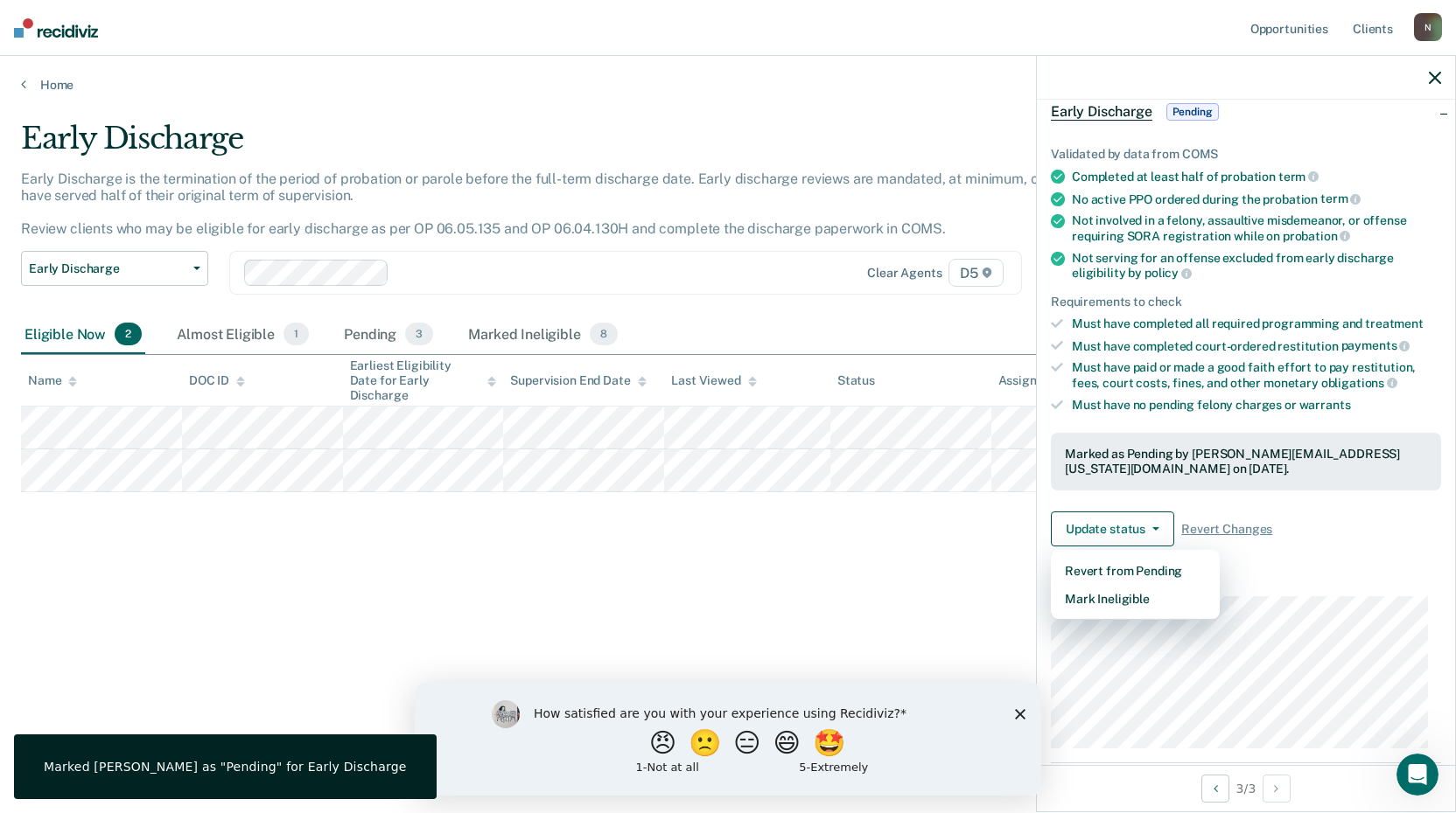
click at [1314, 586] on dt "Supervision" at bounding box center [1246, 582] width 391 height 15
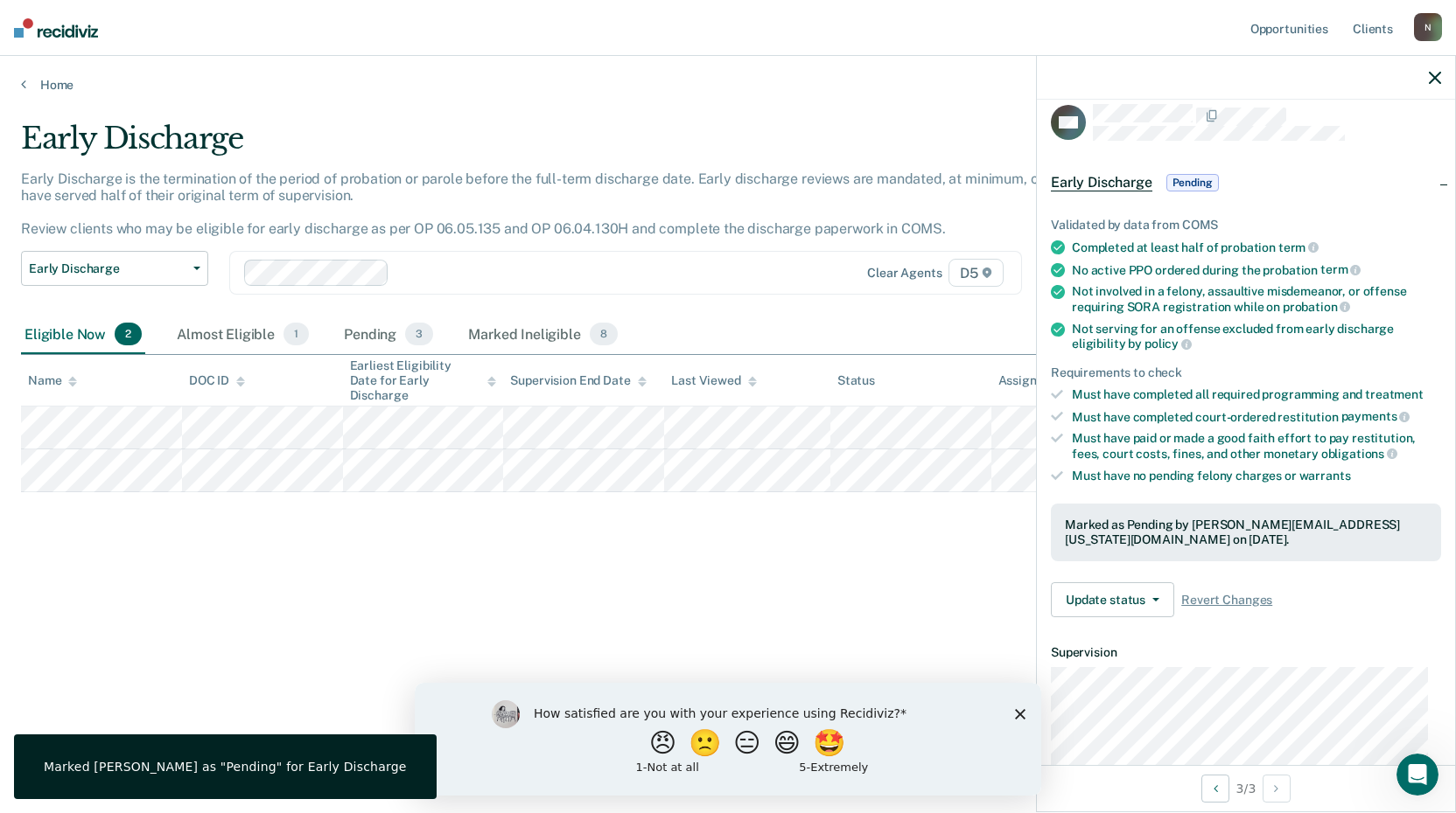
scroll to position [0, 0]
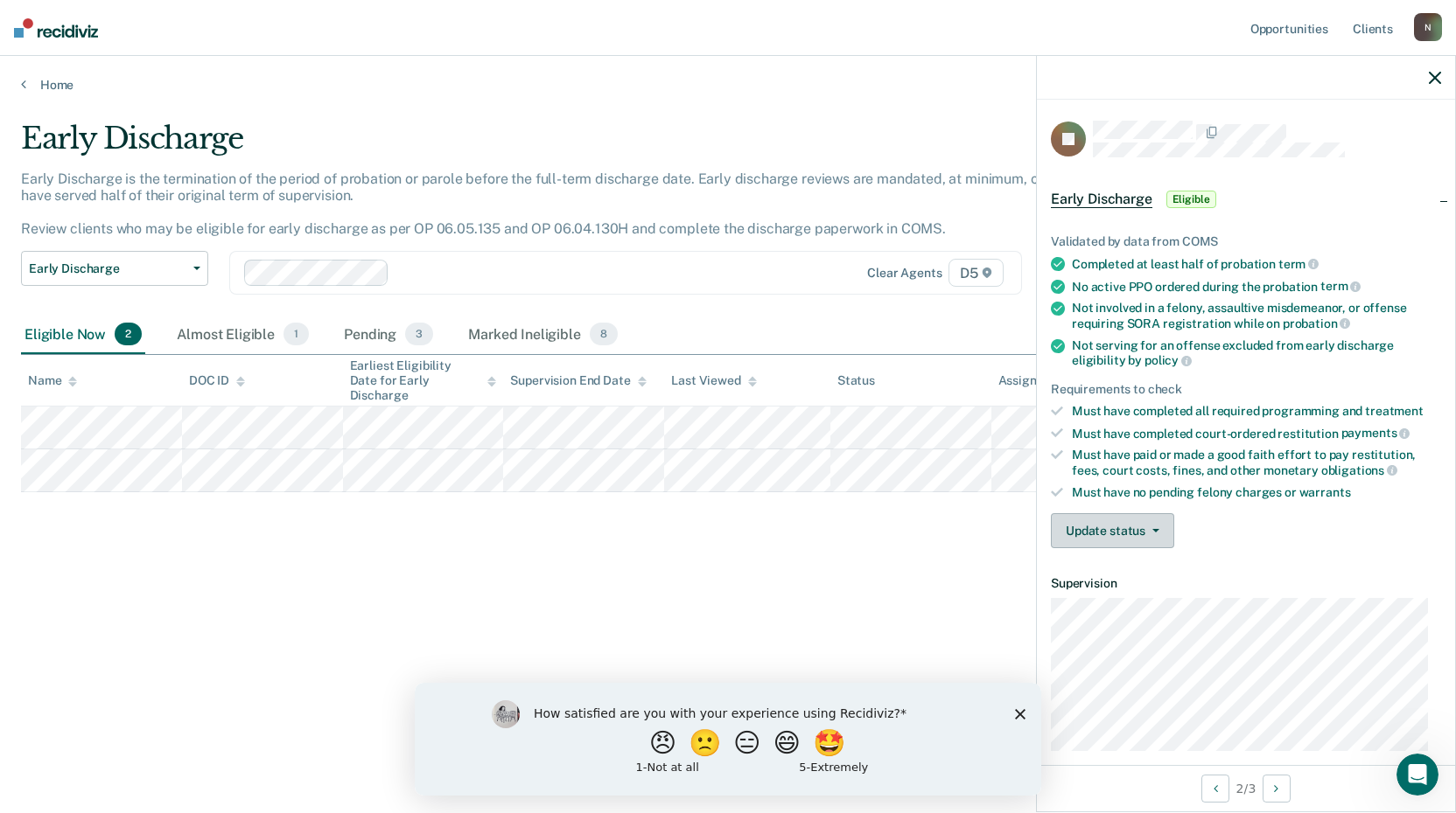
click at [1138, 521] on button "Update status" at bounding box center [1113, 531] width 123 height 35
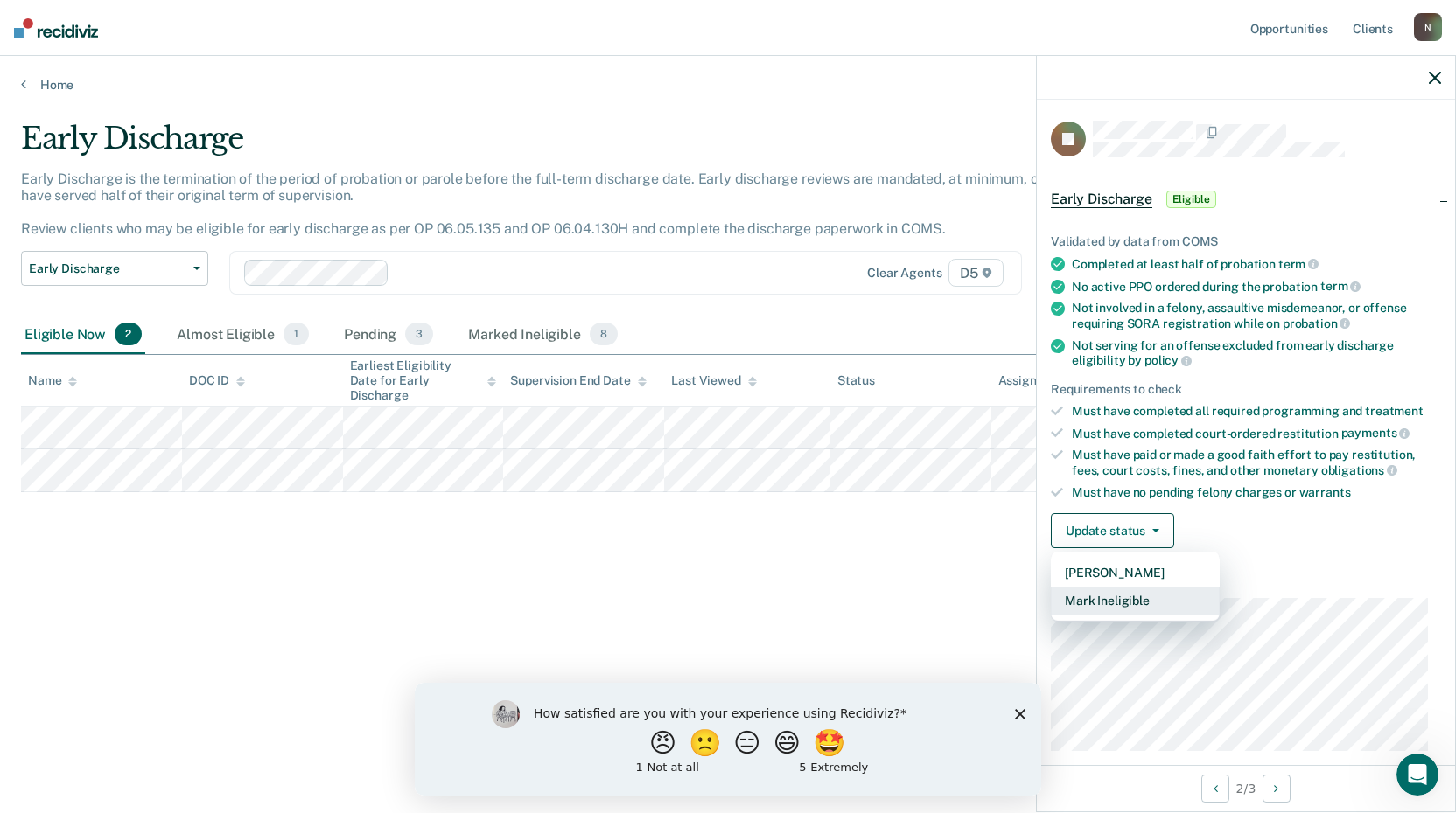
click at [1125, 594] on button "Mark Ineligible" at bounding box center [1136, 601] width 169 height 28
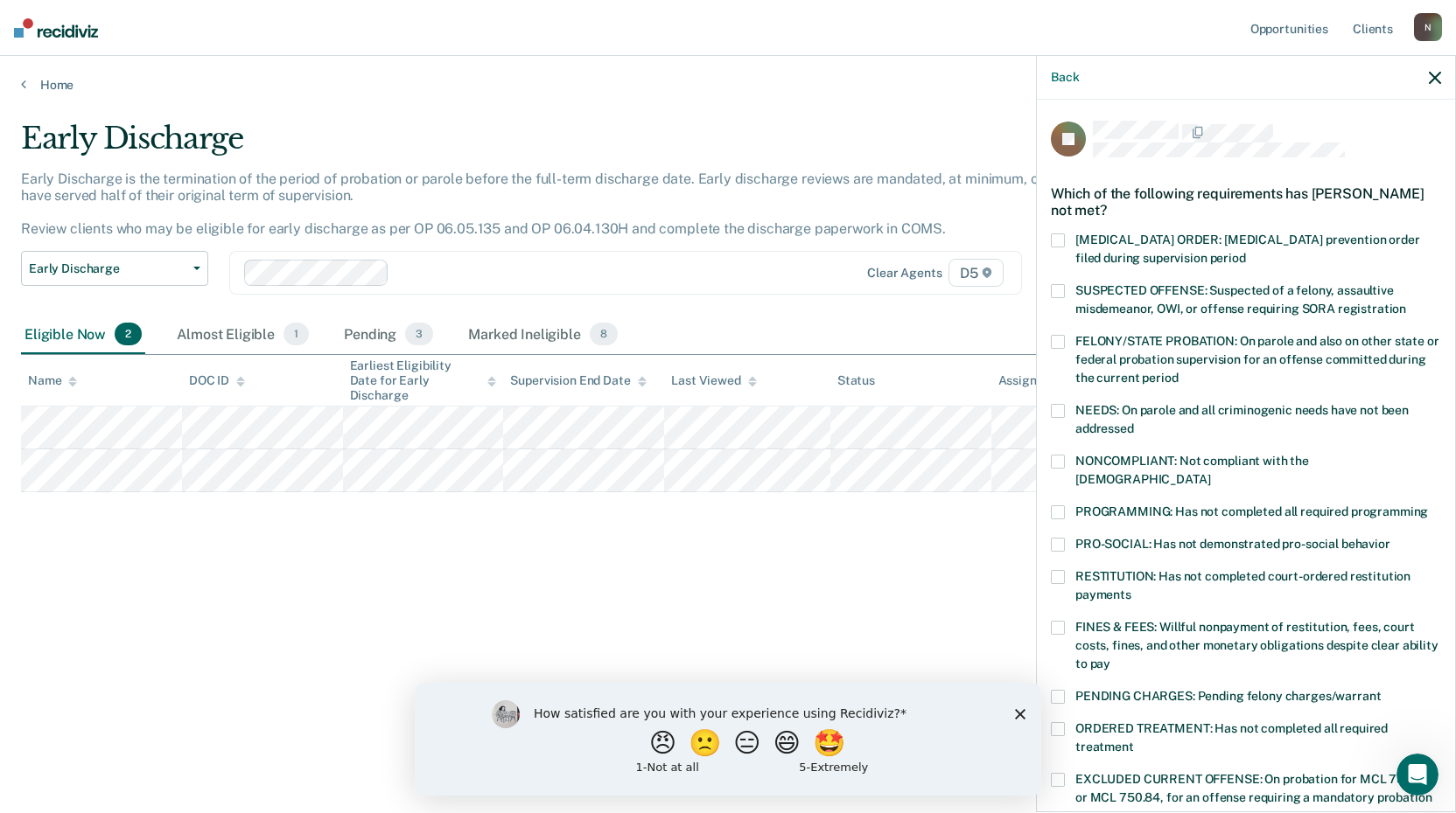
scroll to position [87, 0]
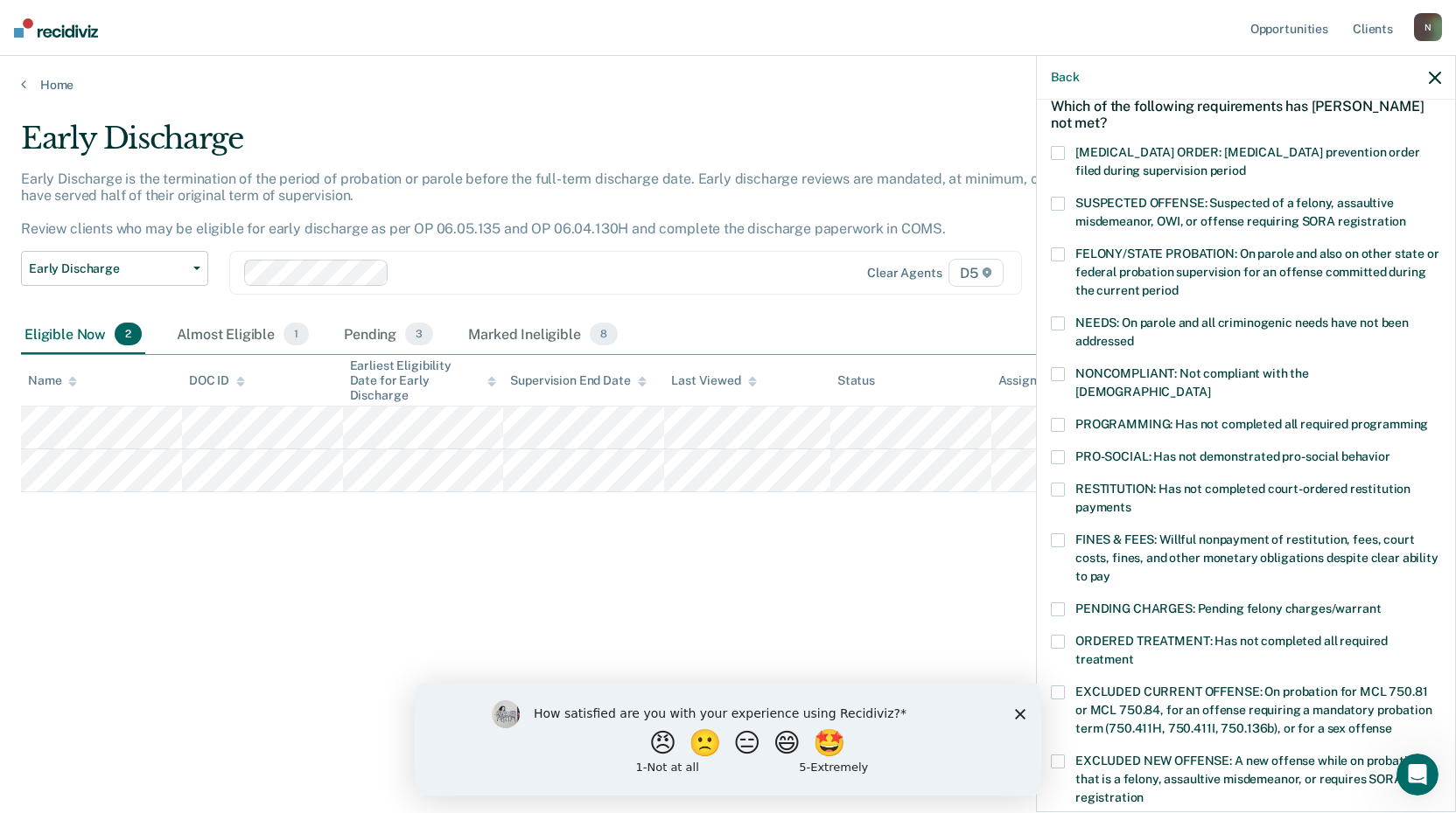
click at [1063, 418] on span at bounding box center [1058, 424] width 14 height 14
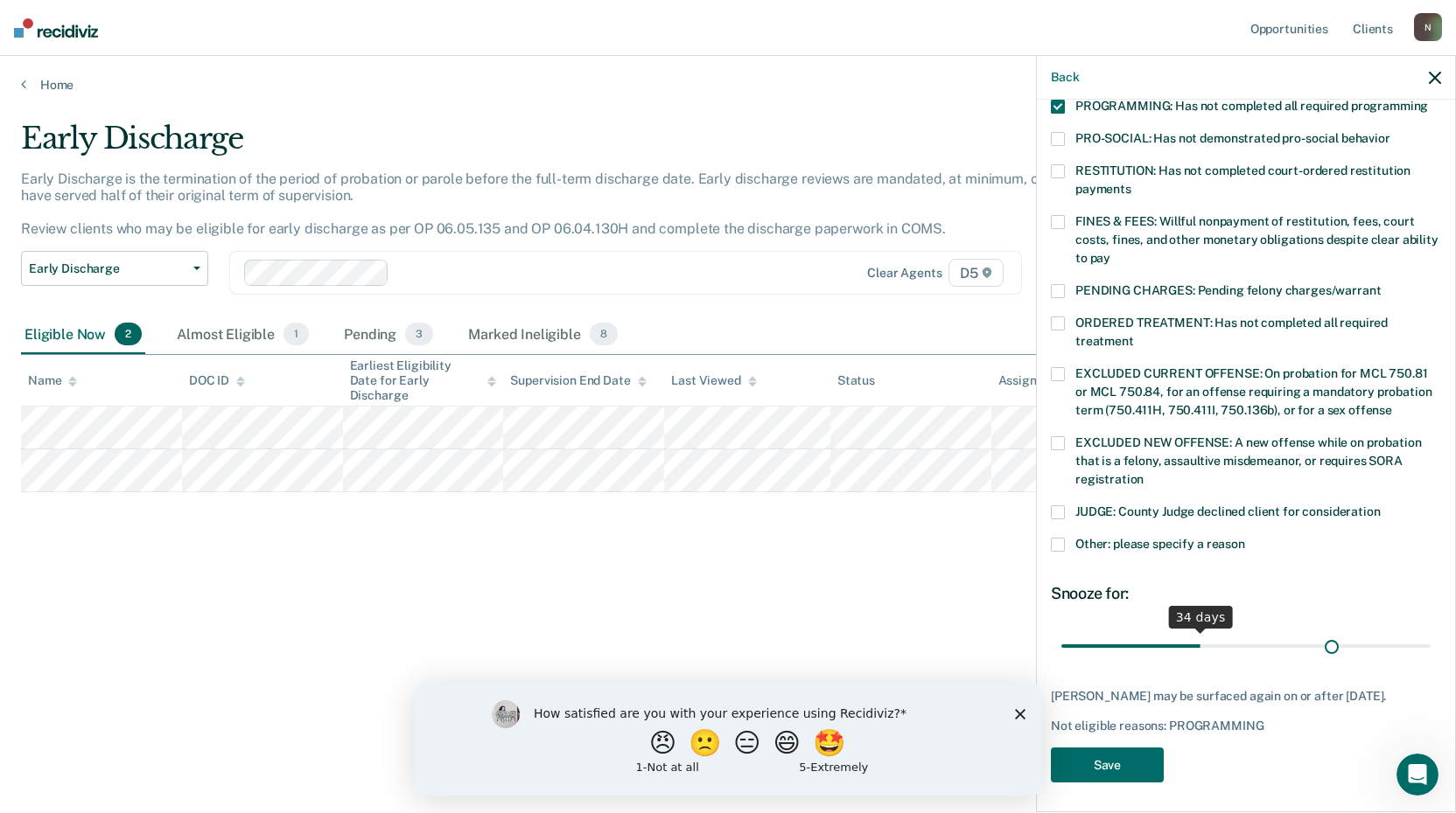
scroll to position [391, 0]
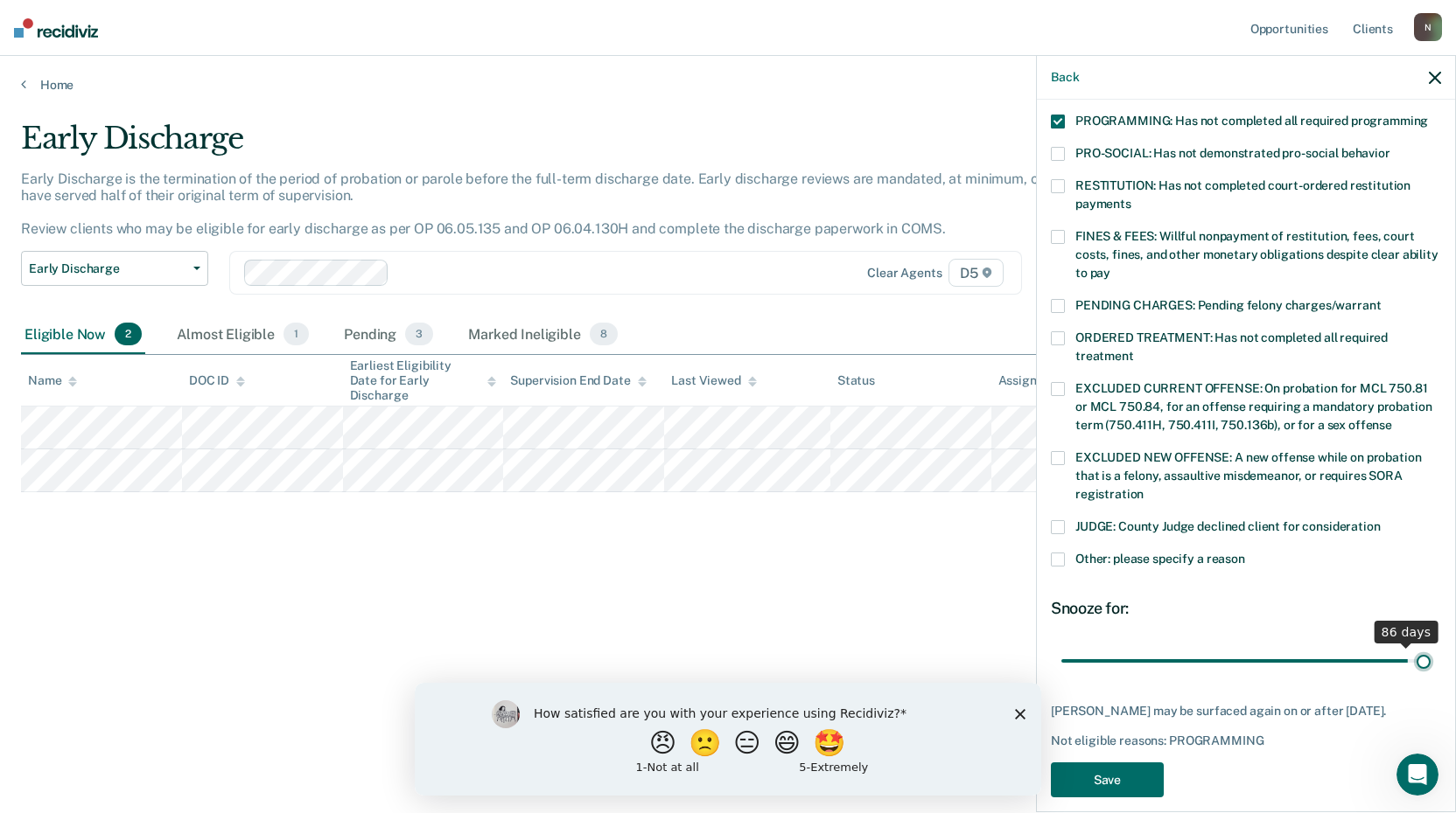
drag, startPoint x: 1179, startPoint y: 620, endPoint x: 1422, endPoint y: 643, distance: 244.1
type input "90"
click at [1422, 646] on input "range" at bounding box center [1246, 661] width 370 height 30
click at [1135, 762] on button "Save" at bounding box center [1108, 780] width 113 height 36
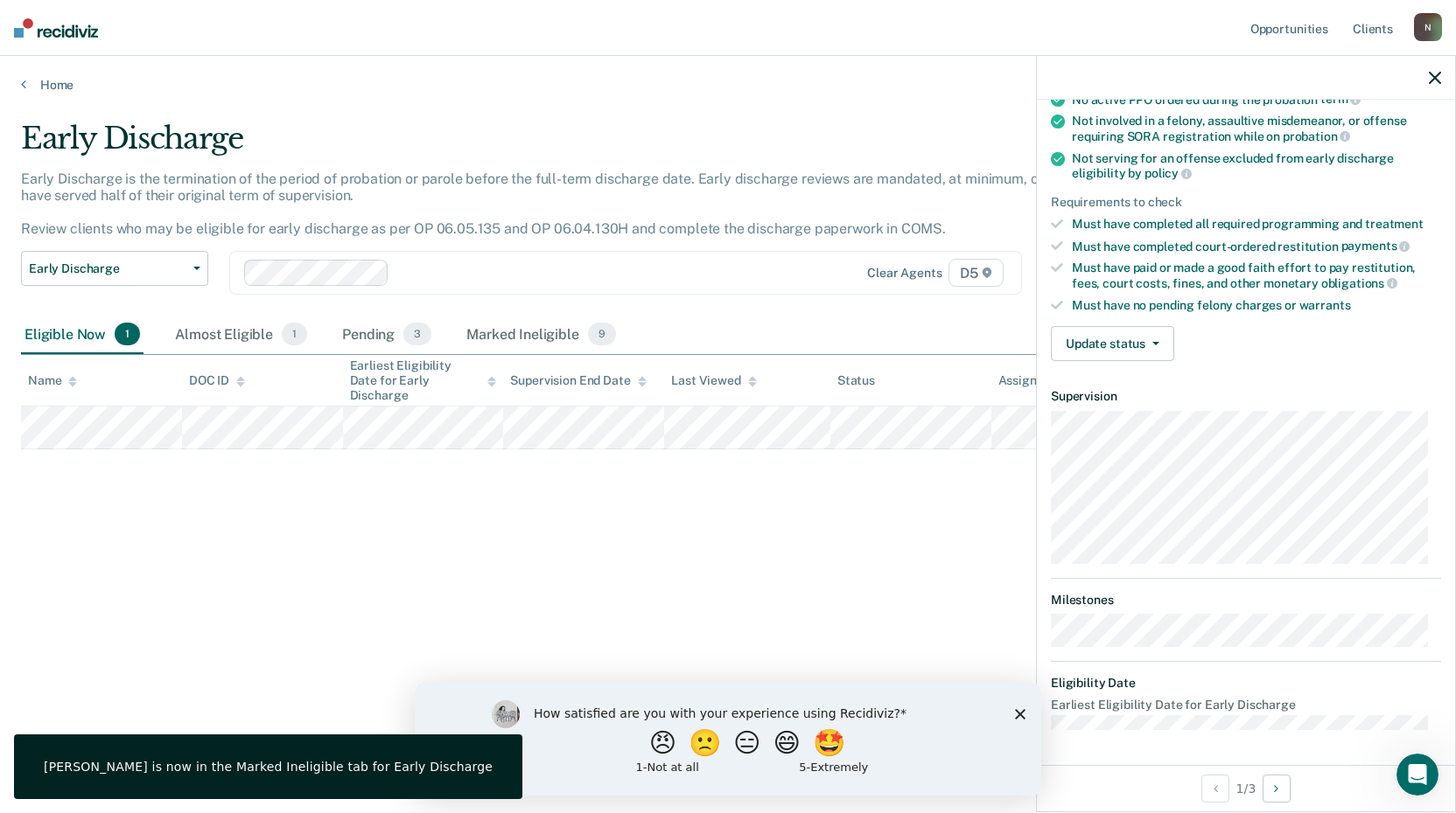
scroll to position [186, 0]
click at [1158, 344] on icon "button" at bounding box center [1156, 345] width 7 height 4
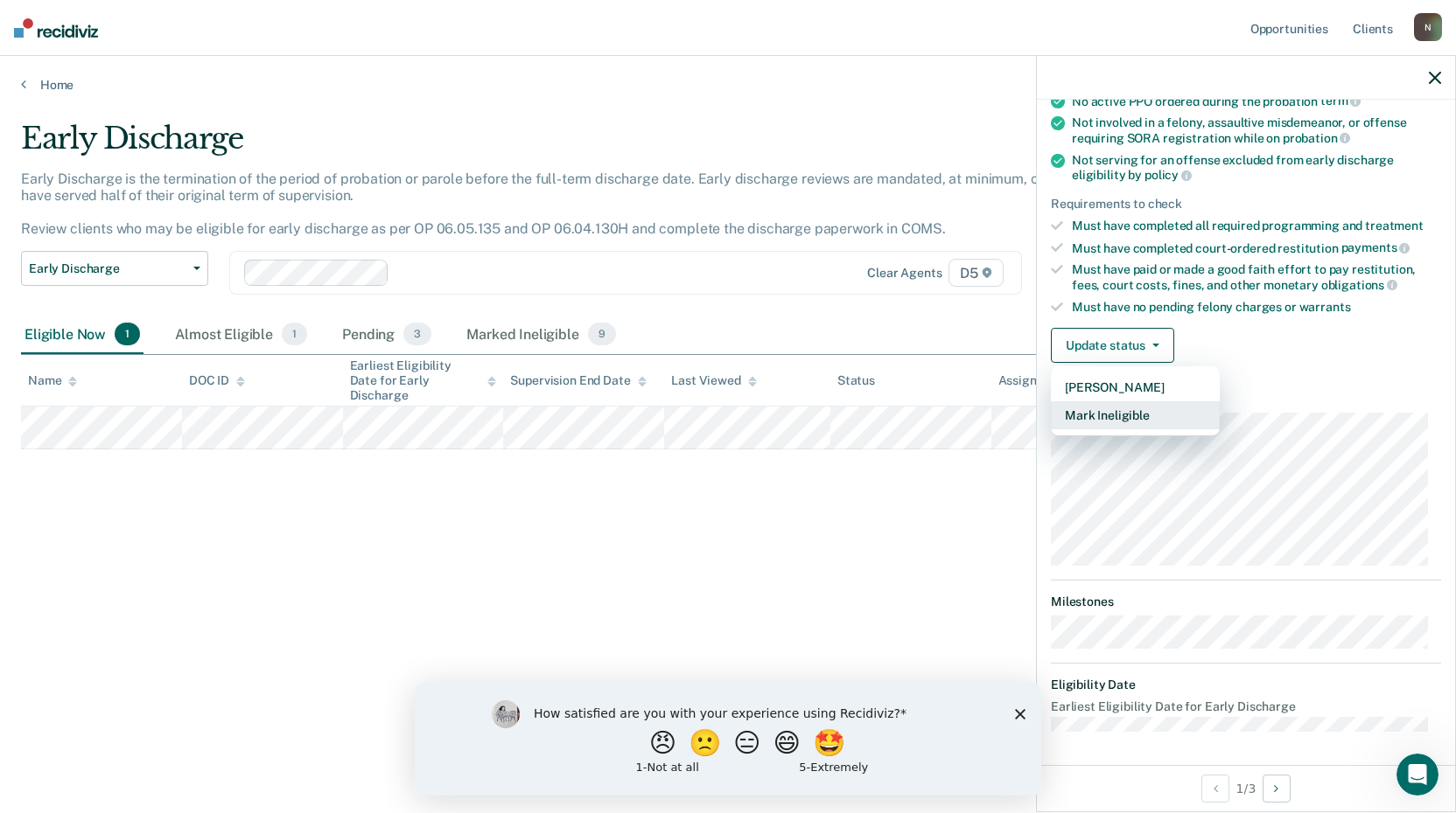
click at [1120, 410] on button "Mark Ineligible" at bounding box center [1136, 415] width 169 height 28
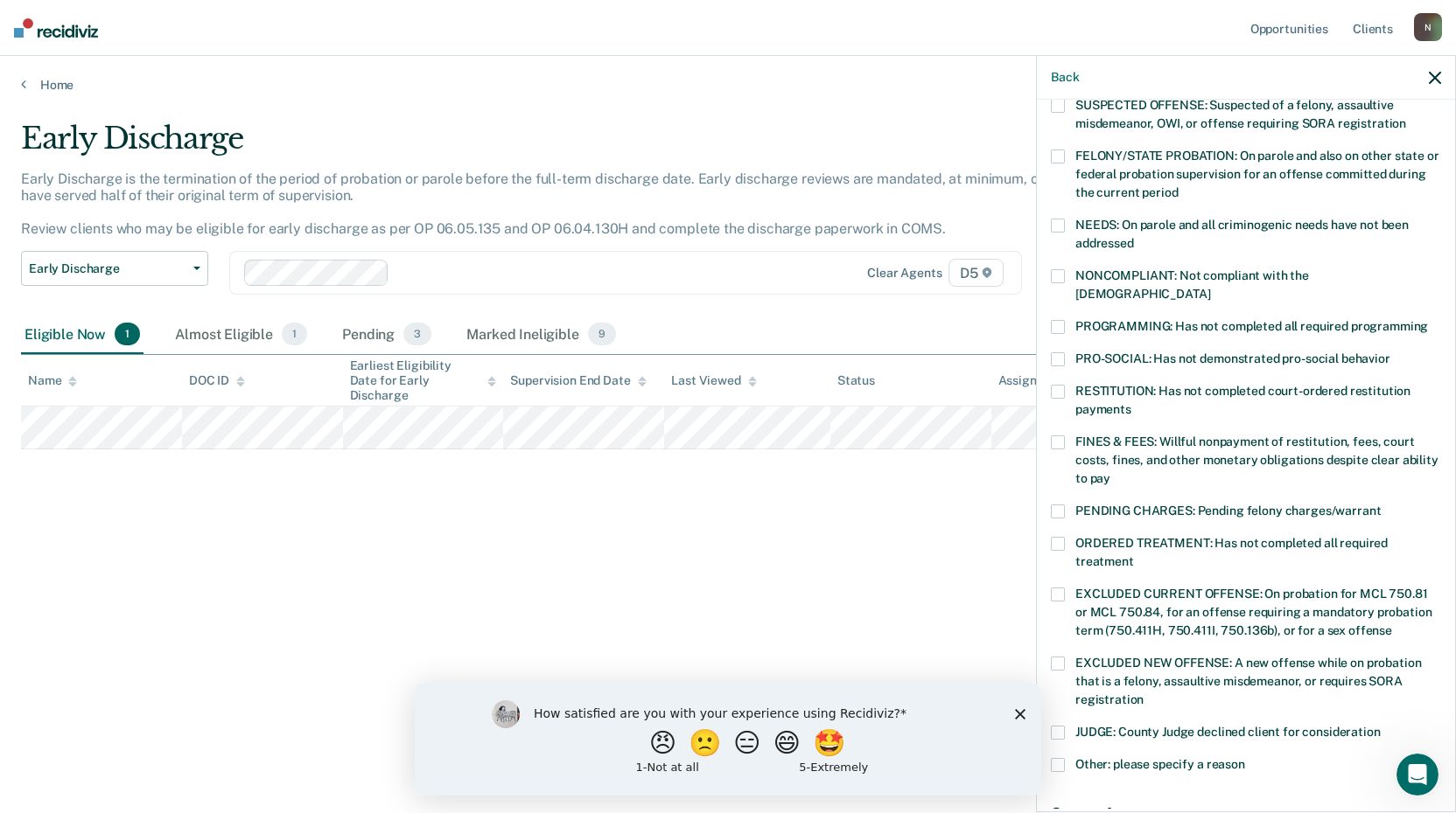
click at [1063, 320] on span at bounding box center [1058, 326] width 14 height 14
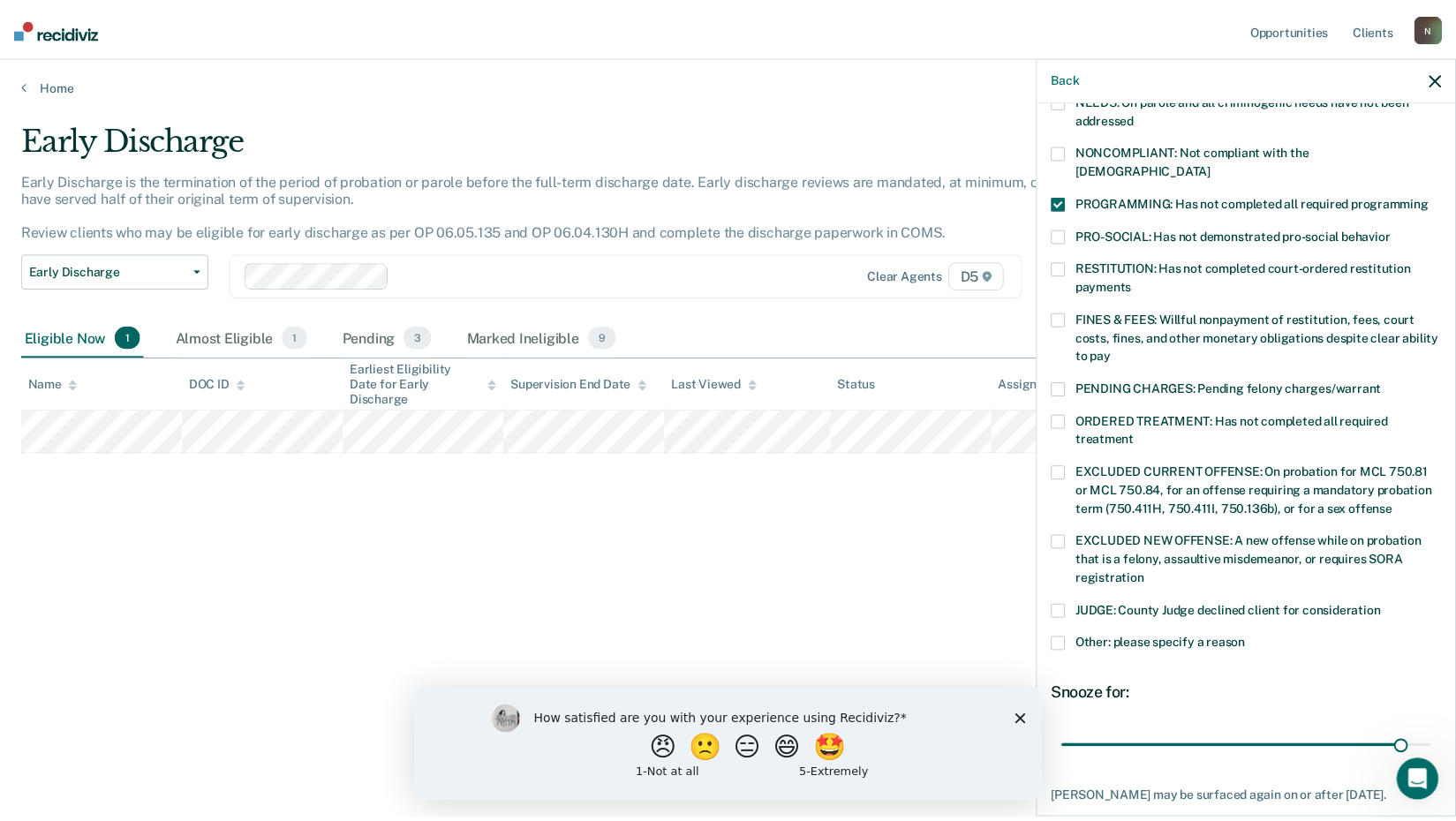
scroll to position [410, 0]
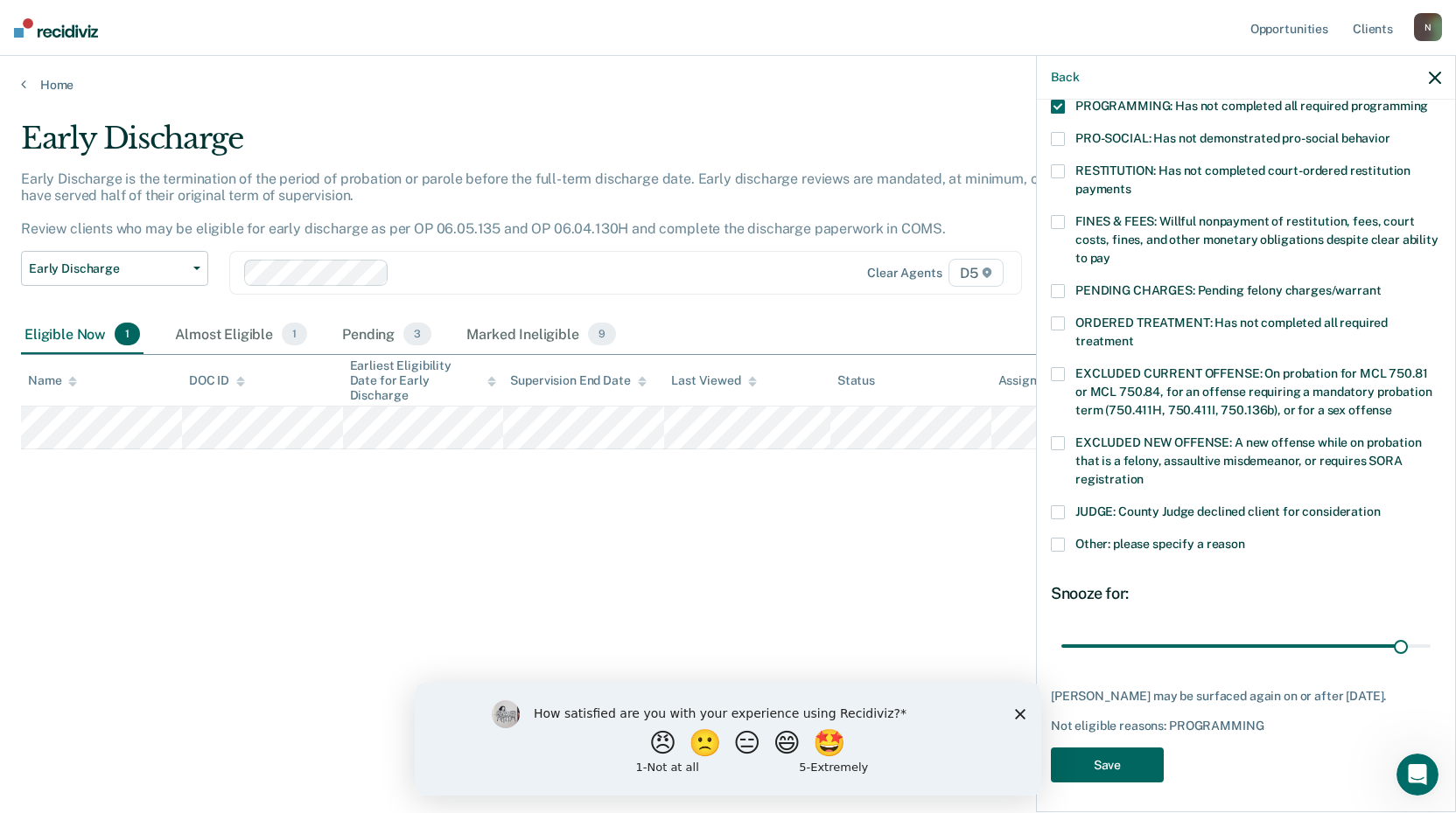
click at [1128, 763] on button "Save" at bounding box center [1108, 765] width 113 height 36
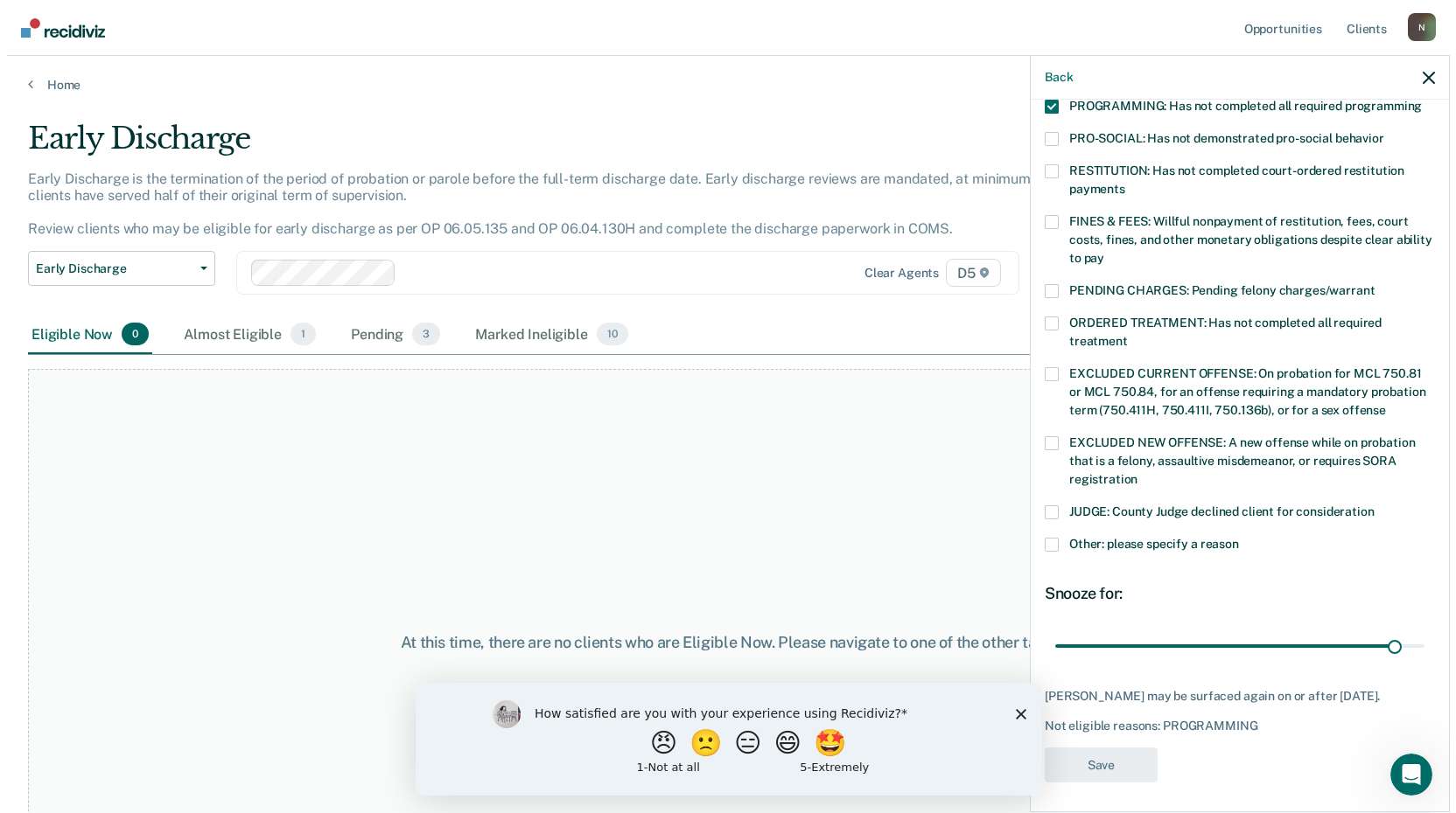
scroll to position [315, 0]
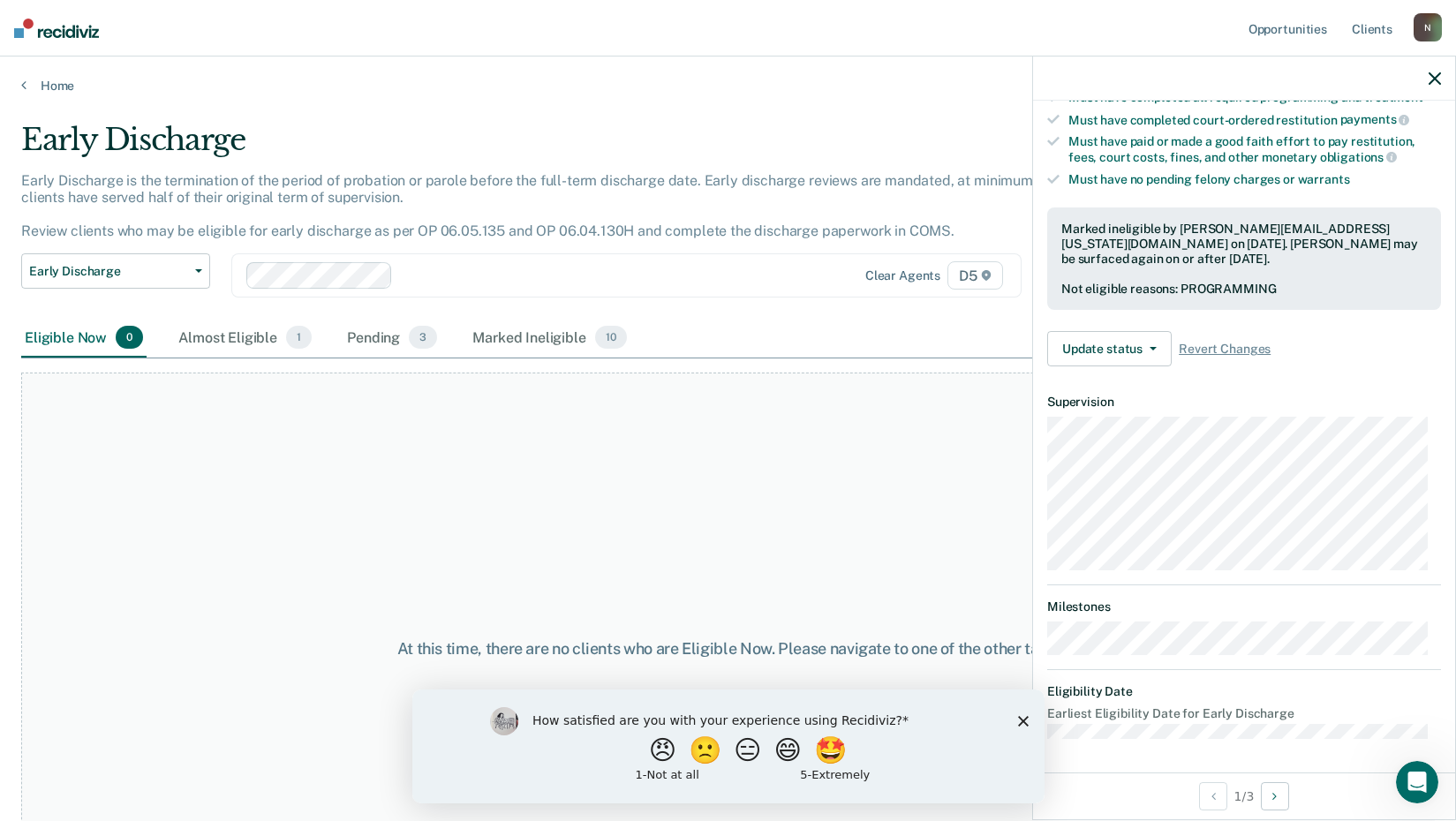
click at [52, 72] on div "Home" at bounding box center [728, 75] width 1456 height 37
click at [49, 83] on link "Home" at bounding box center [728, 85] width 1413 height 16
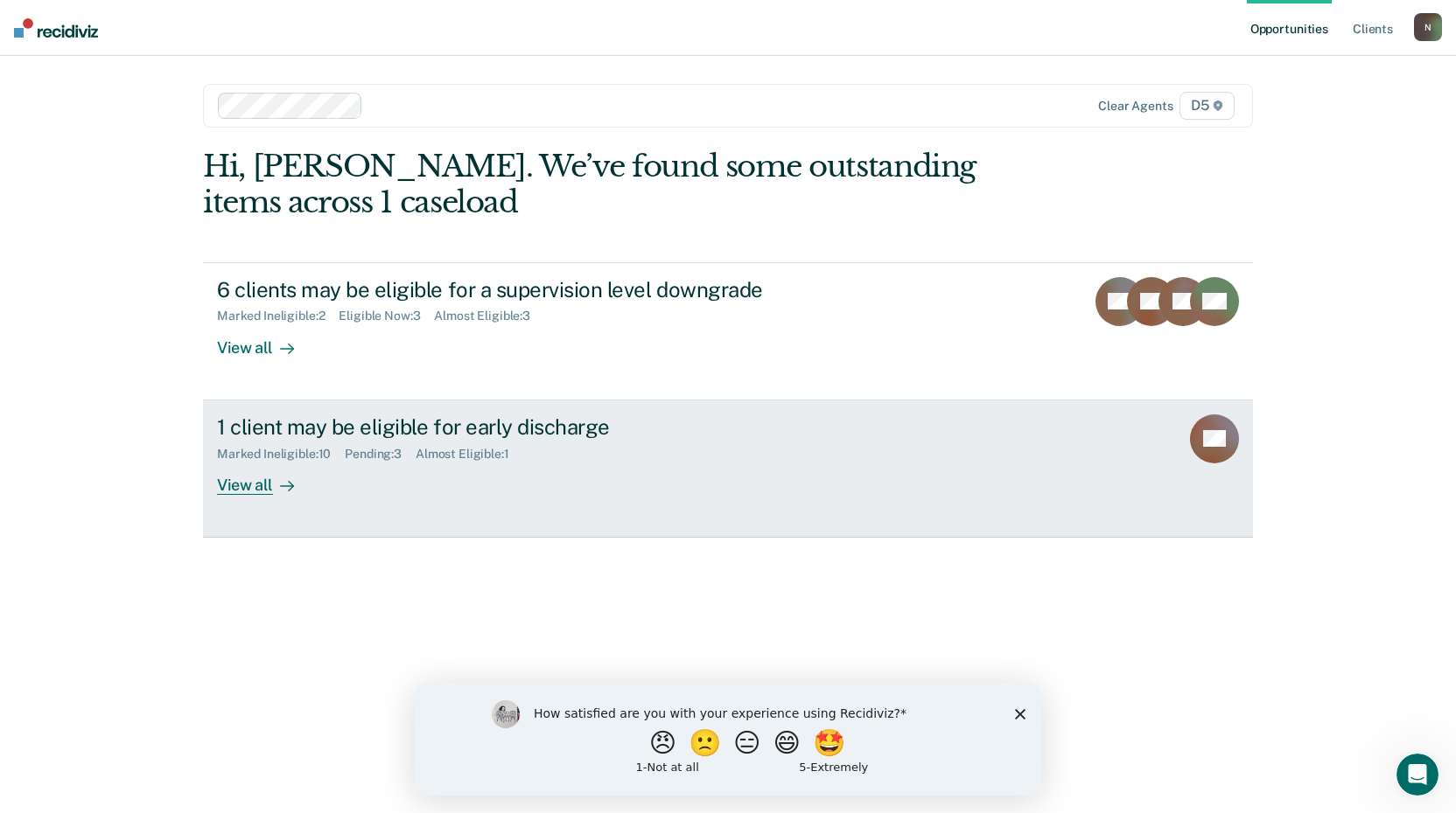
click at [462, 437] on div "1 client may be eligible for early discharge" at bounding box center [524, 427] width 614 height 26
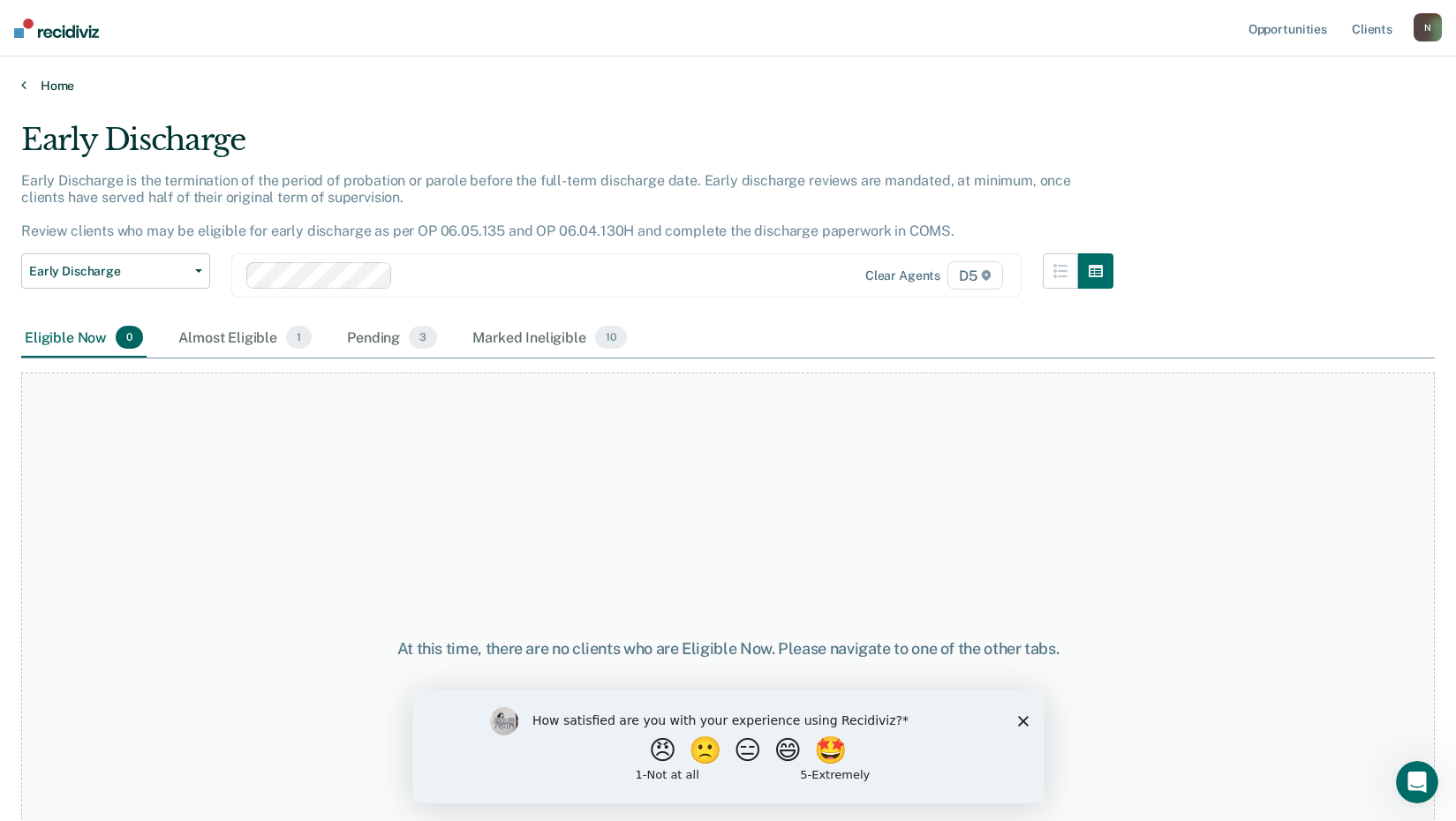
click at [47, 89] on link "Home" at bounding box center [728, 85] width 1413 height 16
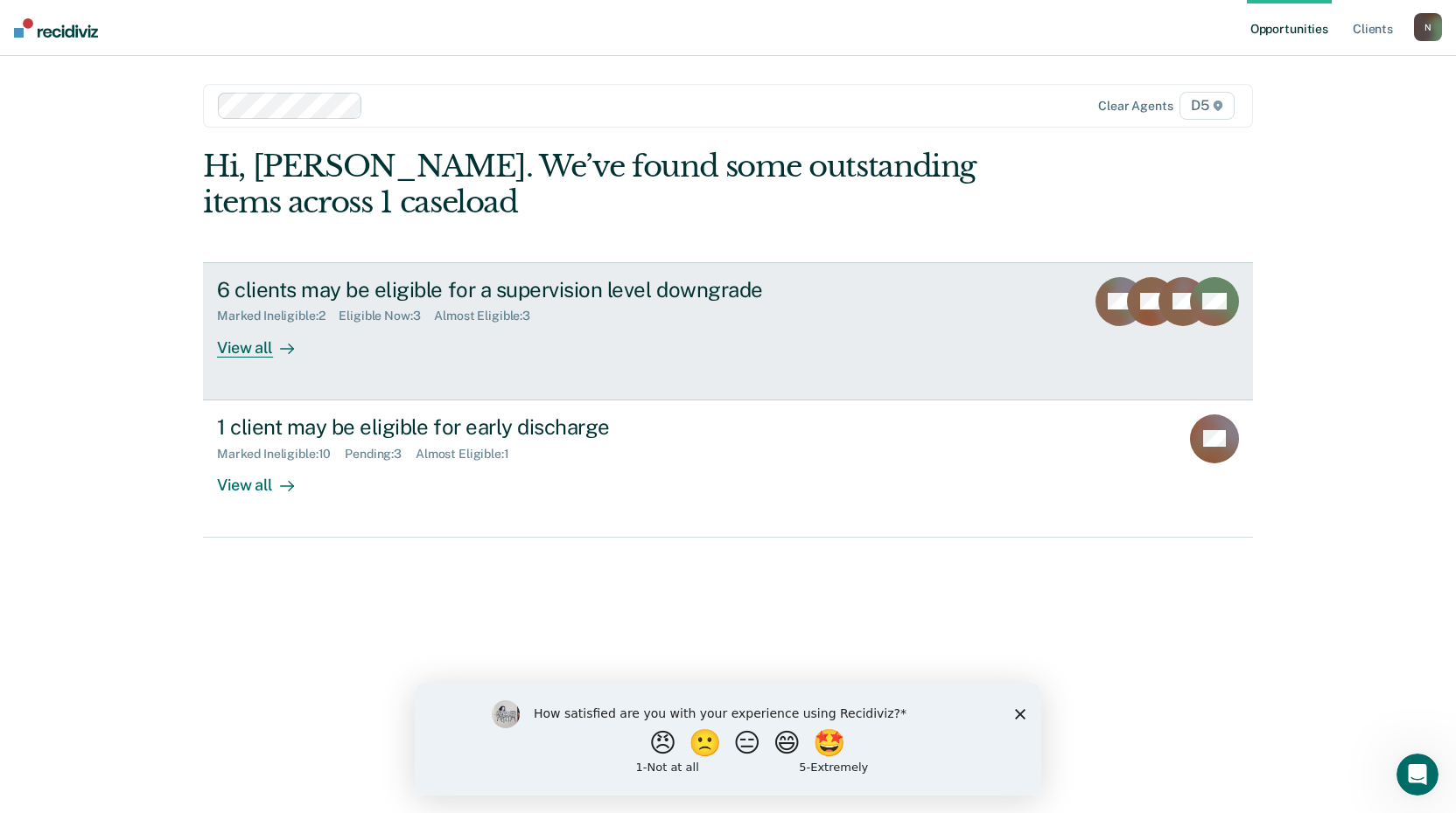
click at [528, 299] on div "6 clients may be eligible for a supervision level downgrade" at bounding box center [524, 290] width 614 height 26
